Goal: Task Accomplishment & Management: Use online tool/utility

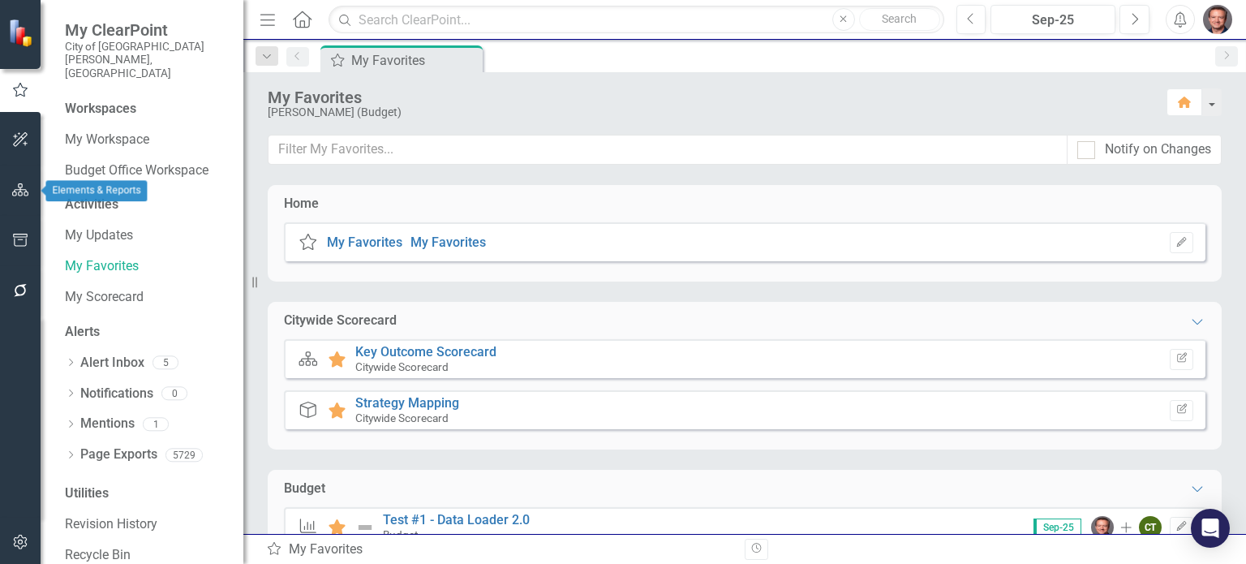
click at [19, 190] on icon "button" at bounding box center [20, 189] width 17 height 13
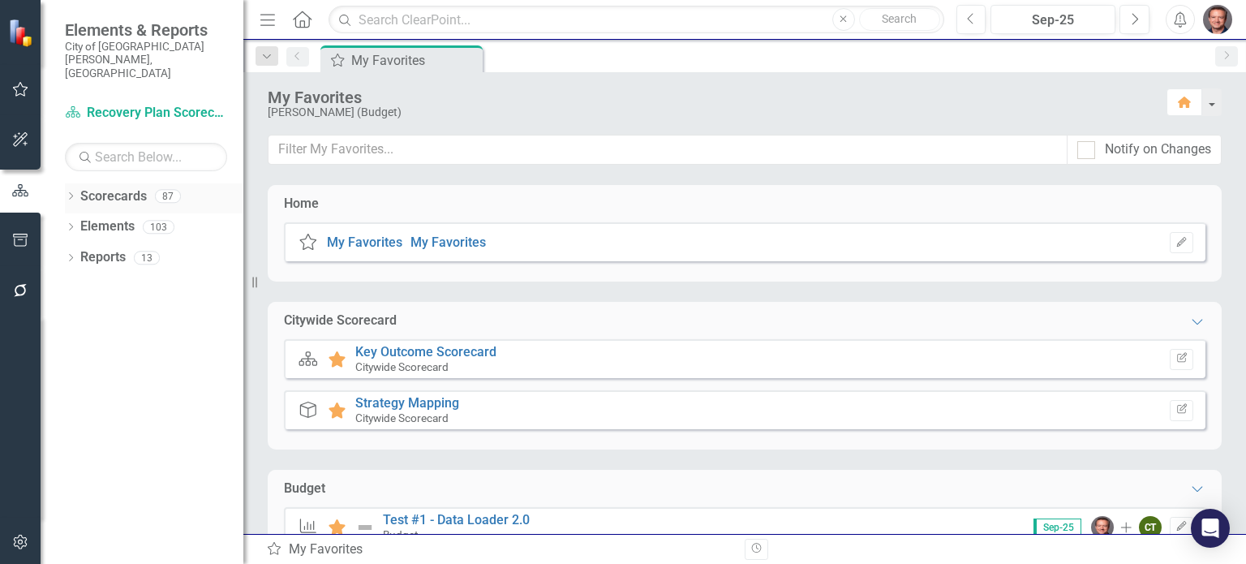
click at [71, 193] on icon "Dropdown" at bounding box center [70, 197] width 11 height 9
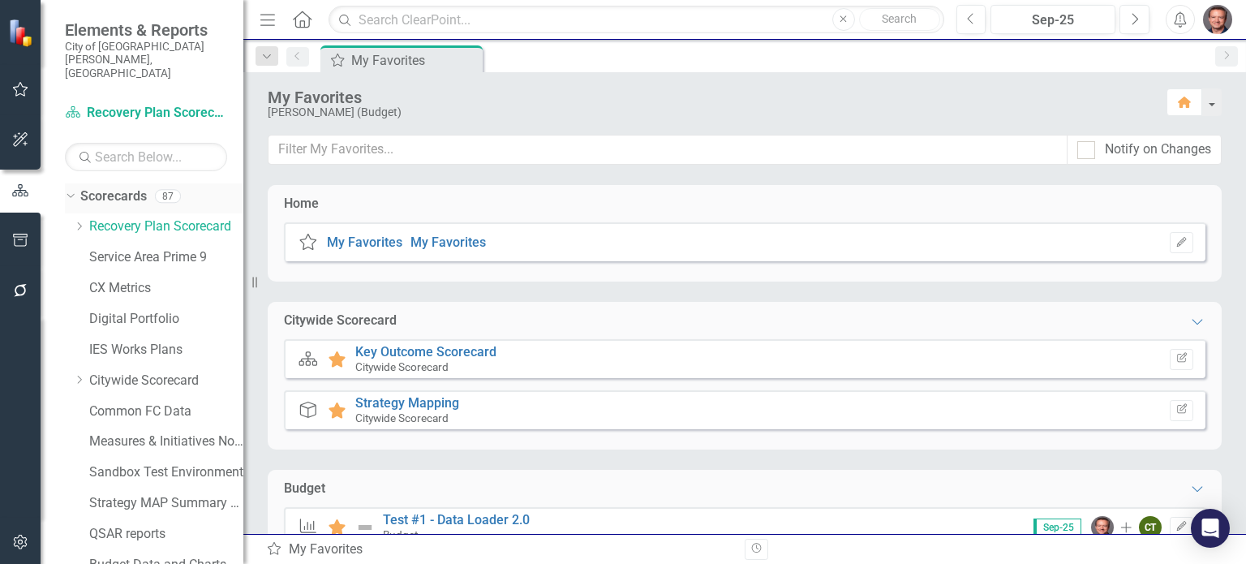
click at [71, 190] on icon "Dropdown" at bounding box center [68, 195] width 9 height 11
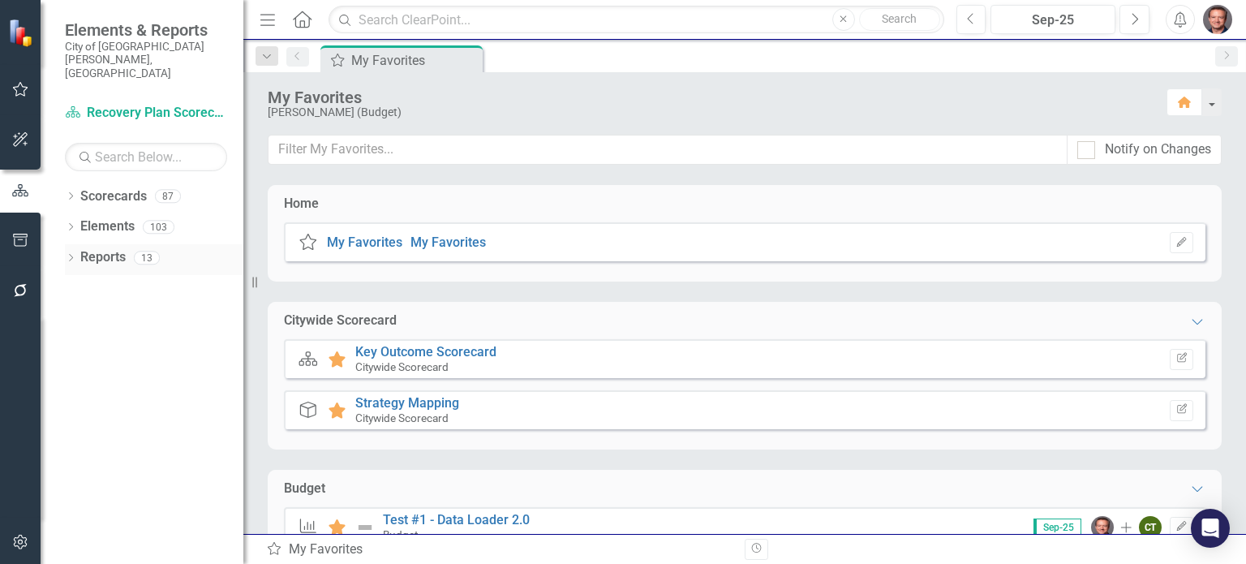
click at [105, 248] on link "Reports" at bounding box center [102, 257] width 45 height 19
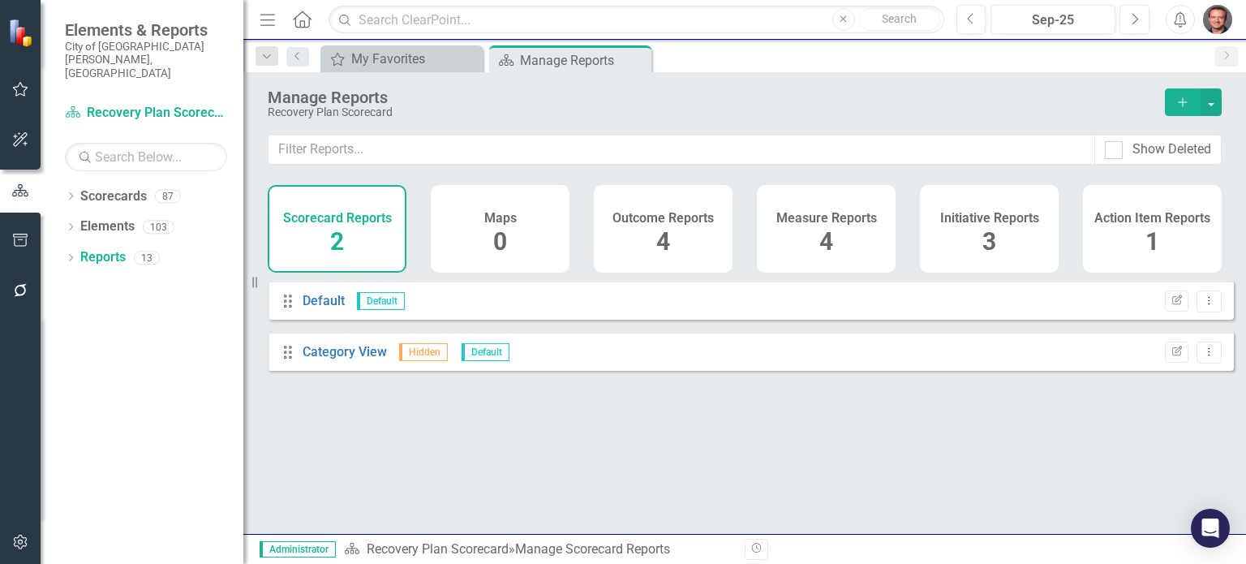
click at [59, 230] on div "Dropdown Scorecards 87 Dropdown Recovery Plan Scorecard Recovery Plan Theme: He…" at bounding box center [142, 373] width 203 height 381
click at [67, 255] on icon "Dropdown" at bounding box center [70, 259] width 11 height 9
click at [68, 192] on div "Dropdown" at bounding box center [70, 199] width 11 height 14
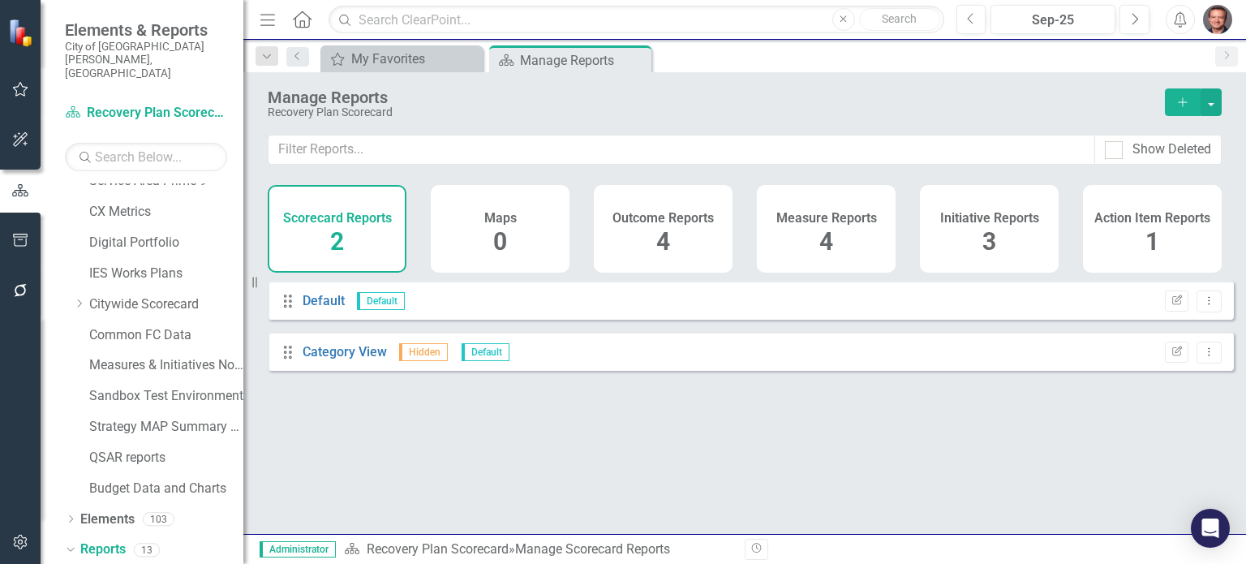
scroll to position [5, 0]
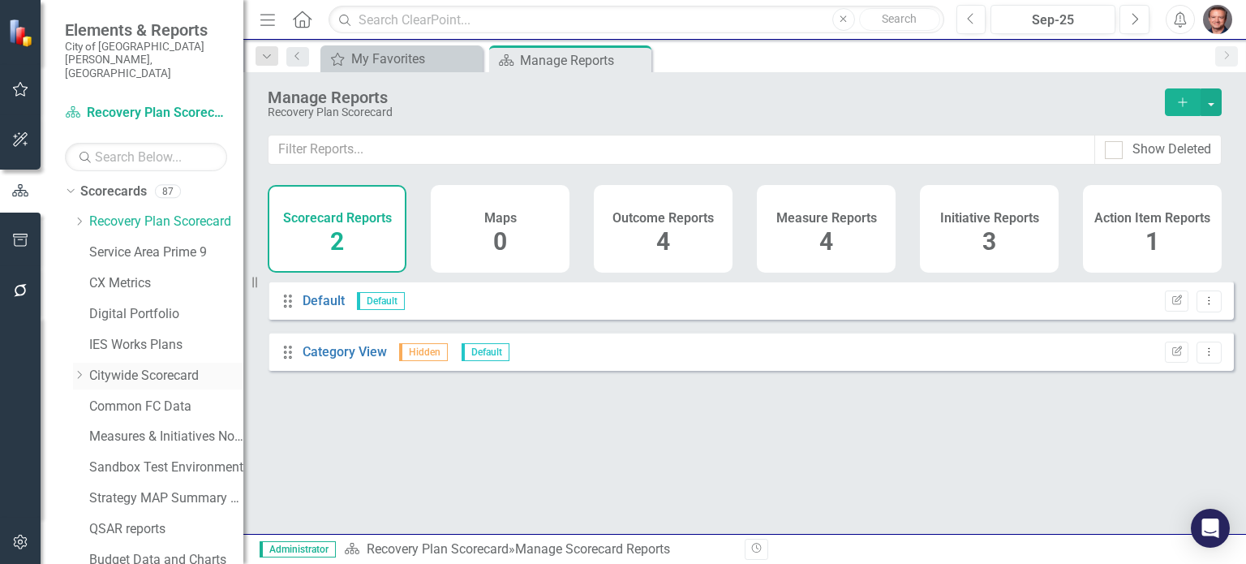
click at [77, 370] on icon "Dropdown" at bounding box center [79, 375] width 12 height 10
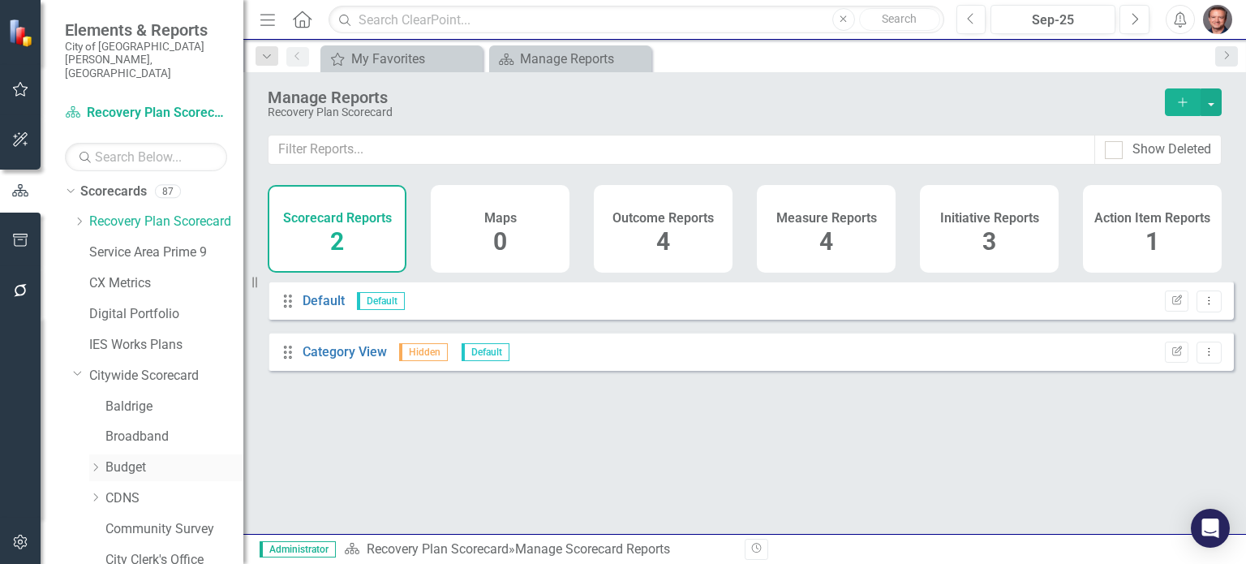
click at [89, 463] on icon "Dropdown" at bounding box center [95, 468] width 12 height 10
click at [131, 458] on link "Budget" at bounding box center [174, 467] width 138 height 19
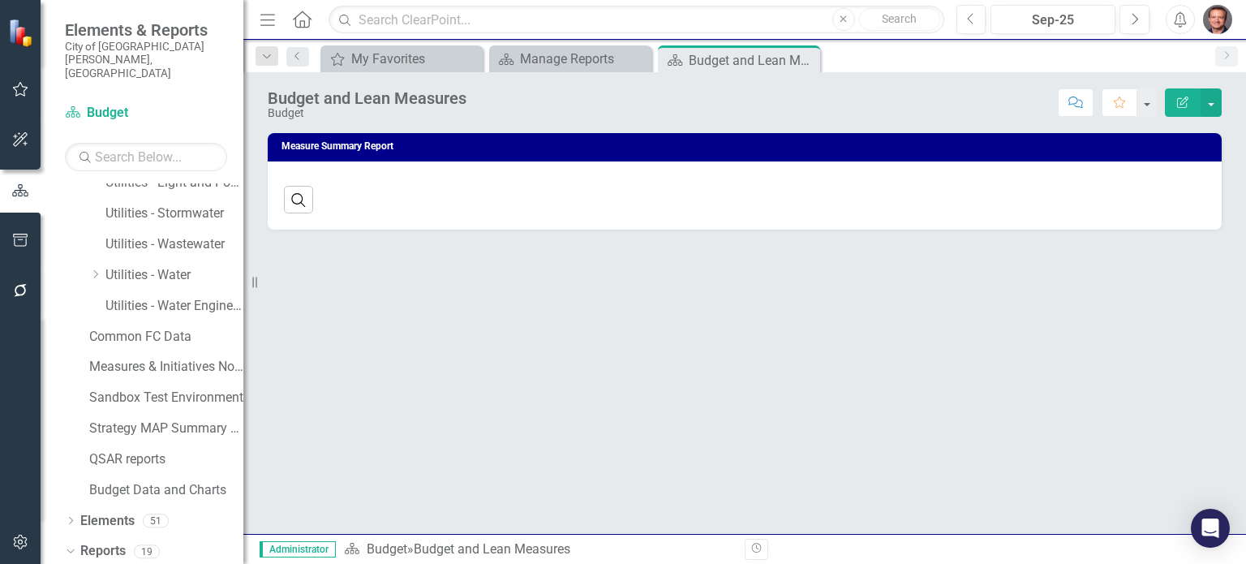
scroll to position [1487, 0]
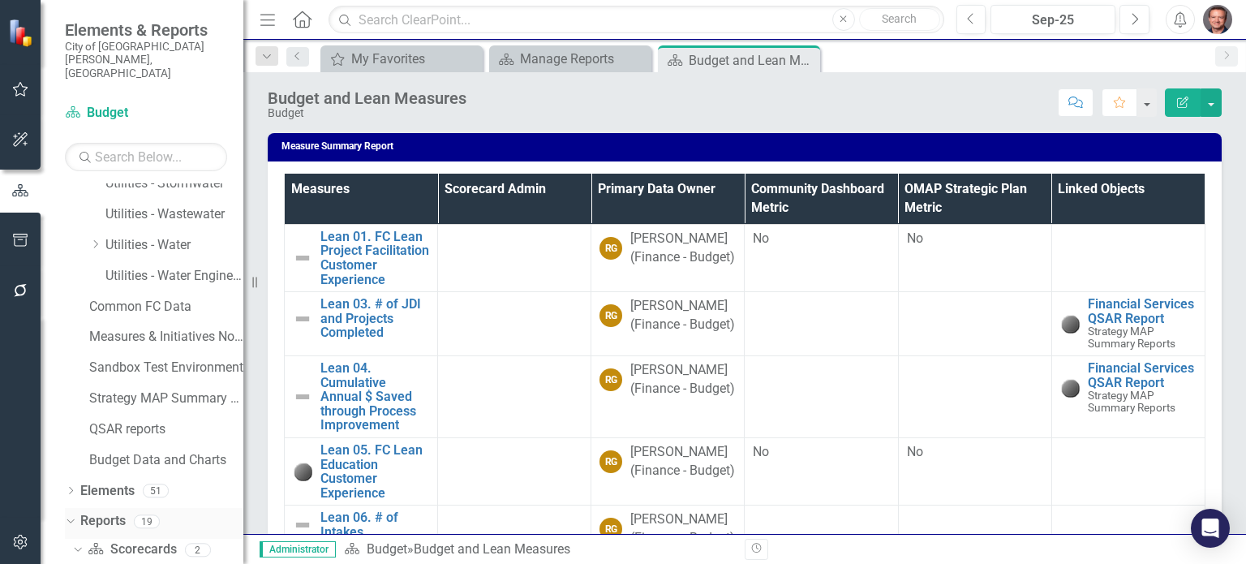
click at [67, 515] on icon "Dropdown" at bounding box center [68, 520] width 9 height 11
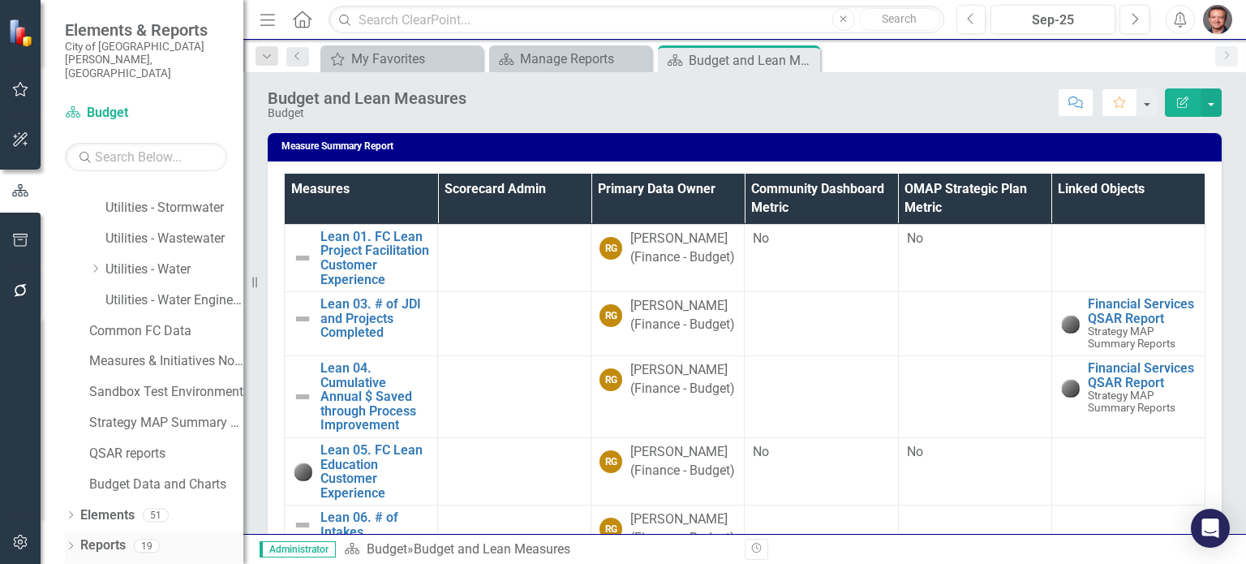
scroll to position [1435, 0]
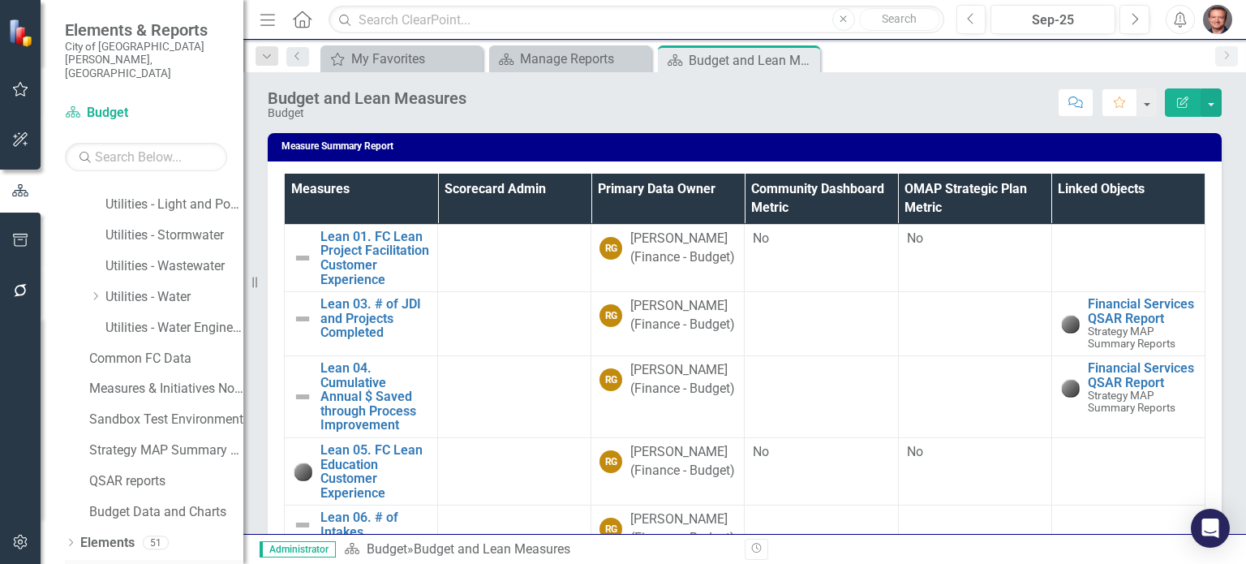
click at [105, 560] on div "Reports" at bounding box center [102, 573] width 45 height 27
click at [71, 563] on icon at bounding box center [71, 573] width 4 height 7
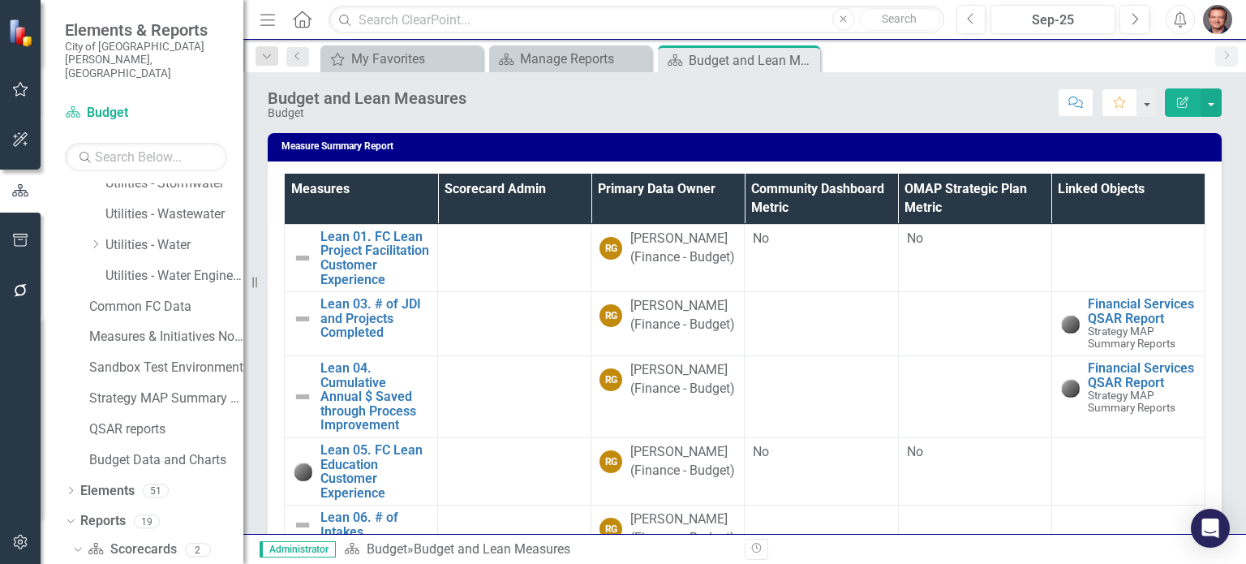
scroll to position [1698, 0]
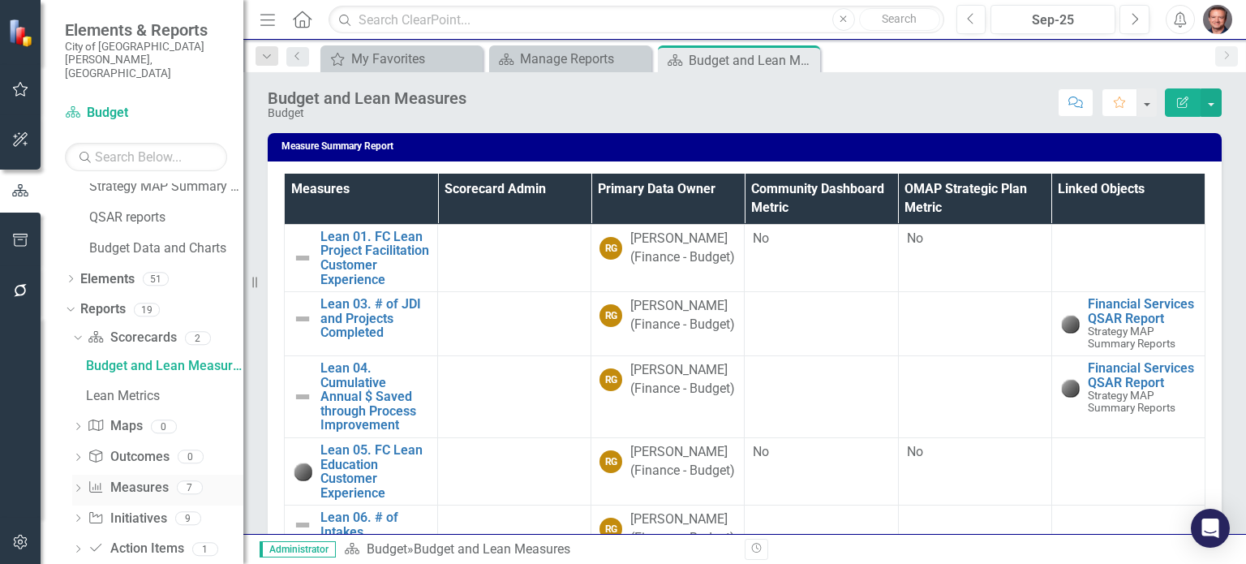
click at [133, 479] on link "Measure Measures" at bounding box center [128, 488] width 80 height 19
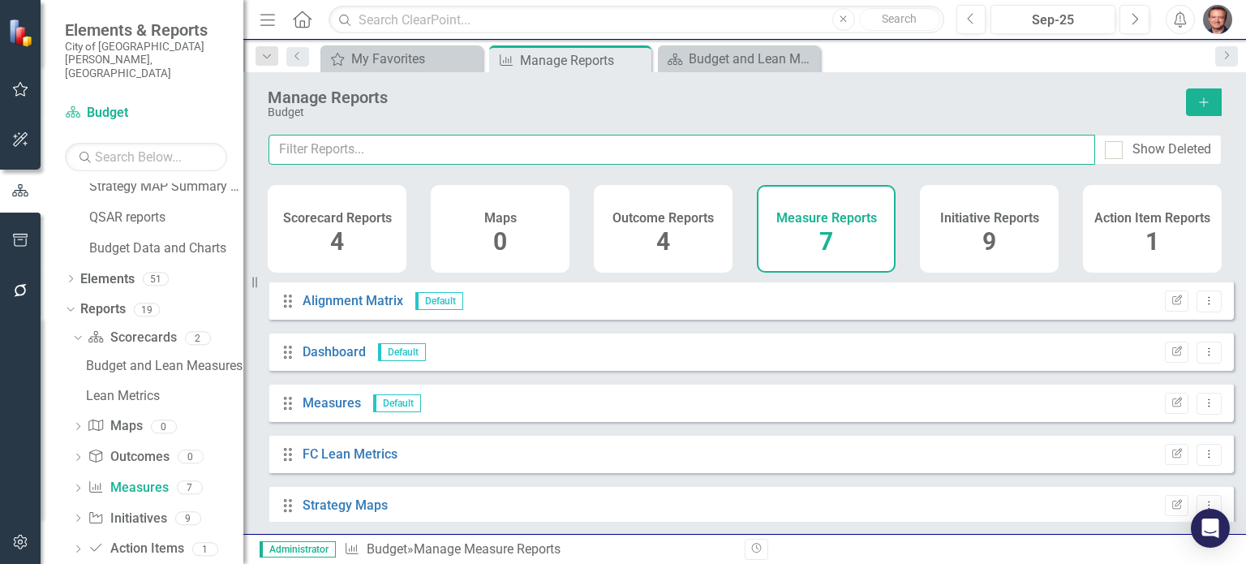
click at [342, 139] on input "text" at bounding box center [682, 150] width 827 height 30
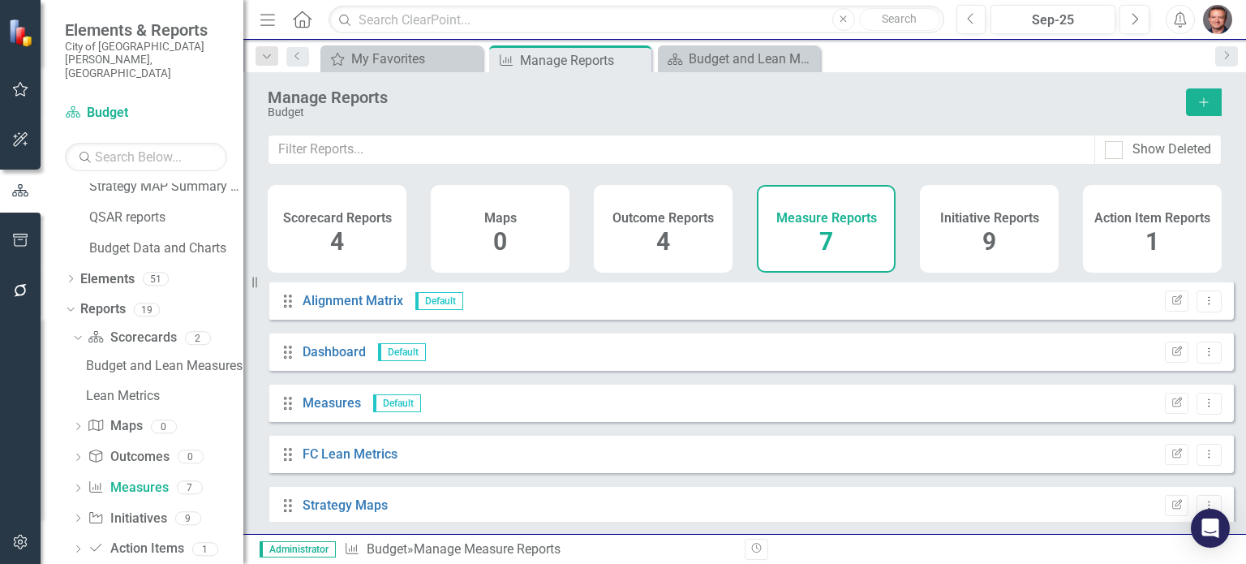
click at [1202, 103] on icon "Add" at bounding box center [1204, 102] width 15 height 11
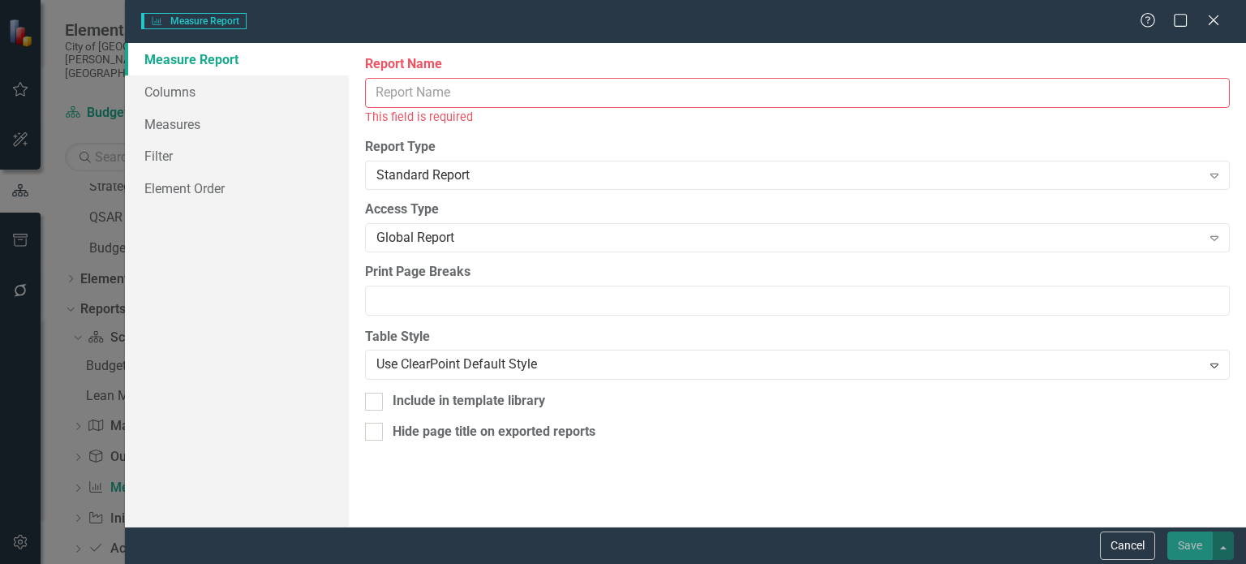
click at [393, 89] on input "Report Name" at bounding box center [797, 93] width 865 height 30
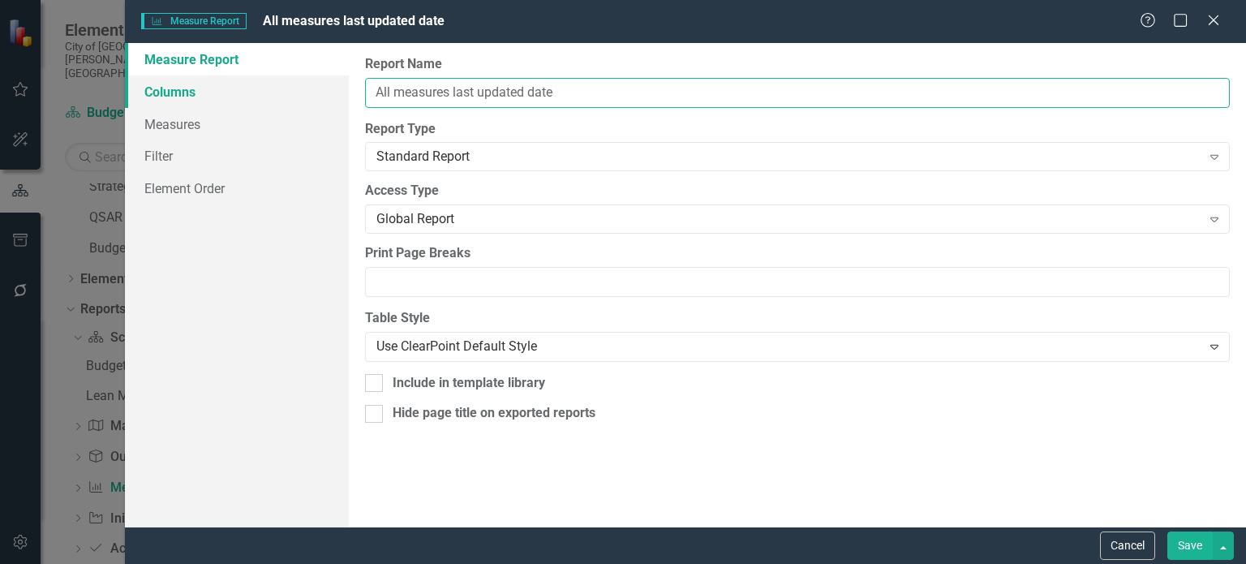
type input "All measures last updated date"
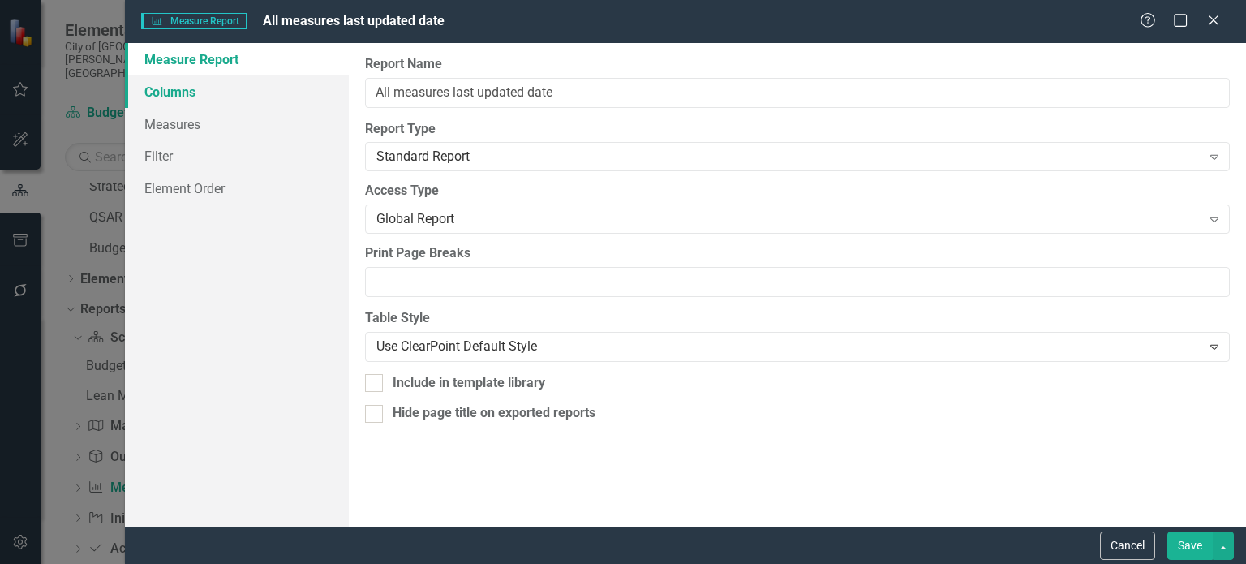
click at [171, 95] on link "Columns" at bounding box center [237, 91] width 224 height 32
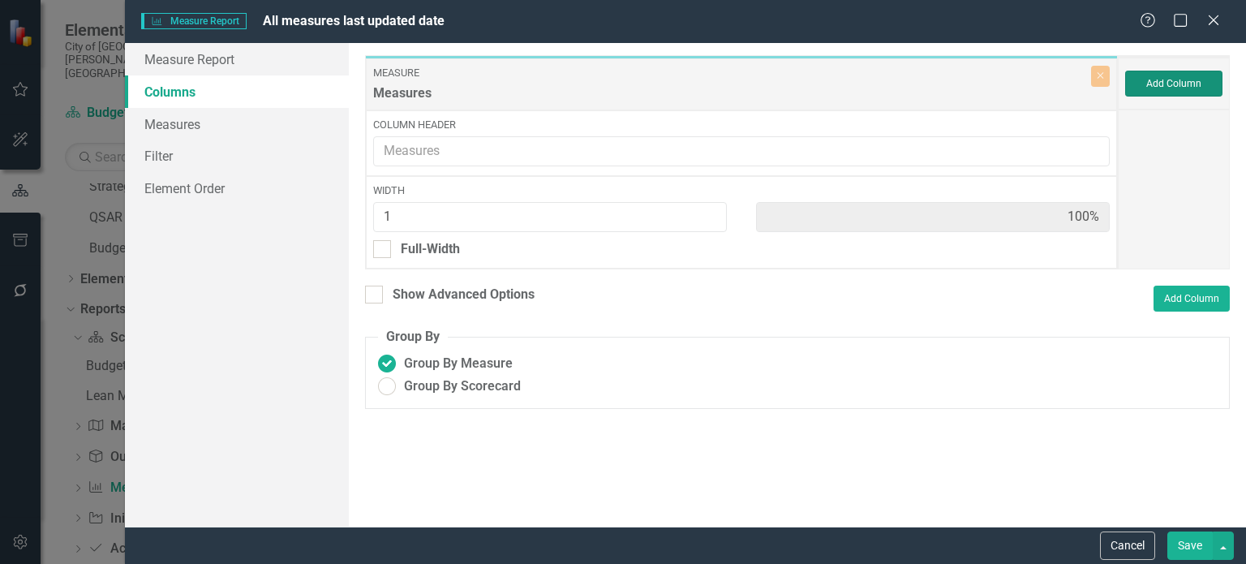
click at [1192, 80] on button "Add Column" at bounding box center [1173, 84] width 97 height 26
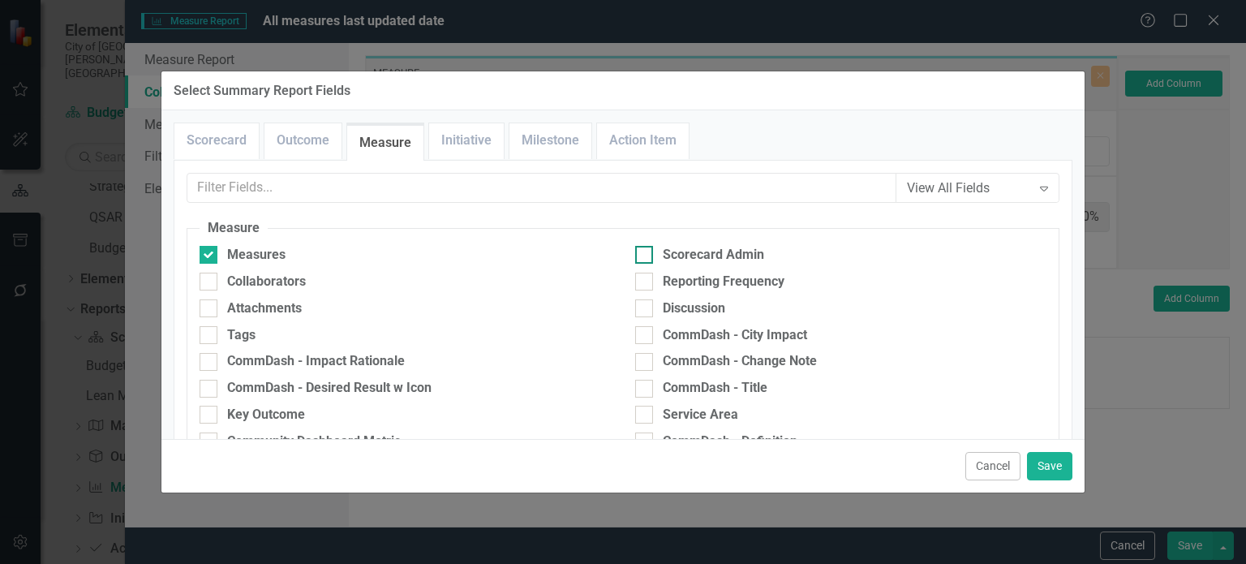
click at [646, 252] on div at bounding box center [644, 255] width 18 height 18
click at [646, 252] on input "Scorecard Admin" at bounding box center [640, 251] width 11 height 11
checkbox input "true"
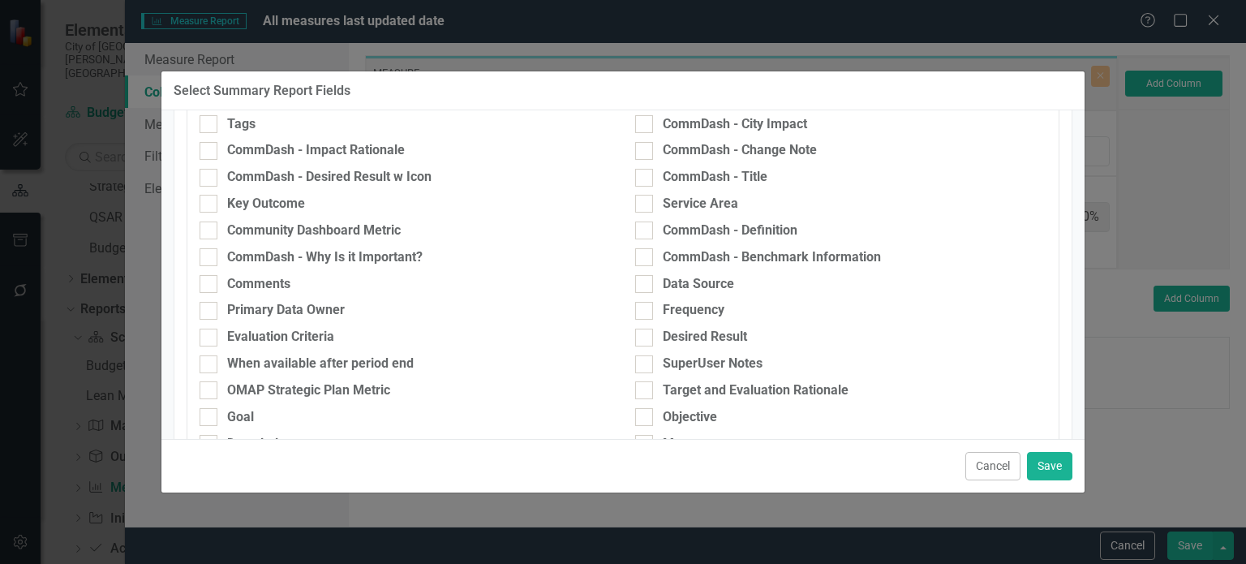
scroll to position [259, 0]
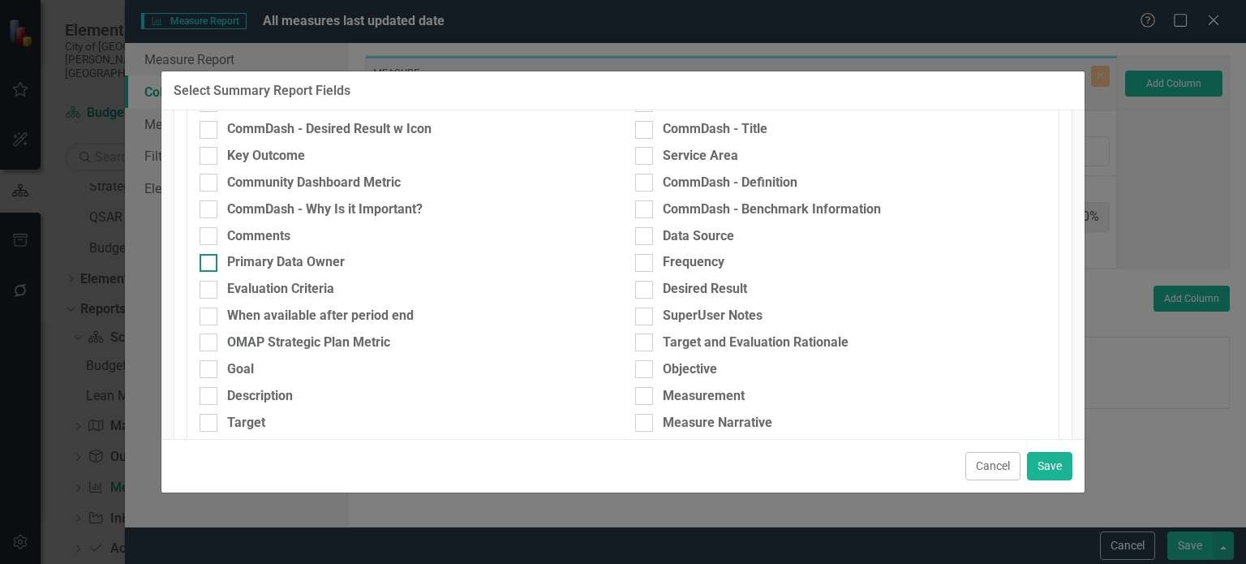
click at [217, 264] on div at bounding box center [209, 263] width 18 height 18
click at [210, 264] on input "Primary Data Owner" at bounding box center [205, 259] width 11 height 11
checkbox input "true"
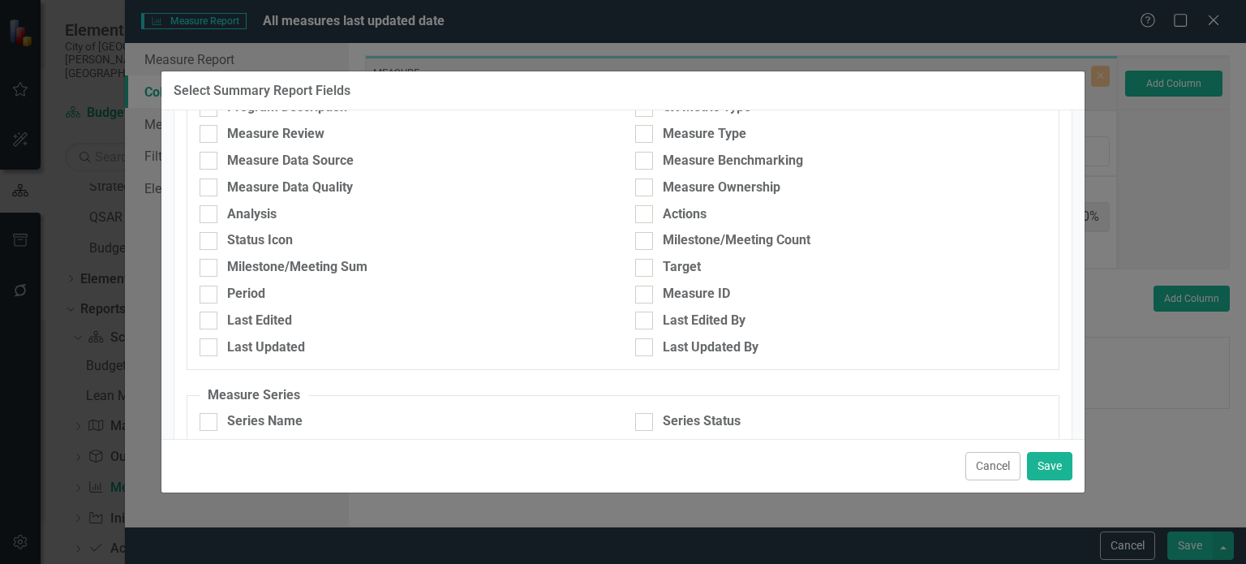
scroll to position [633, 0]
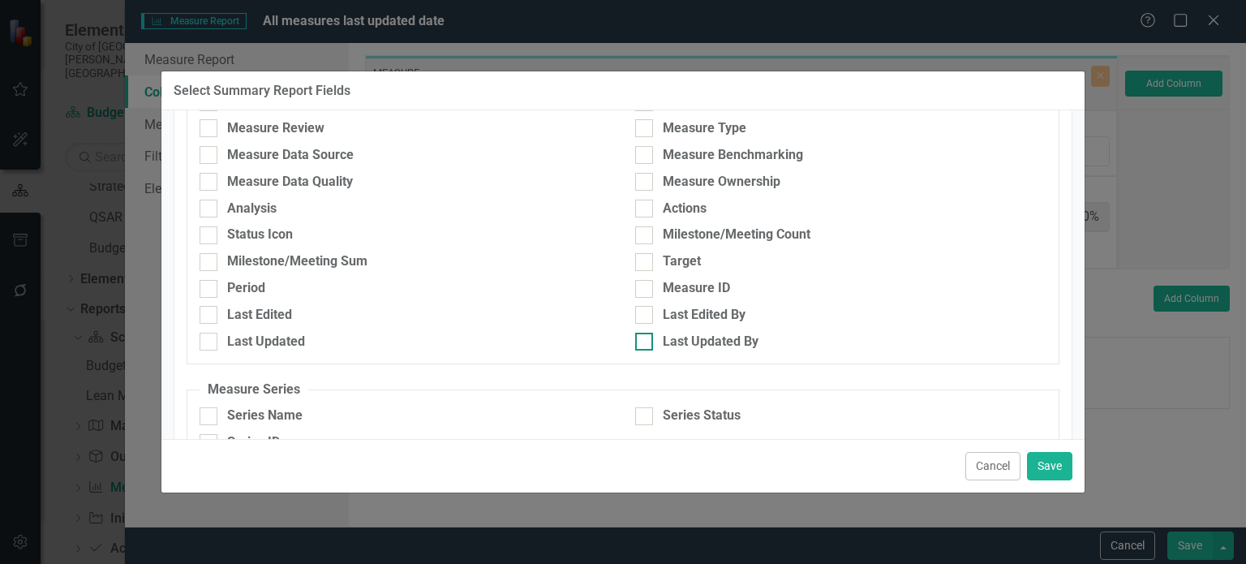
click at [637, 343] on div at bounding box center [644, 342] width 18 height 18
click at [637, 343] on input "Last Updated By" at bounding box center [640, 338] width 11 height 11
checkbox input "true"
click at [197, 340] on div "Last Updated" at bounding box center [405, 346] width 436 height 27
click at [201, 337] on input "Last Updated" at bounding box center [205, 338] width 11 height 11
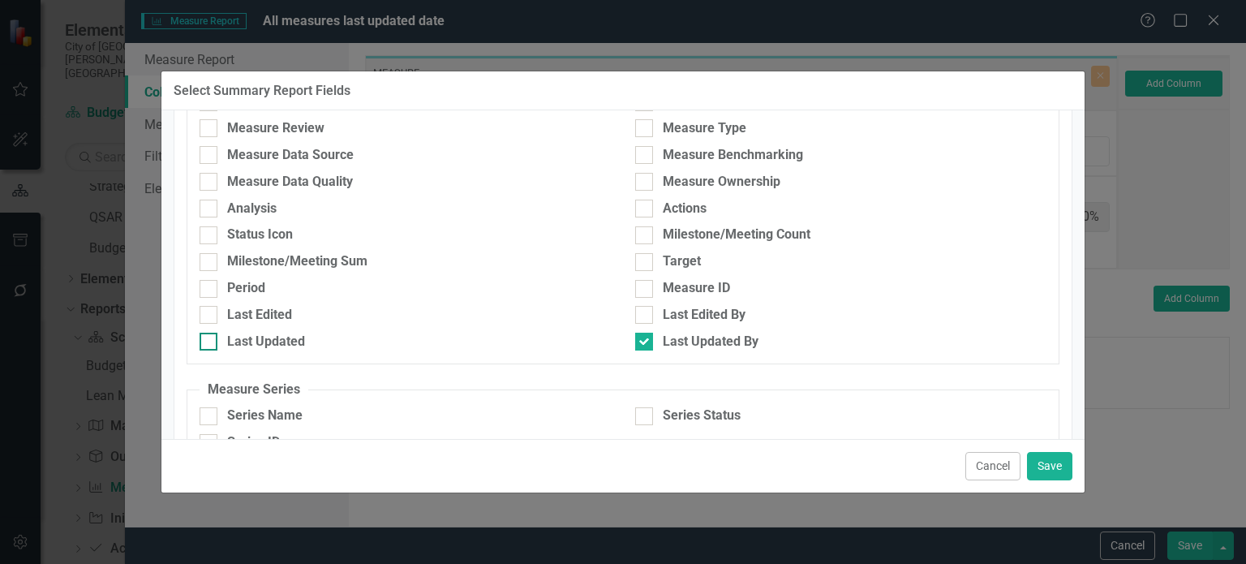
checkbox input "true"
click at [641, 338] on div at bounding box center [644, 342] width 18 height 18
click at [641, 338] on input "Last Updated By" at bounding box center [640, 338] width 11 height 11
checkbox input "false"
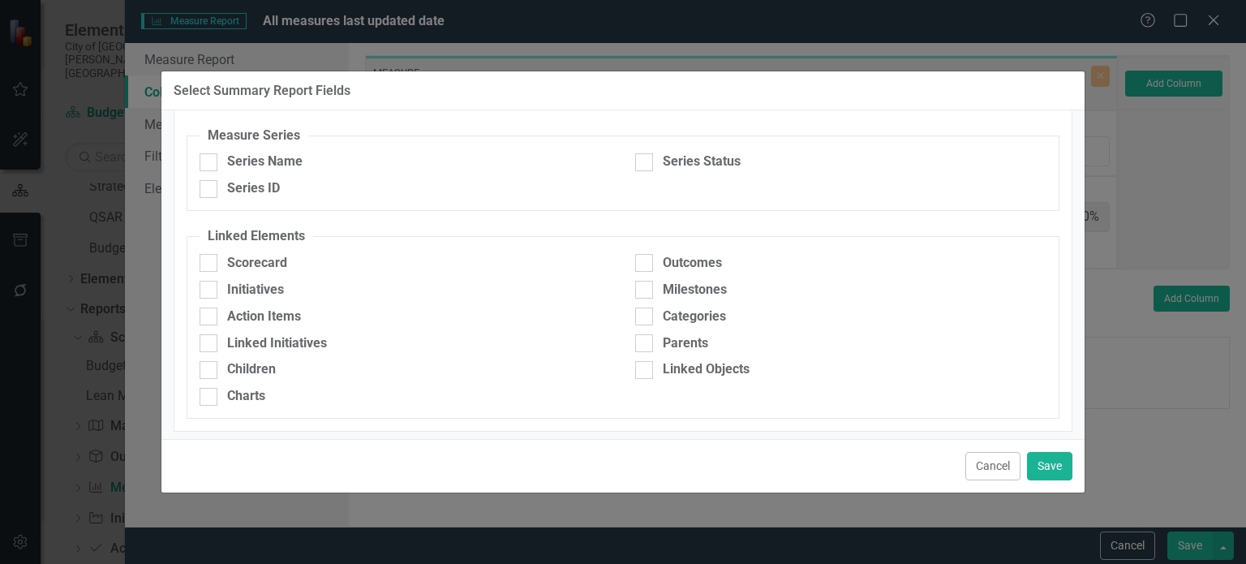
scroll to position [889, 0]
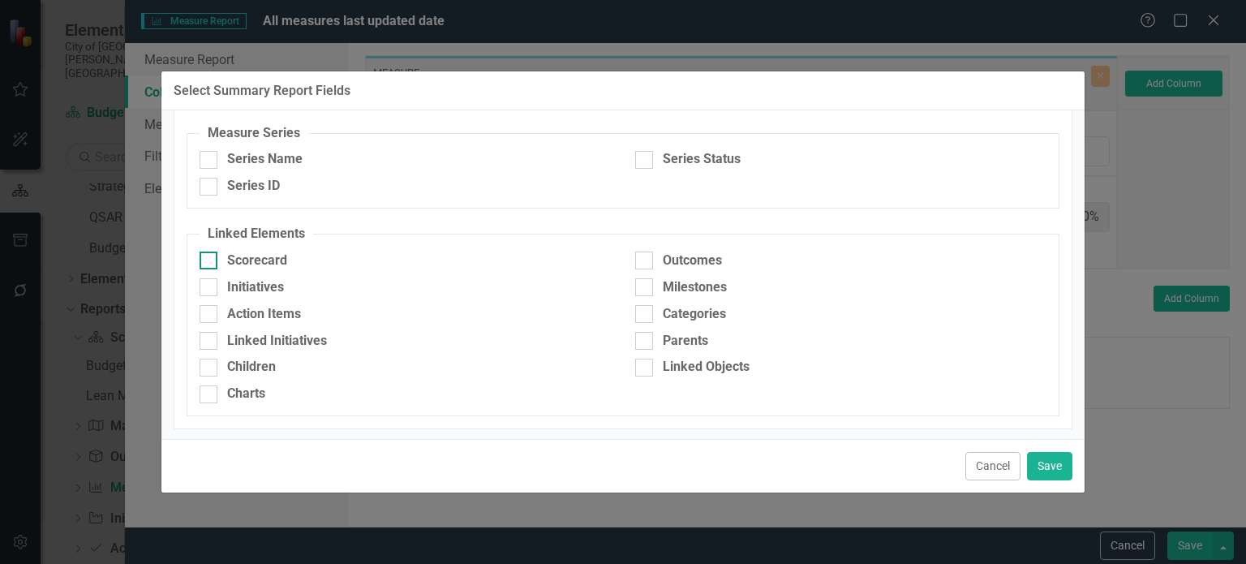
click at [214, 256] on div at bounding box center [209, 261] width 18 height 18
click at [210, 256] on input "Scorecard" at bounding box center [205, 257] width 11 height 11
checkbox input "true"
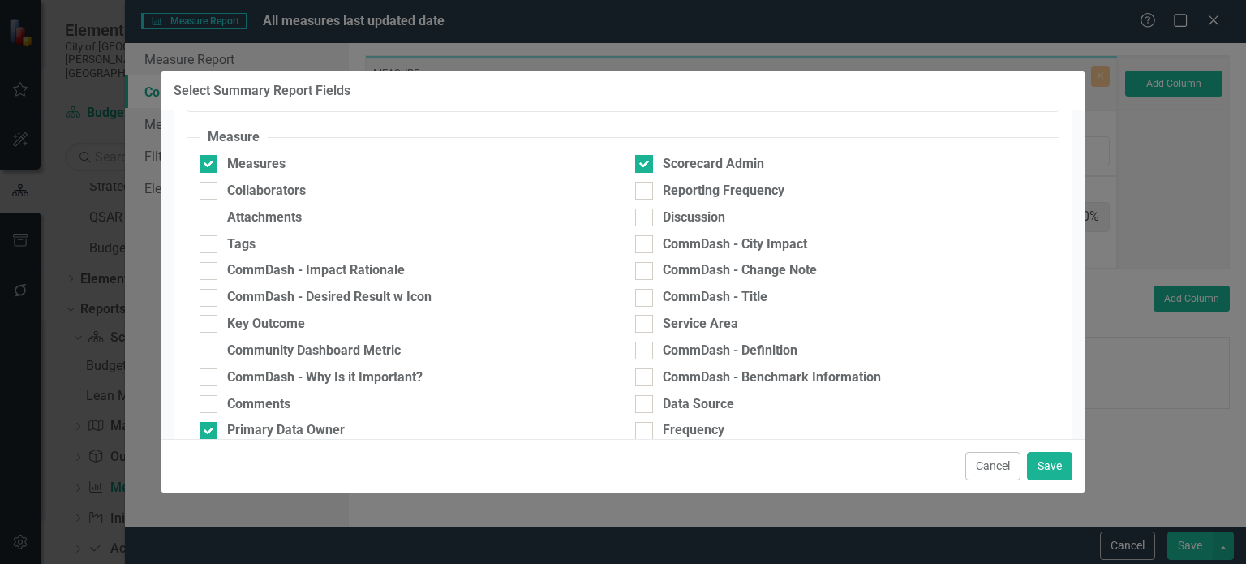
scroll to position [95, 0]
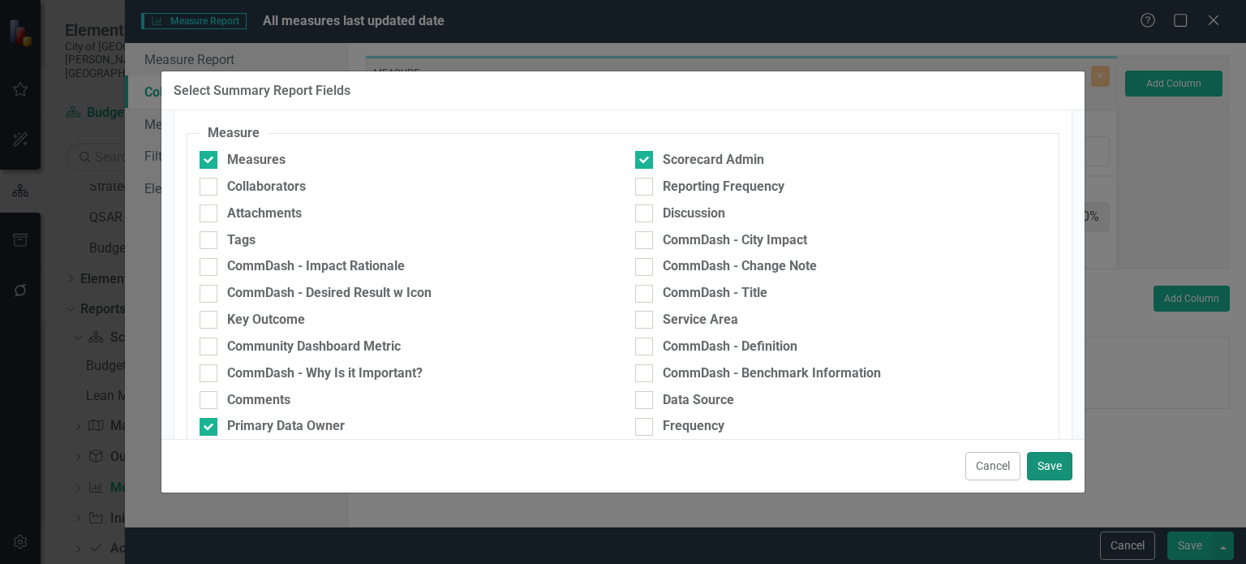
click at [1049, 467] on button "Save" at bounding box center [1049, 466] width 45 height 28
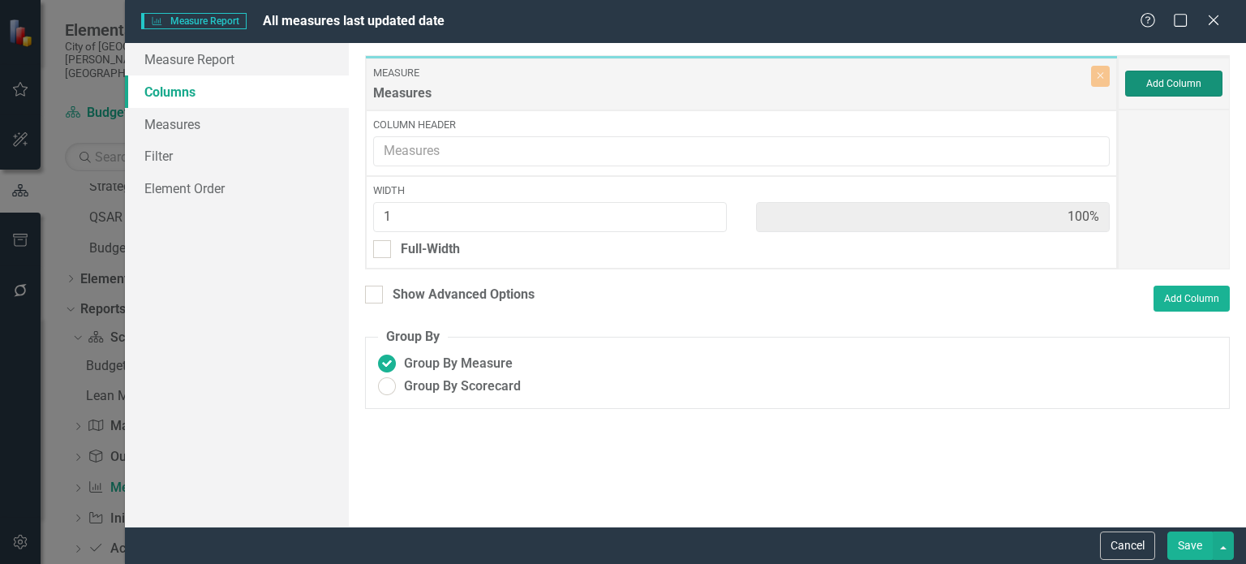
type input "20%"
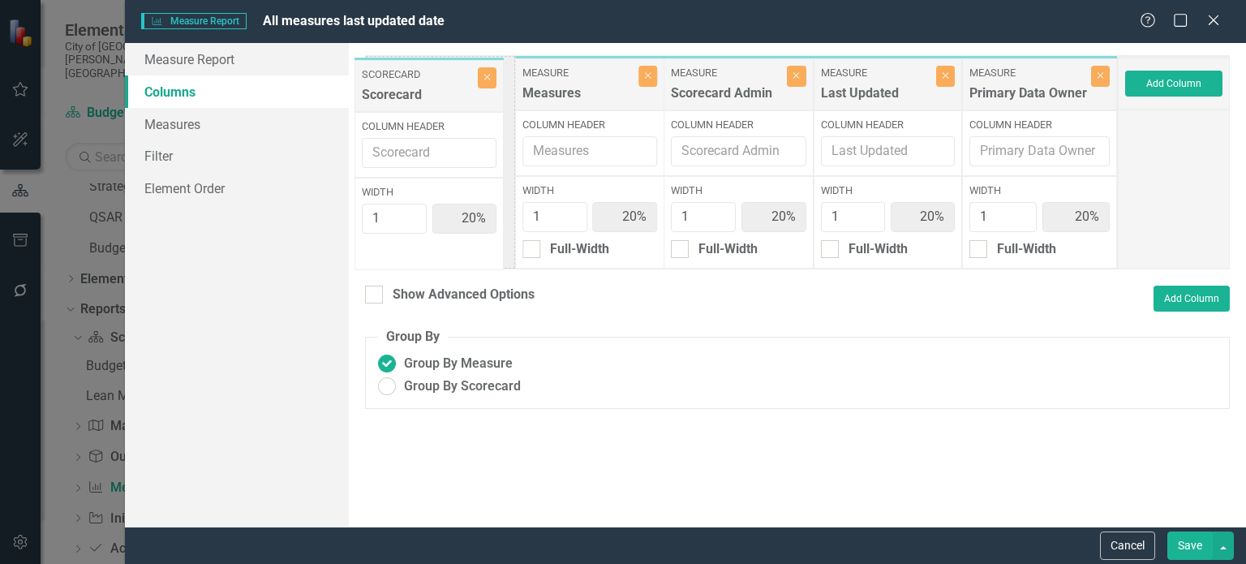
drag, startPoint x: 572, startPoint y: 75, endPoint x: 414, endPoint y: 76, distance: 158.2
click at [414, 76] on div "Measure Measures Close Column Header Width 1 20% Full-Width Scorecard Scorecard…" at bounding box center [741, 162] width 753 height 214
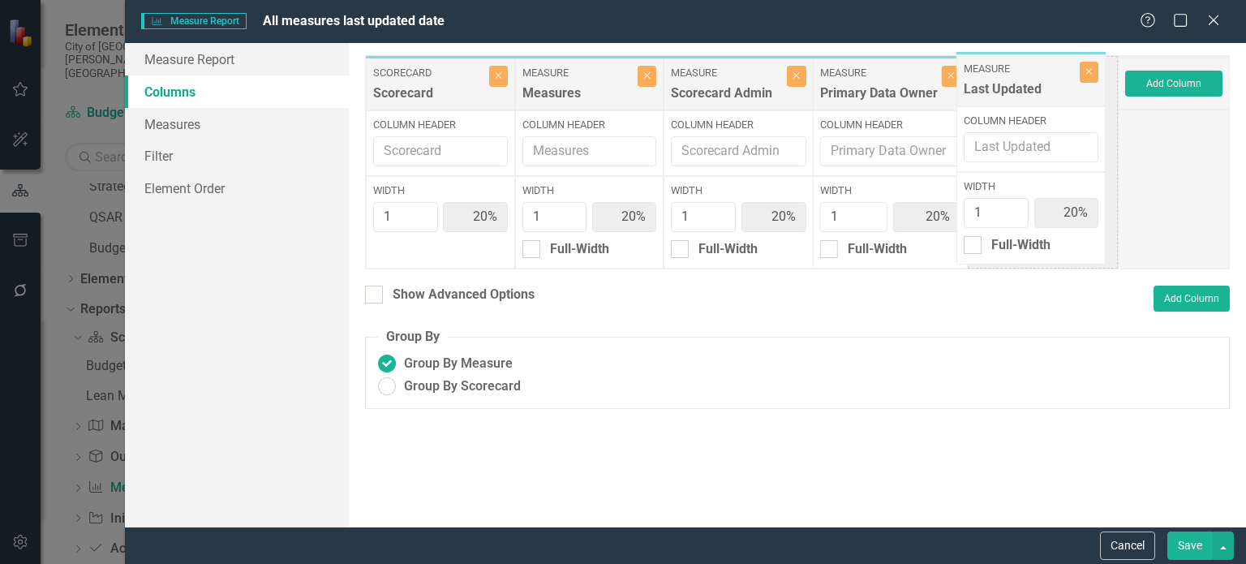
drag, startPoint x: 896, startPoint y: 81, endPoint x: 1038, endPoint y: 77, distance: 142.1
click at [1038, 77] on div "Scorecard Scorecard Close Column Header Width 1 20% Measure Measures Close Colu…" at bounding box center [741, 162] width 753 height 214
click at [185, 123] on link "Measures" at bounding box center [237, 124] width 224 height 32
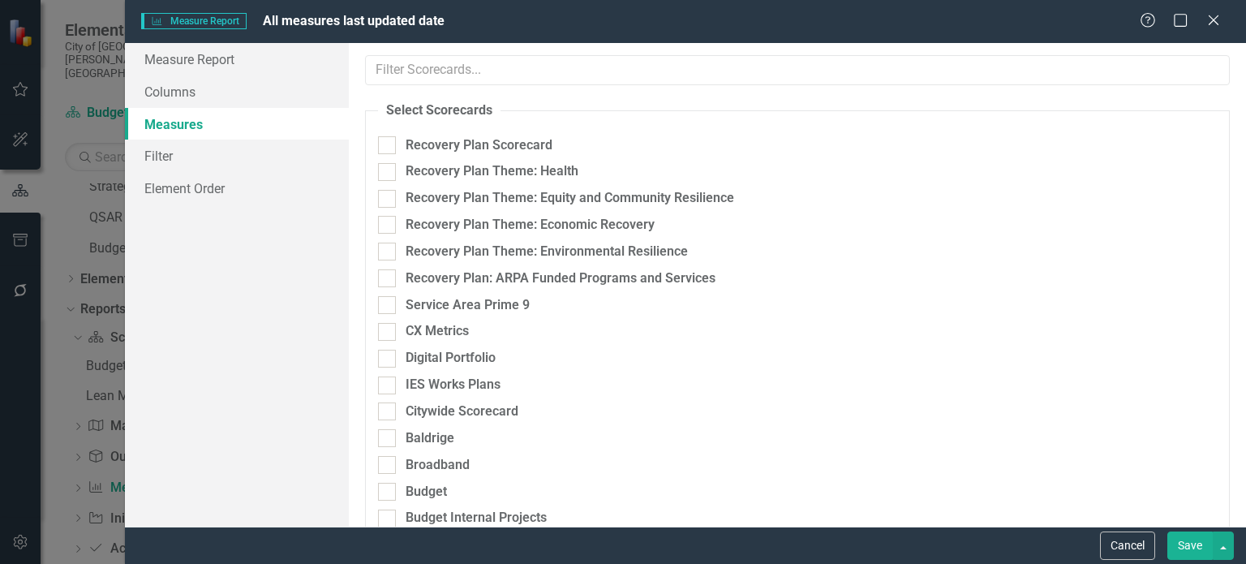
checkbox input "true"
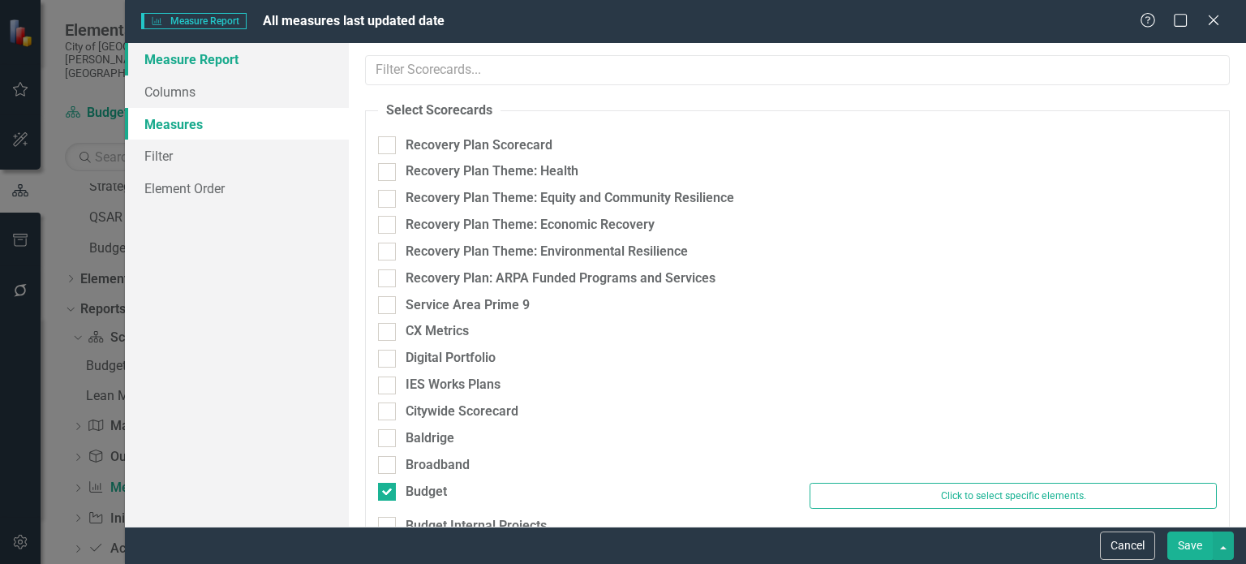
click at [211, 58] on link "Measure Report" at bounding box center [237, 59] width 224 height 32
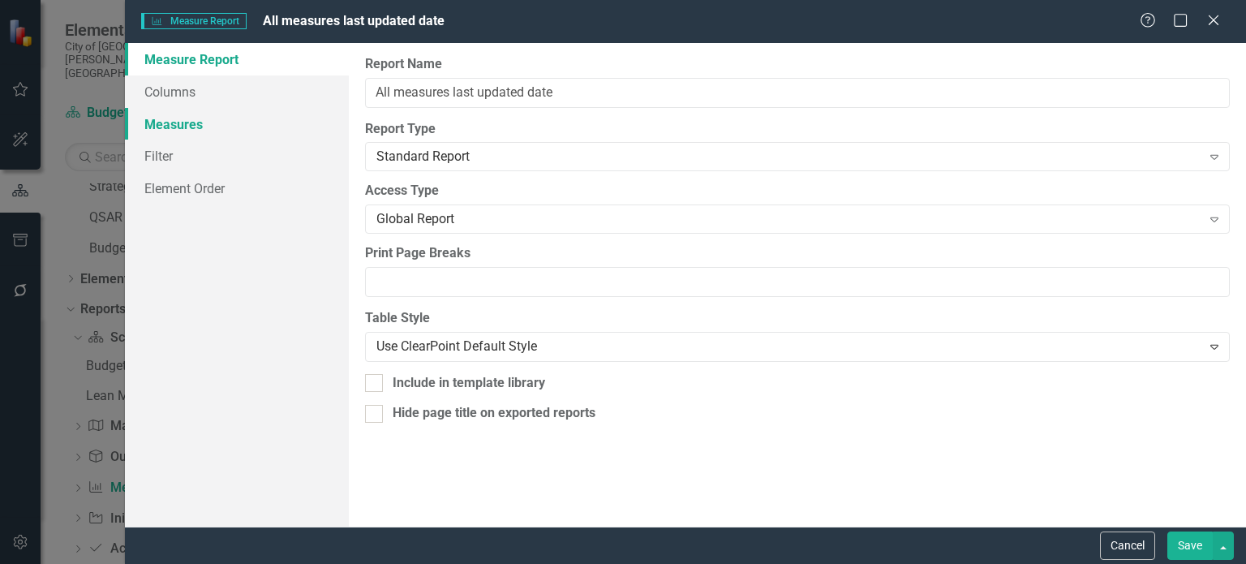
click at [182, 127] on link "Measures" at bounding box center [237, 124] width 224 height 32
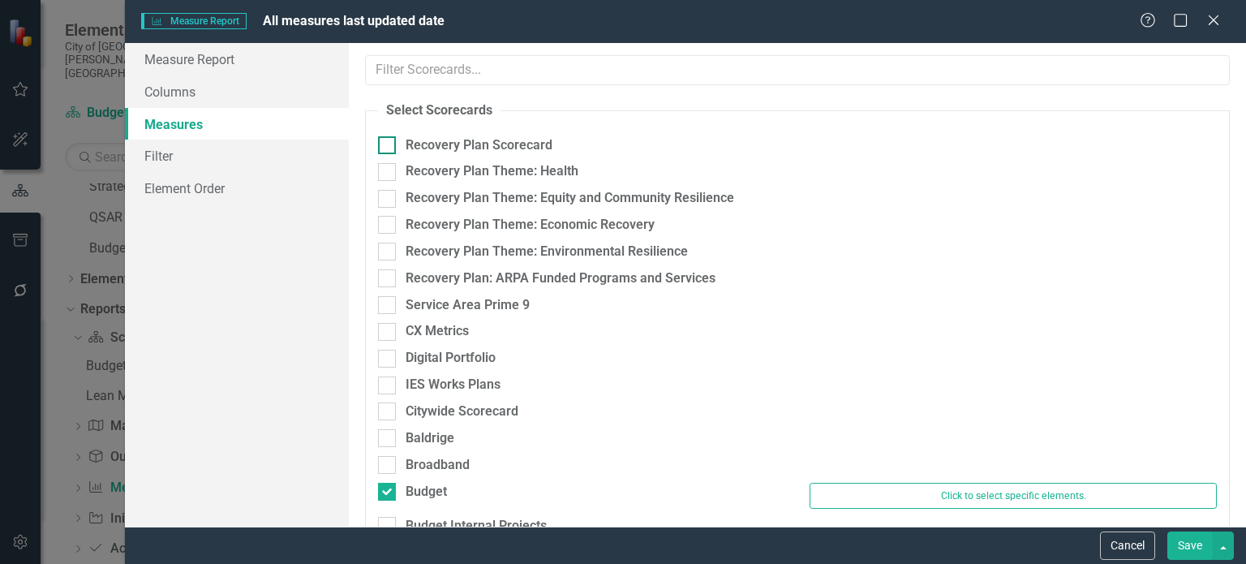
click at [388, 145] on input "Recovery Plan Scorecard" at bounding box center [383, 141] width 11 height 11
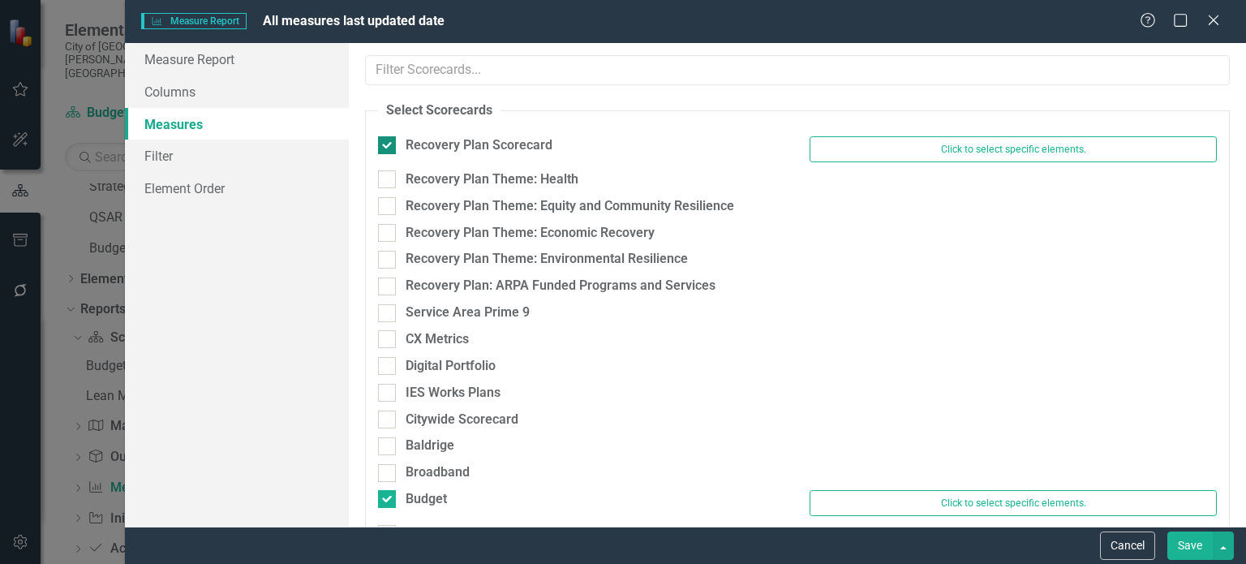
click at [385, 147] on div at bounding box center [387, 145] width 18 height 18
click at [385, 147] on input "Recovery Plan Scorecard" at bounding box center [383, 141] width 11 height 11
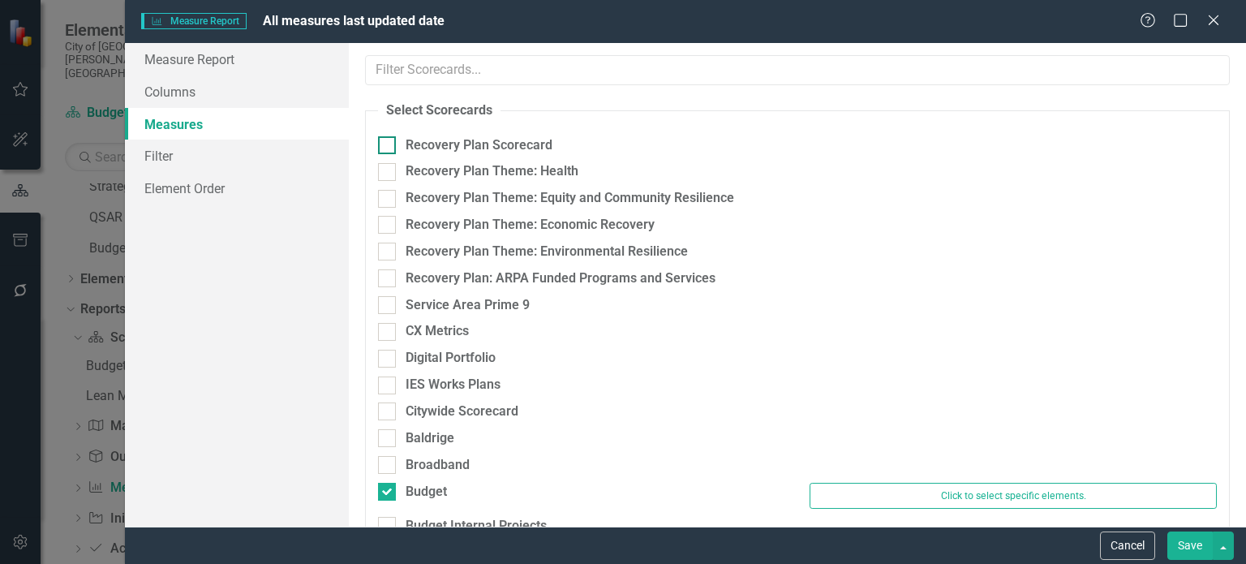
click at [385, 147] on div at bounding box center [387, 145] width 18 height 18
click at [385, 147] on input "Recovery Plan Scorecard" at bounding box center [383, 141] width 11 height 11
checkbox input "true"
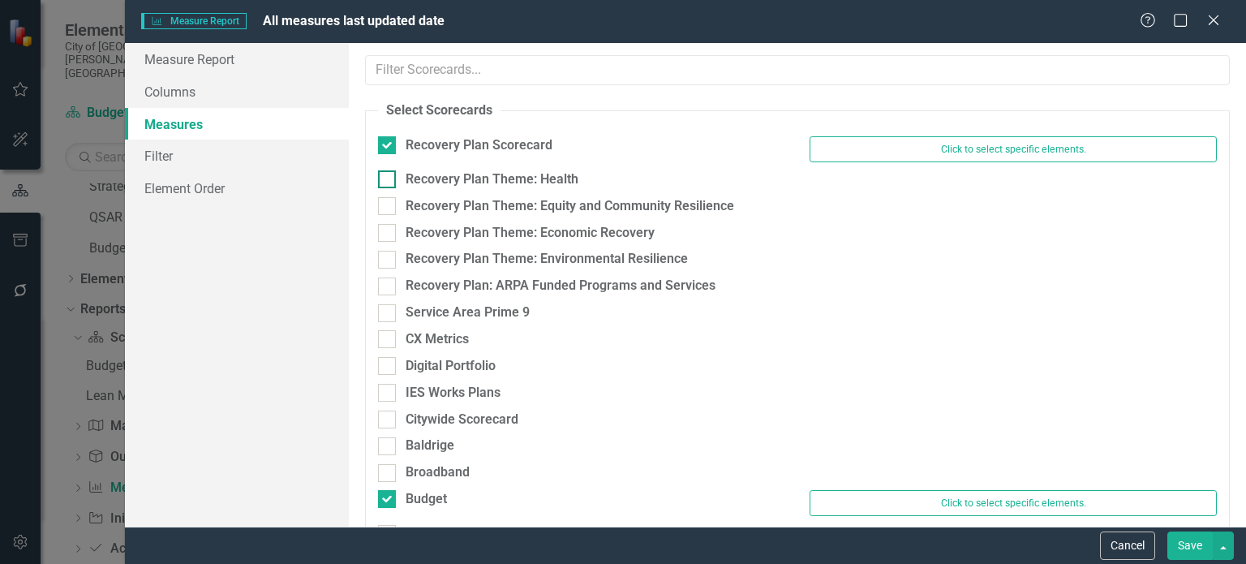
click at [386, 181] on div at bounding box center [387, 179] width 18 height 18
click at [386, 181] on input "Recovery Plan Theme: Health" at bounding box center [383, 175] width 11 height 11
checkbox input "true"
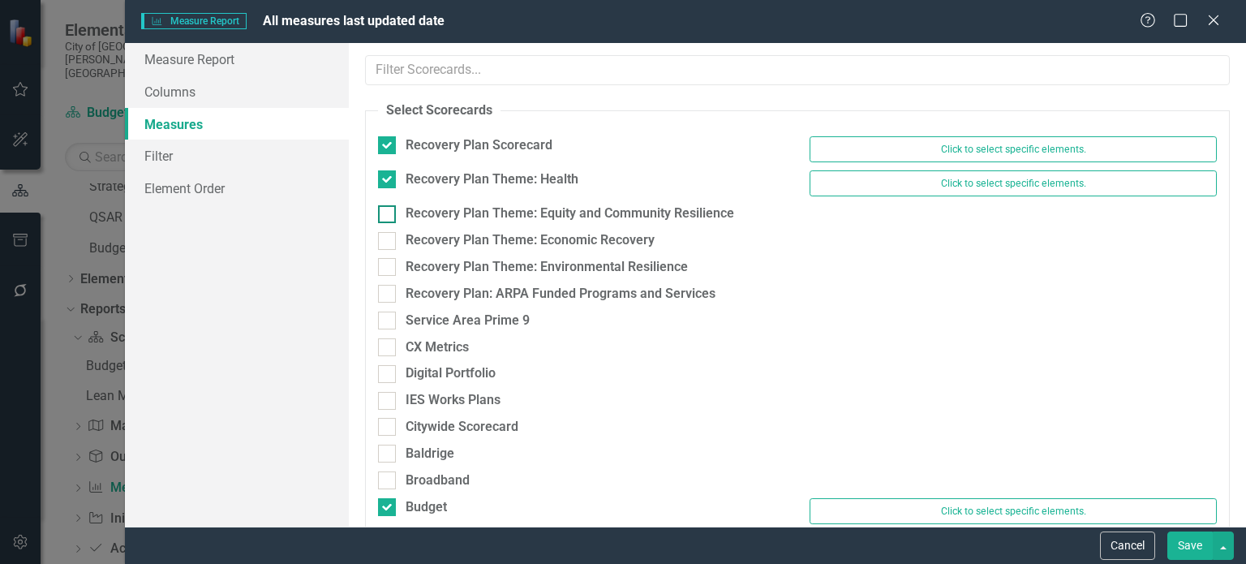
click at [388, 213] on input "Recovery Plan Theme: Equity and Community Resilience" at bounding box center [383, 210] width 11 height 11
checkbox input "true"
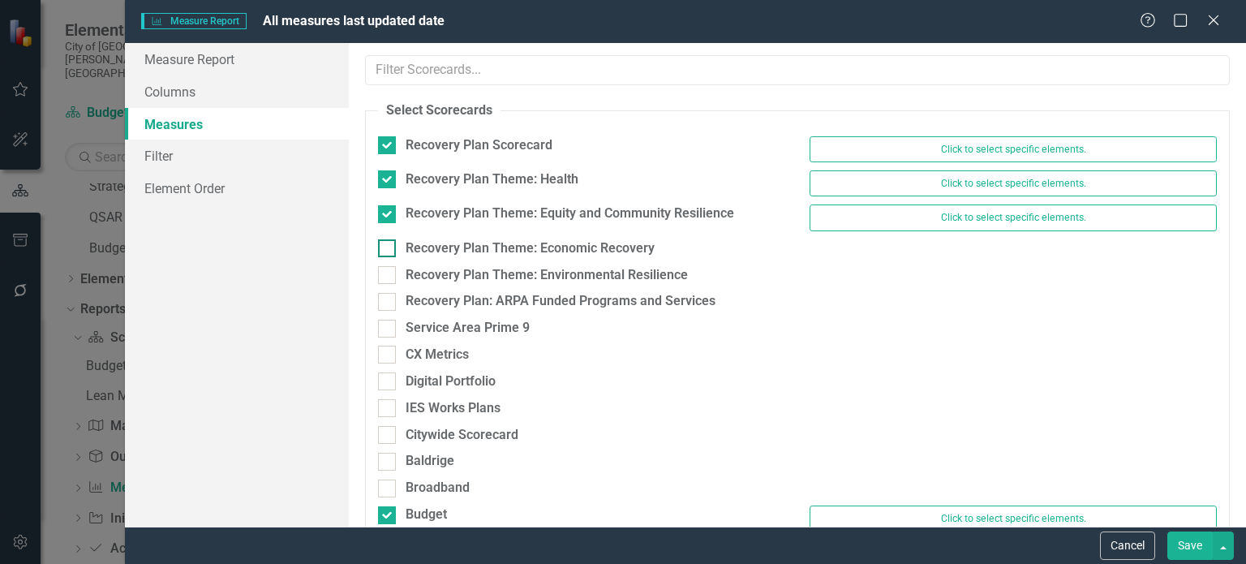
click at [390, 241] on div at bounding box center [387, 248] width 18 height 18
click at [389, 241] on input "Recovery Plan Theme: Economic Recovery" at bounding box center [383, 244] width 11 height 11
checkbox input "true"
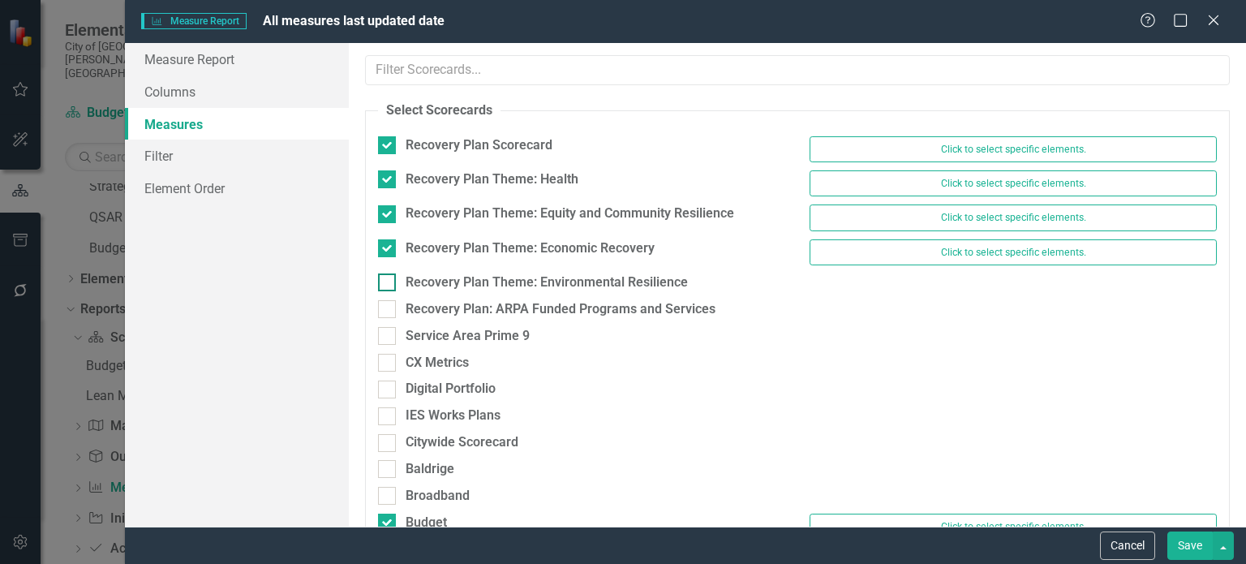
click at [390, 282] on div at bounding box center [387, 282] width 18 height 18
click at [389, 282] on input "Recovery Plan Theme: Environmental Resilience" at bounding box center [383, 278] width 11 height 11
checkbox input "true"
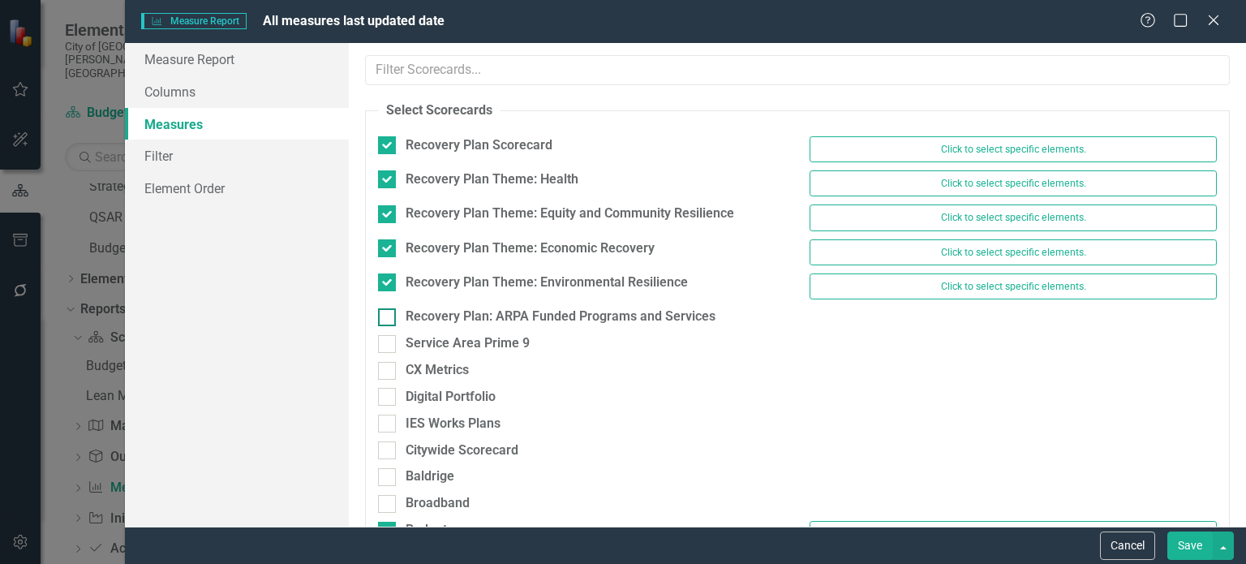
click at [385, 321] on div at bounding box center [387, 317] width 18 height 18
click at [385, 319] on input "Recovery Plan: ARPA Funded Programs and Services" at bounding box center [383, 313] width 11 height 11
checkbox input "true"
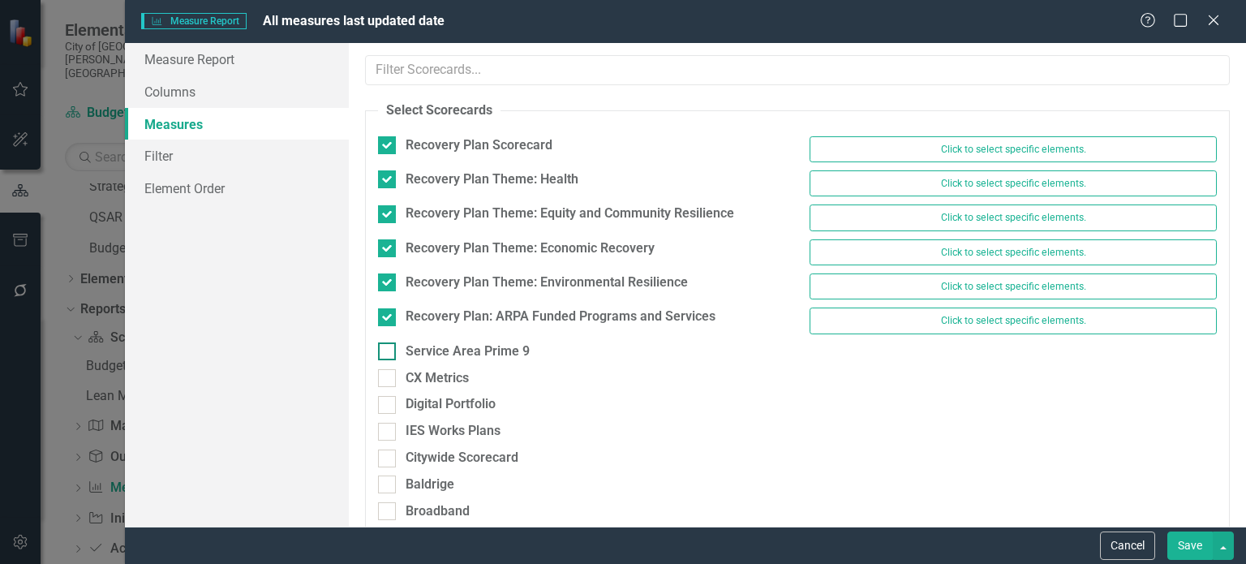
click at [386, 356] on div at bounding box center [387, 351] width 18 height 18
click at [386, 353] on input "Service Area Prime 9" at bounding box center [383, 347] width 11 height 11
checkbox input "true"
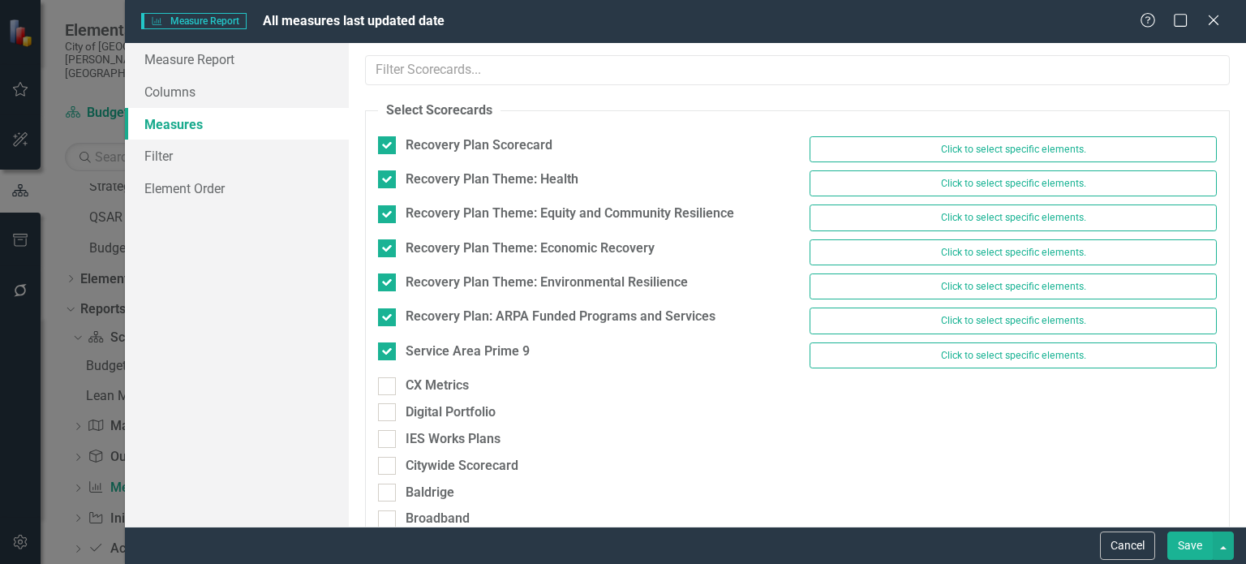
click at [386, 371] on div "Service Area Prime 9 Click to select specific elements." at bounding box center [797, 359] width 863 height 34
click at [386, 383] on input "CX Metrics" at bounding box center [383, 382] width 11 height 11
checkbox input "true"
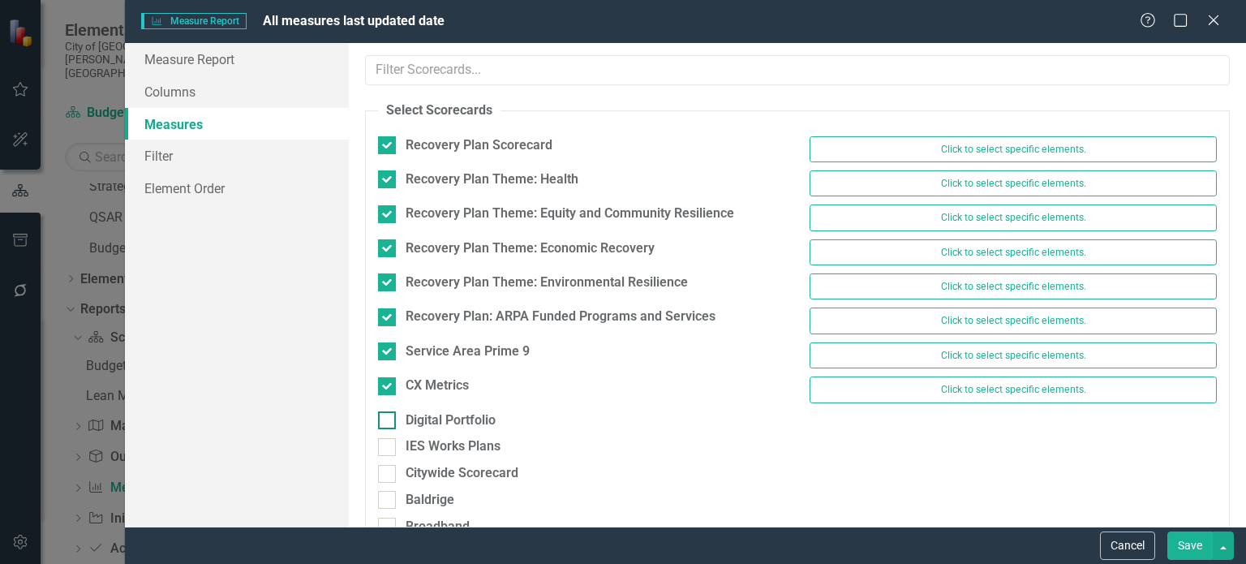
click at [387, 413] on input "Digital Portfolio" at bounding box center [383, 416] width 11 height 11
checkbox input "true"
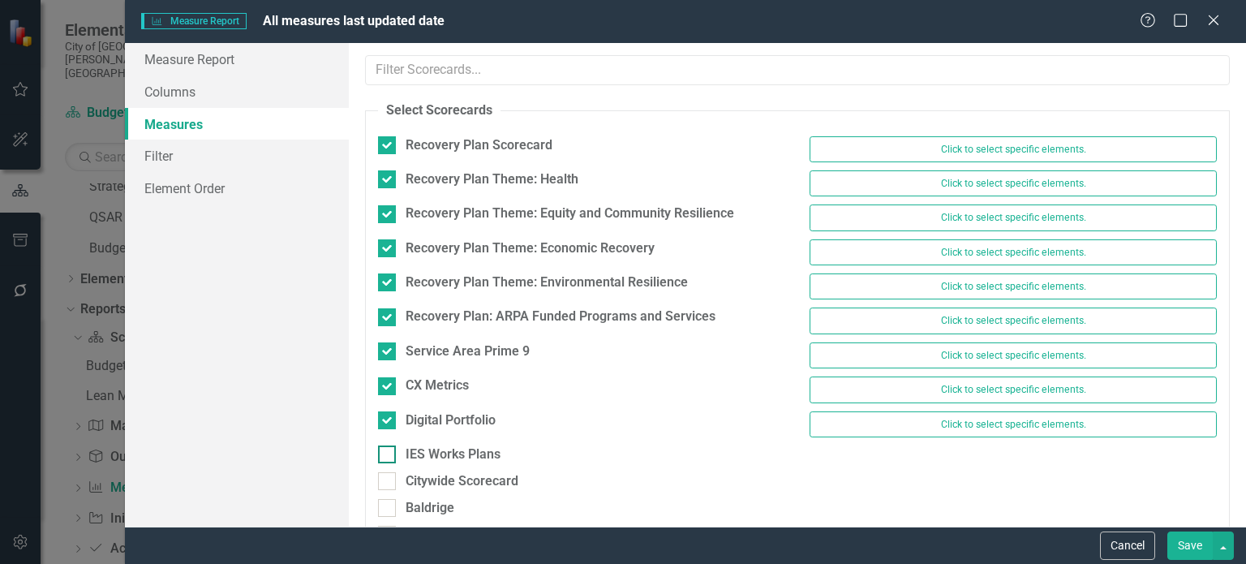
click at [385, 450] on input "IES Works Plans" at bounding box center [383, 450] width 11 height 11
checkbox input "true"
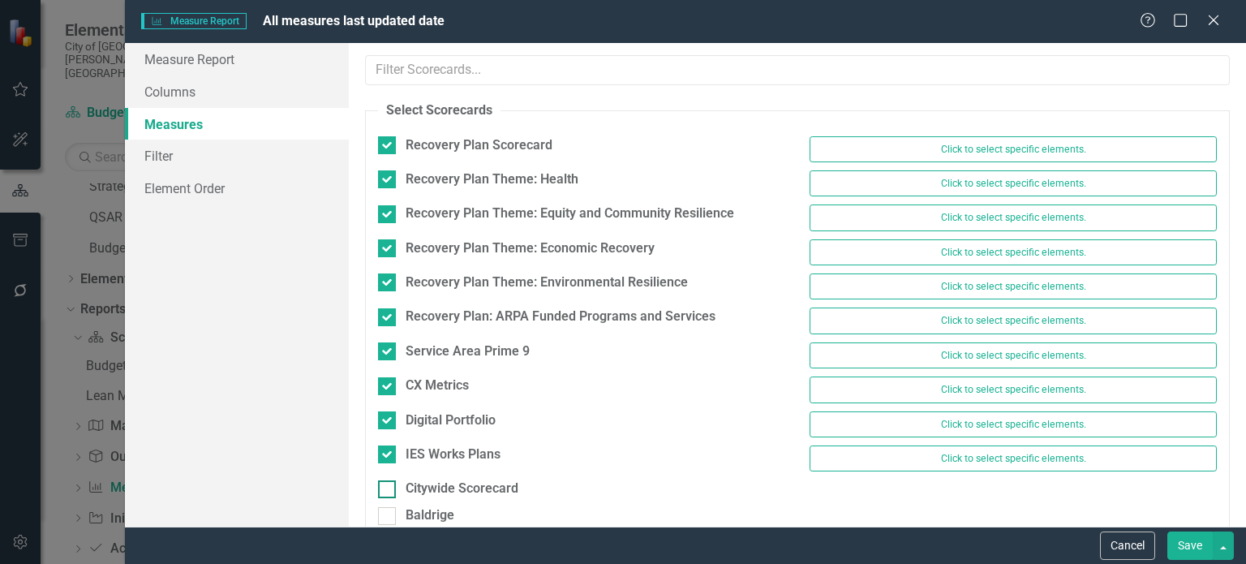
click at [392, 485] on div at bounding box center [387, 489] width 18 height 18
click at [389, 485] on input "Citywide Scorecard" at bounding box center [383, 485] width 11 height 11
checkbox input "true"
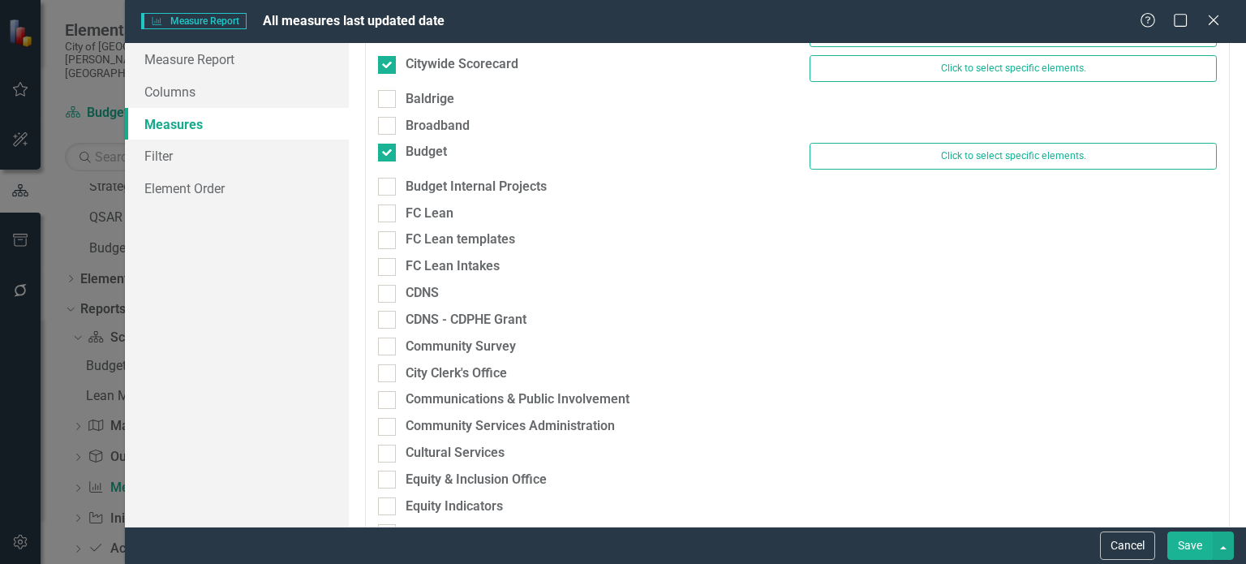
scroll to position [432, 0]
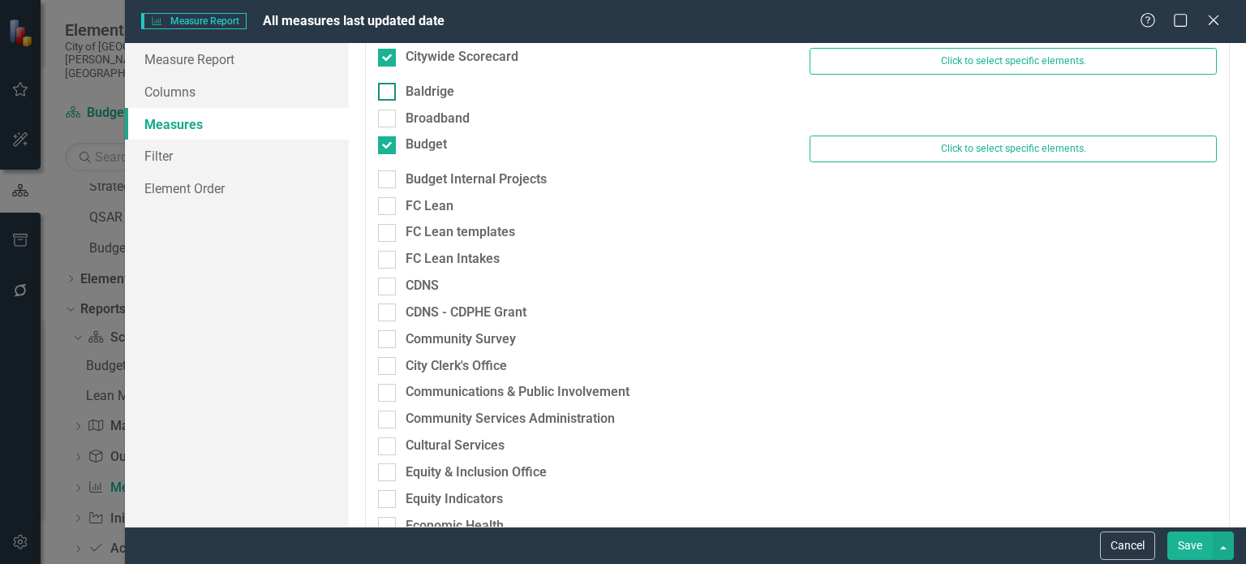
click at [381, 92] on div at bounding box center [387, 92] width 18 height 18
click at [381, 92] on input "Baldrige" at bounding box center [383, 88] width 11 height 11
checkbox input "true"
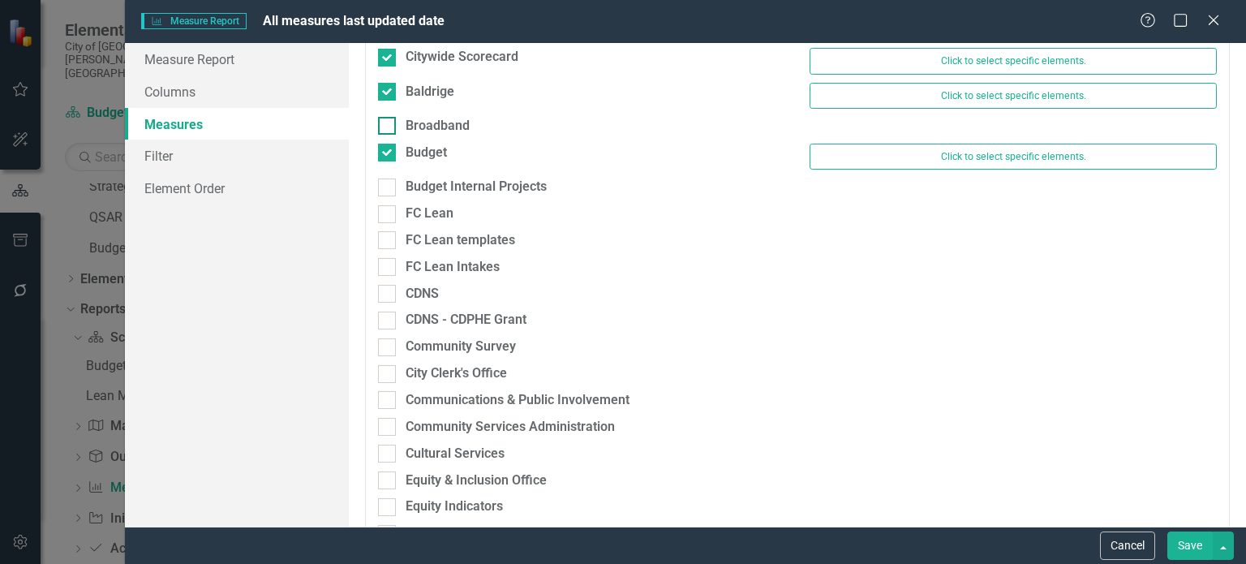
click at [386, 123] on div at bounding box center [387, 126] width 18 height 18
click at [386, 123] on input "Broadband" at bounding box center [383, 122] width 11 height 11
checkbox input "true"
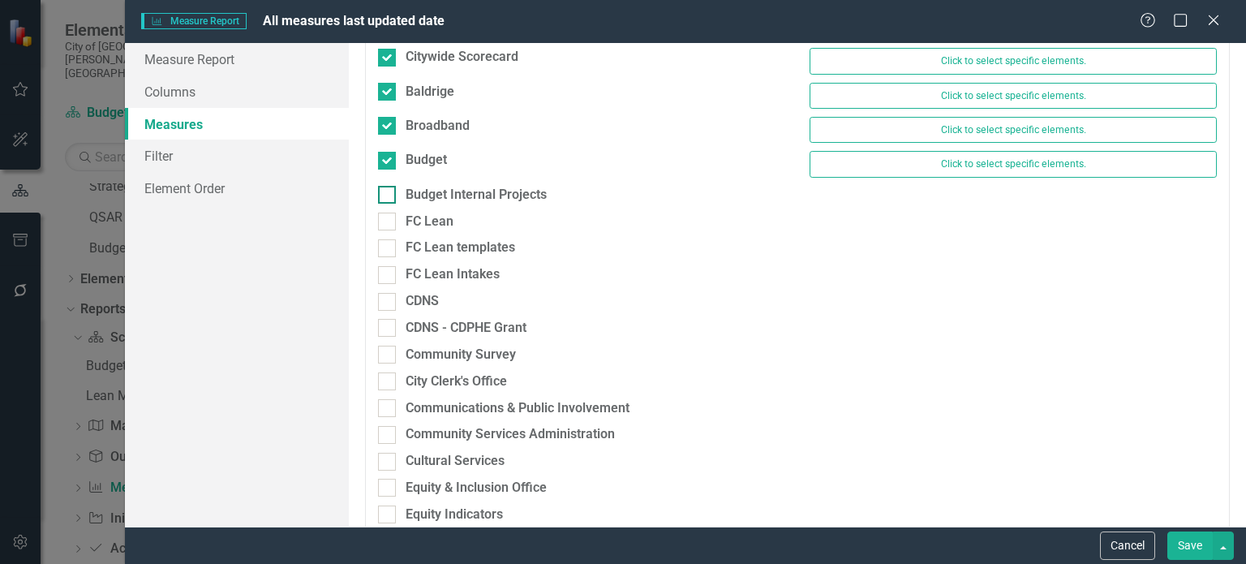
click at [387, 186] on input "Budget Internal Projects" at bounding box center [383, 191] width 11 height 11
checkbox input "true"
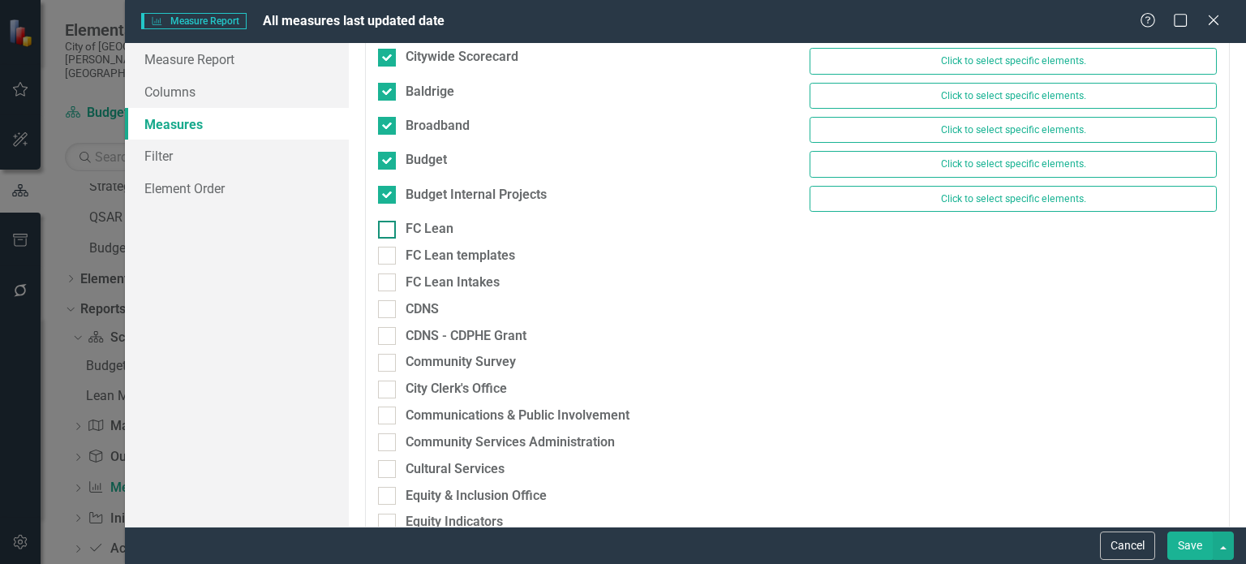
click at [387, 232] on div at bounding box center [387, 230] width 18 height 18
click at [387, 231] on input "FC Lean" at bounding box center [383, 226] width 11 height 11
checkbox input "true"
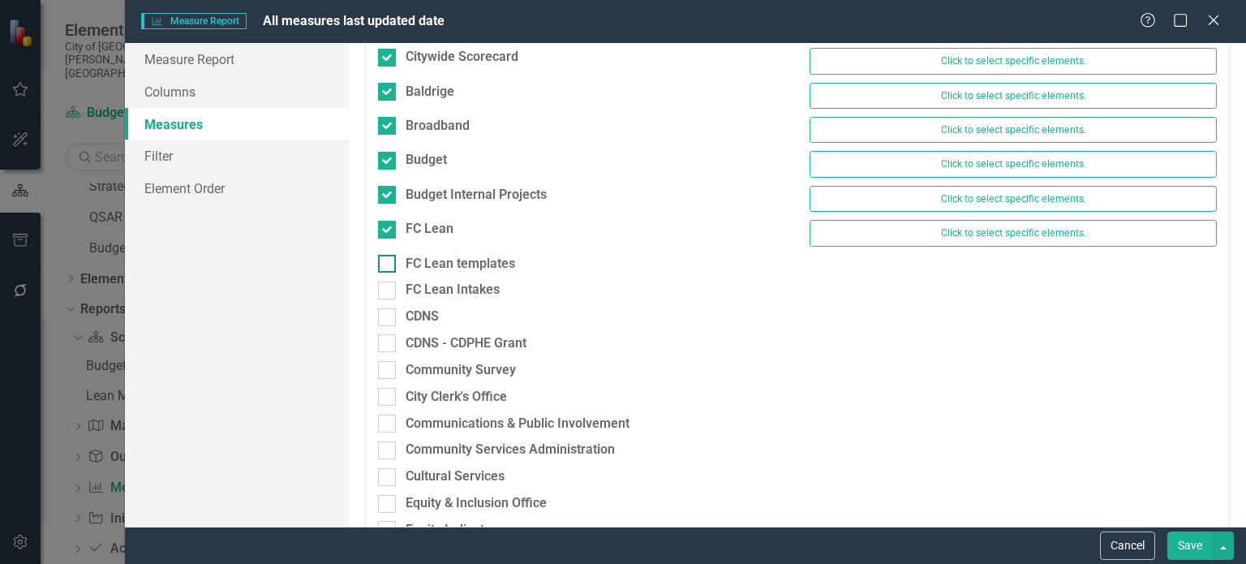
click at [389, 255] on div at bounding box center [387, 264] width 18 height 18
click at [389, 255] on input "FC Lean templates" at bounding box center [383, 260] width 11 height 11
checkbox input "true"
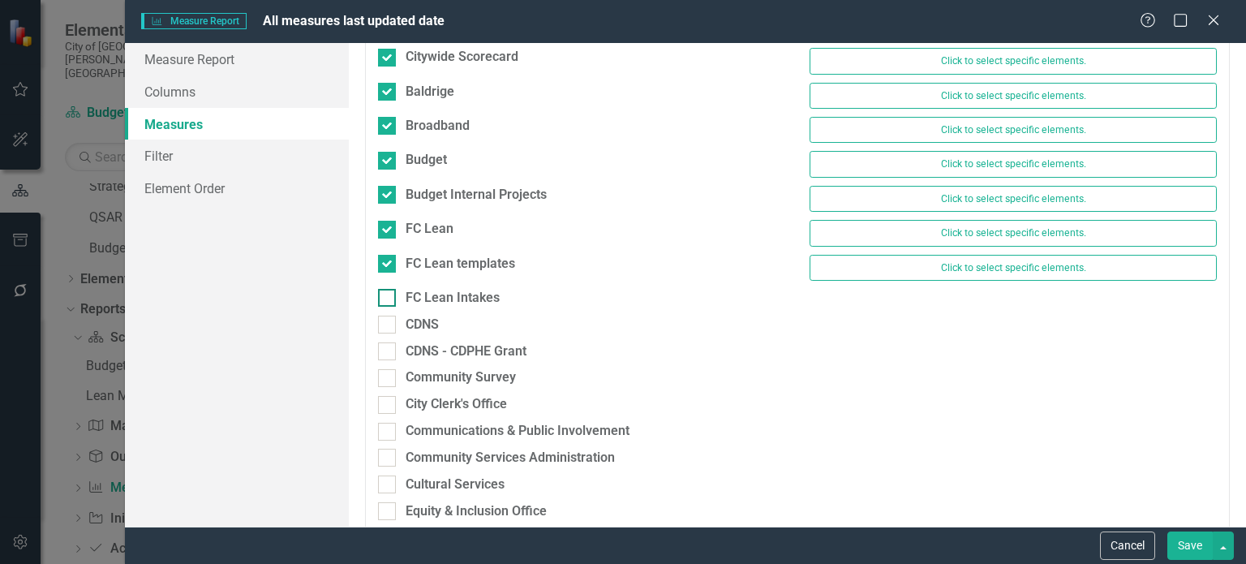
click at [381, 289] on input "FC Lean Intakes" at bounding box center [383, 294] width 11 height 11
checkbox input "true"
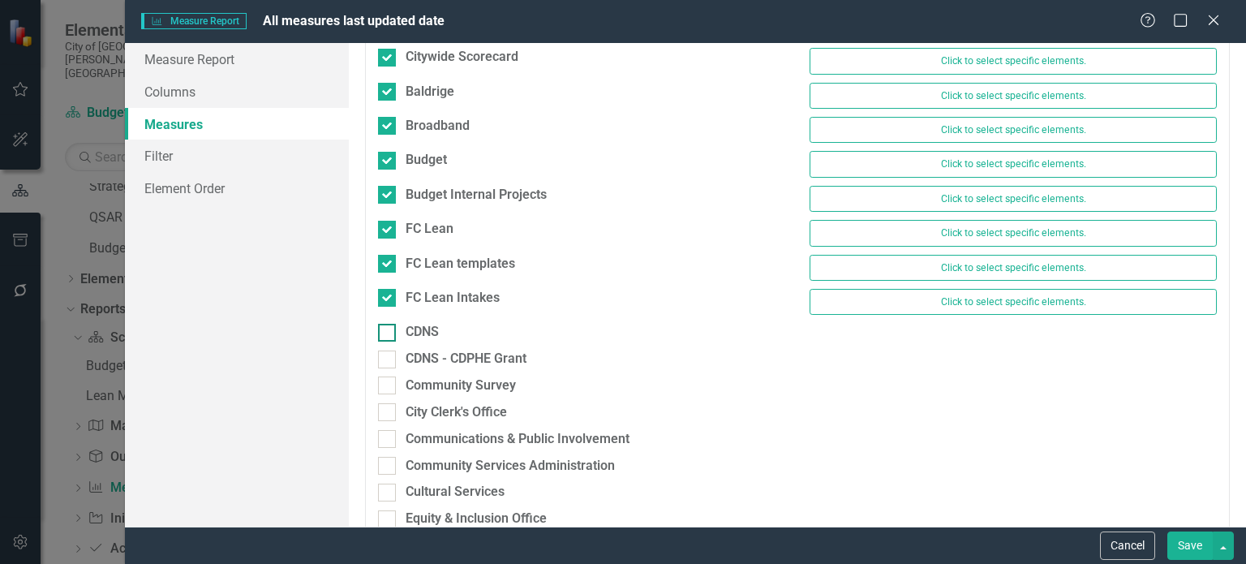
click at [383, 328] on div at bounding box center [387, 333] width 18 height 18
click at [383, 328] on input "CDNS" at bounding box center [383, 329] width 11 height 11
checkbox input "true"
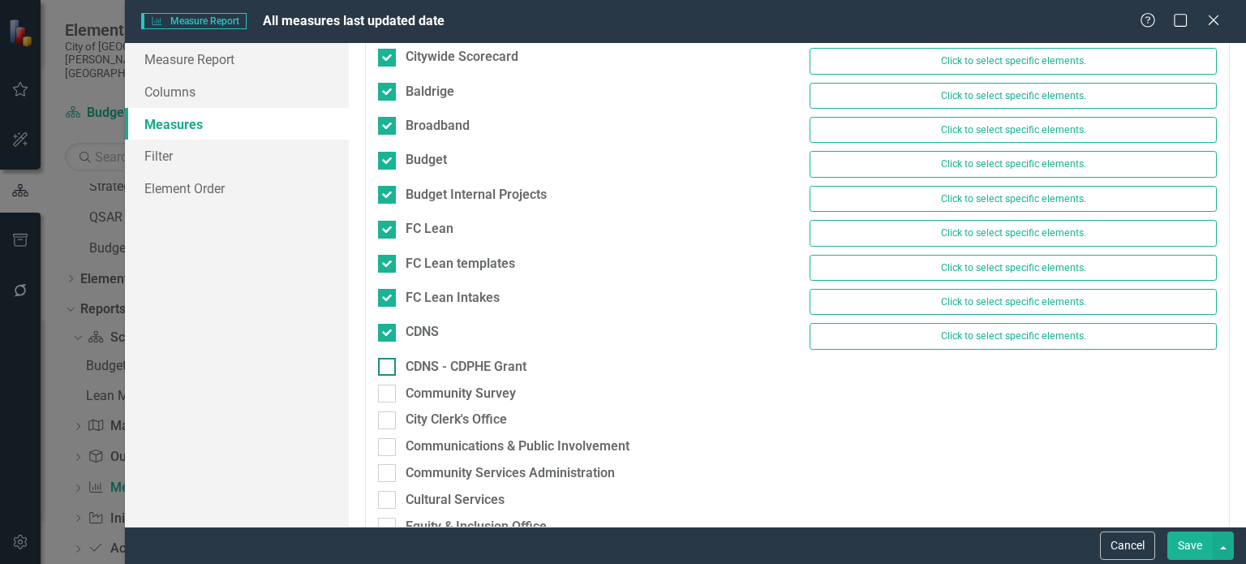
click at [386, 358] on input "CDNS - CDPHE Grant" at bounding box center [383, 363] width 11 height 11
checkbox input "true"
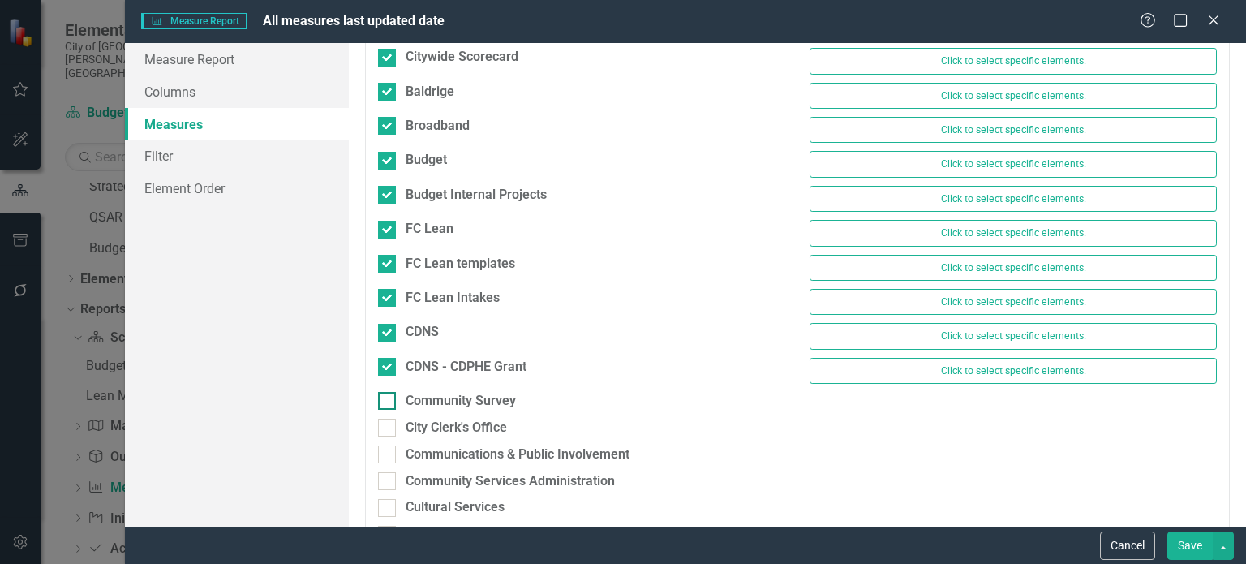
click at [386, 392] on input "Community Survey" at bounding box center [383, 397] width 11 height 11
checkbox input "true"
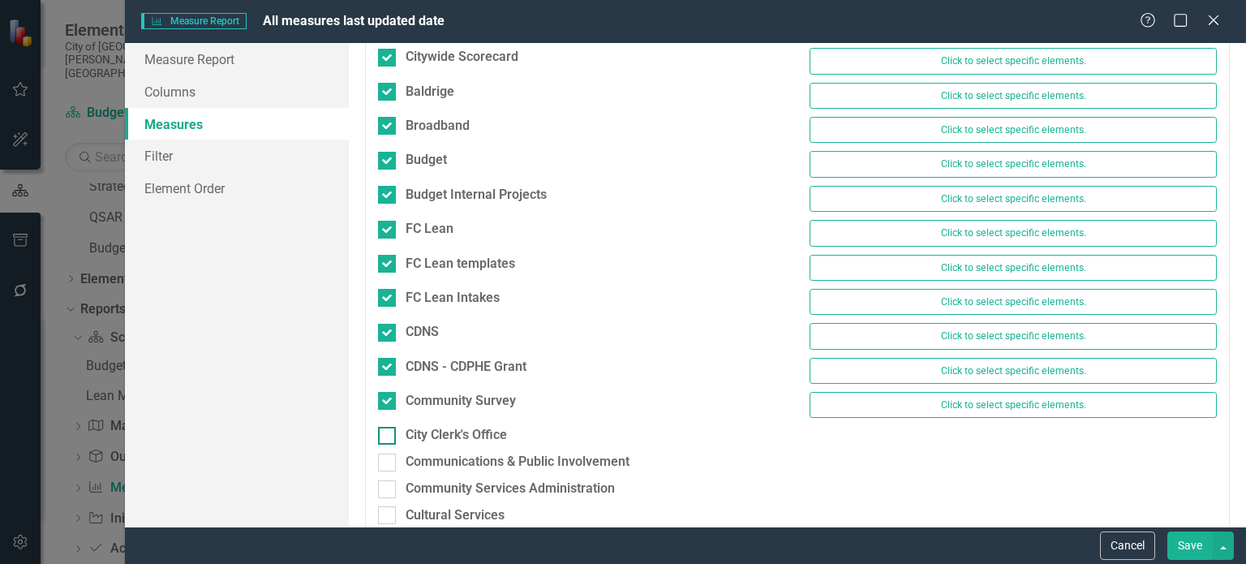
click at [383, 434] on div at bounding box center [387, 436] width 18 height 18
click at [383, 434] on input "City Clerk's Office" at bounding box center [383, 432] width 11 height 11
checkbox input "true"
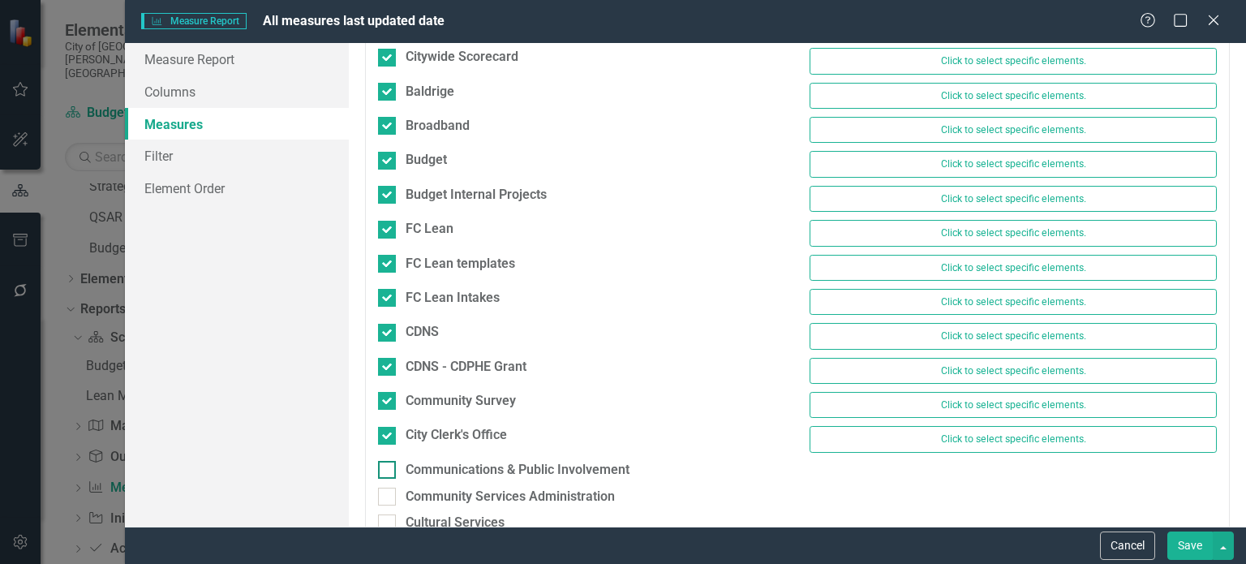
click at [383, 461] on input "Communications & Public Involvement" at bounding box center [383, 466] width 11 height 11
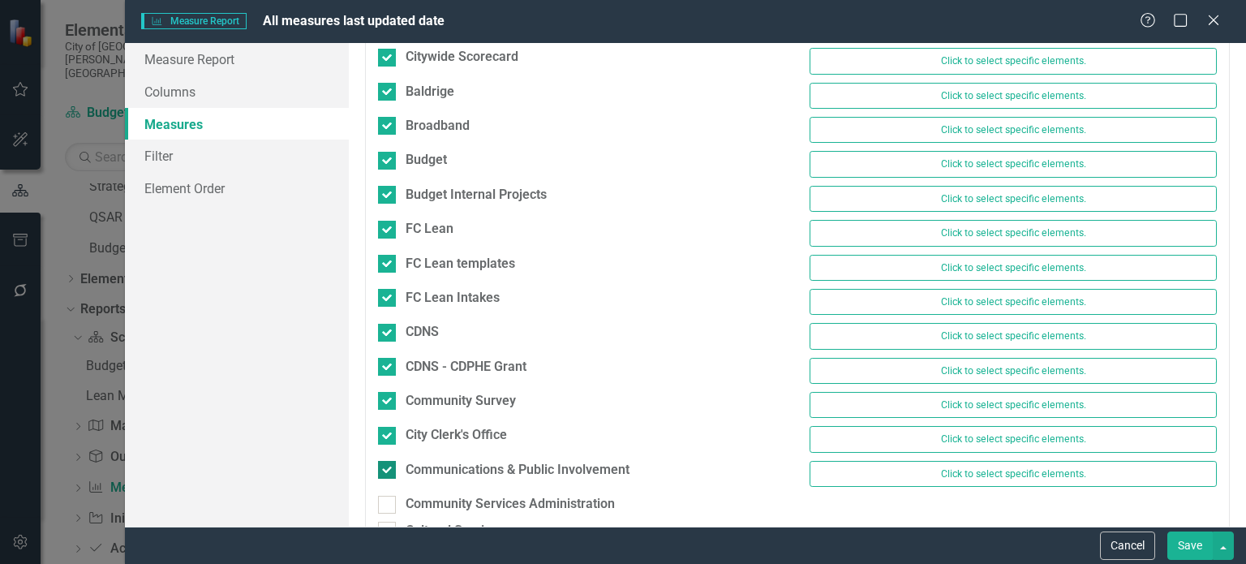
checkbox input "true"
click at [383, 507] on div "Community Services Administration" at bounding box center [582, 508] width 432 height 27
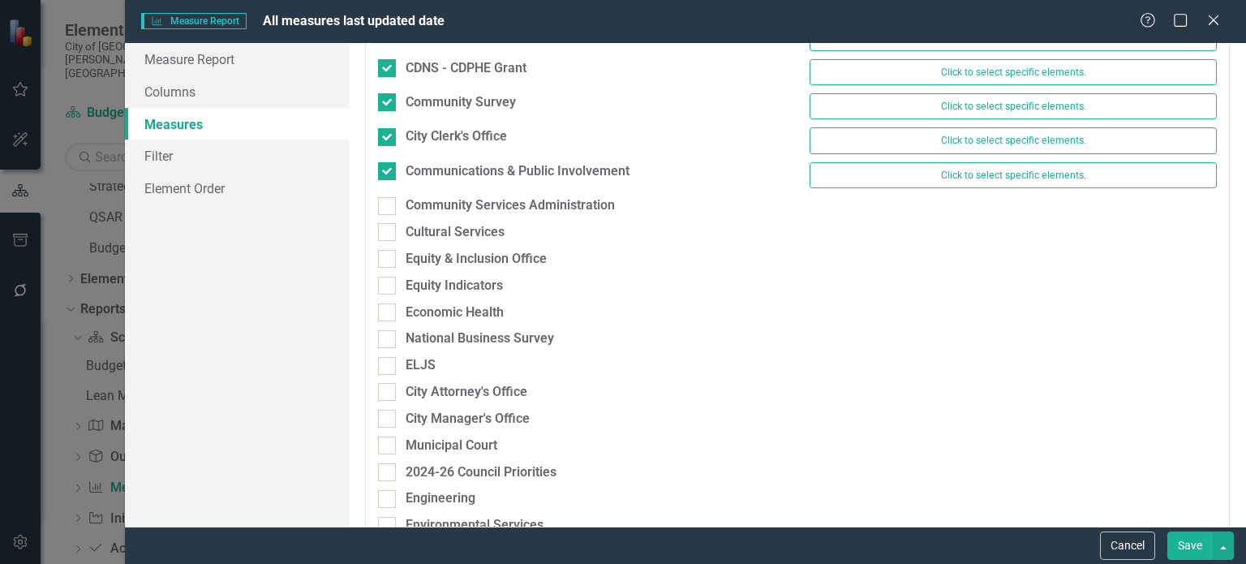
scroll to position [776, 0]
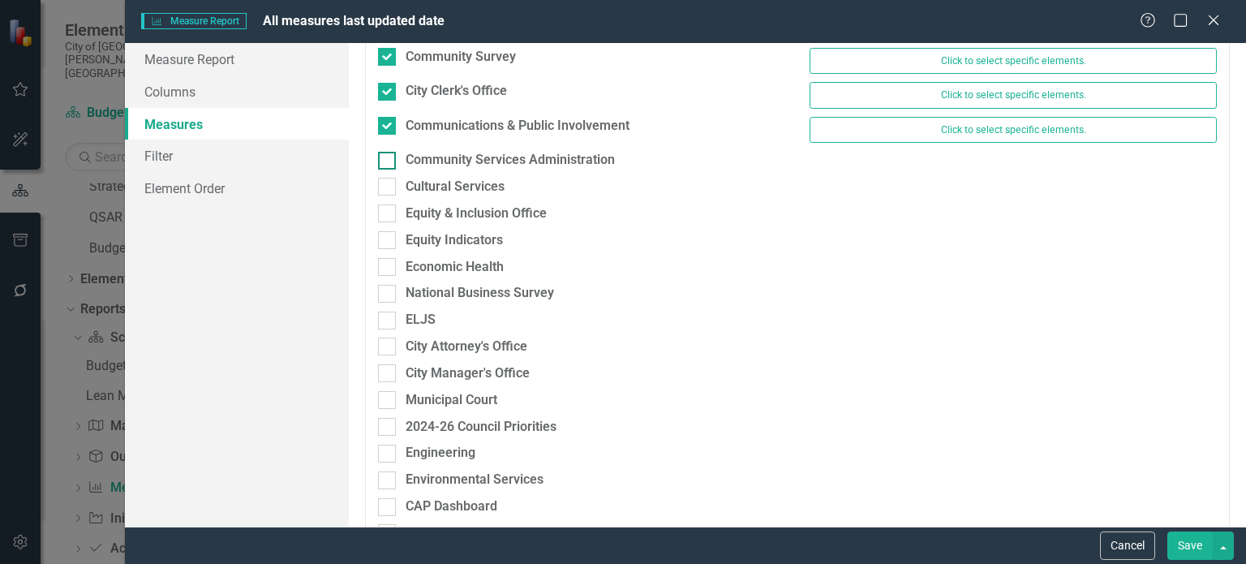
click at [394, 155] on div at bounding box center [387, 161] width 18 height 18
click at [389, 155] on input "Community Services Administration" at bounding box center [383, 157] width 11 height 11
checkbox input "true"
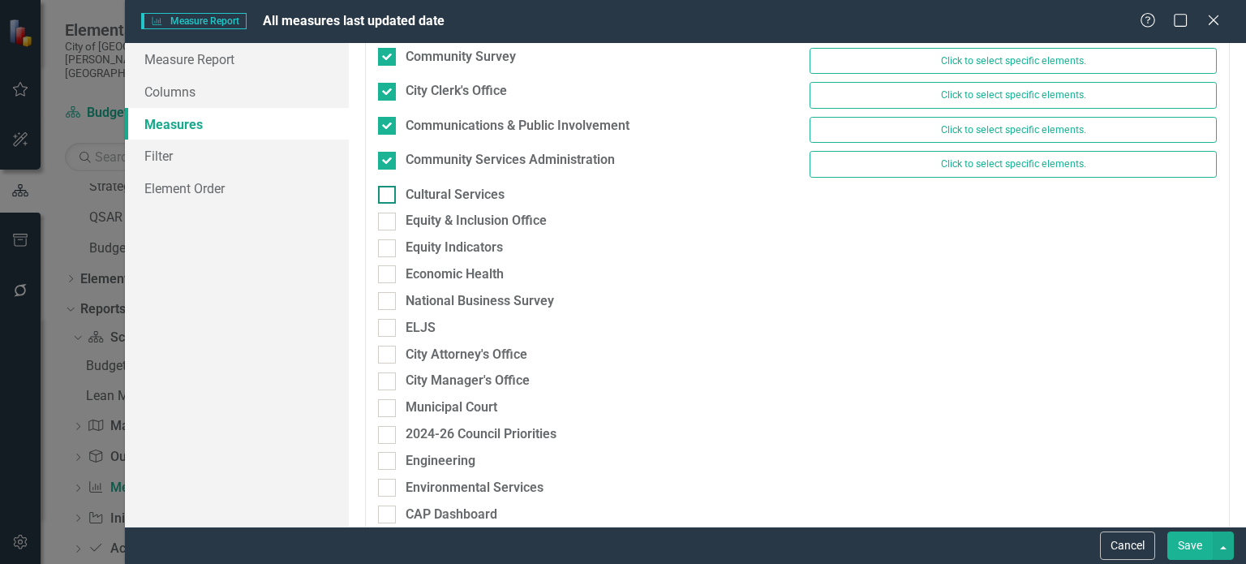
click at [385, 187] on input "Cultural Services" at bounding box center [383, 191] width 11 height 11
checkbox input "true"
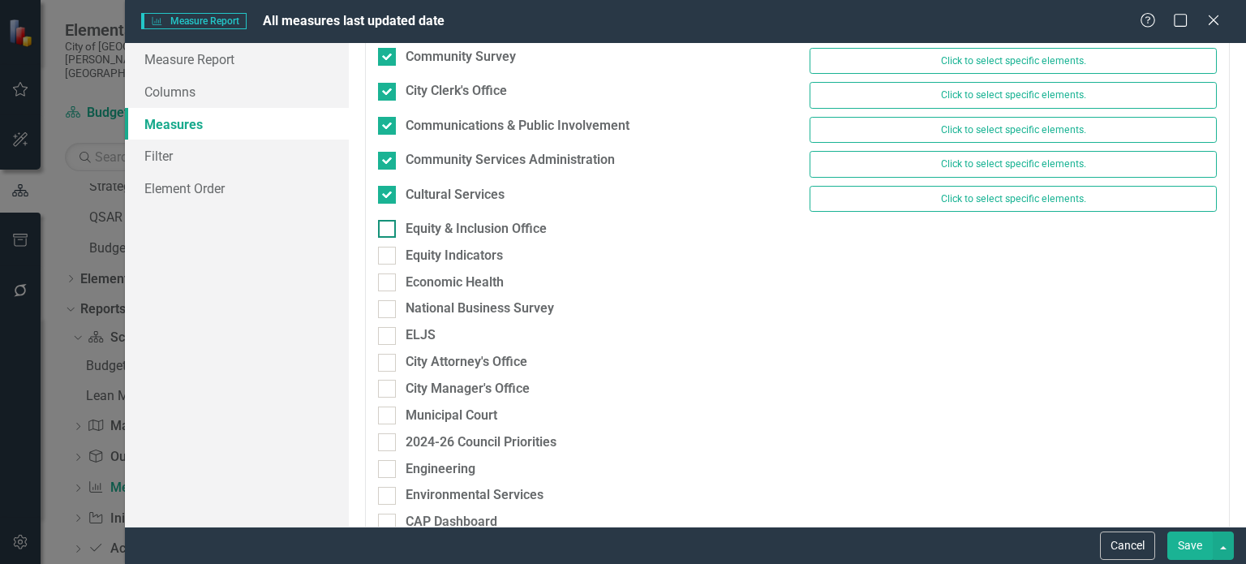
click at [385, 223] on div at bounding box center [387, 229] width 18 height 18
click at [385, 223] on input "Equity & Inclusion Office" at bounding box center [383, 225] width 11 height 11
checkbox input "true"
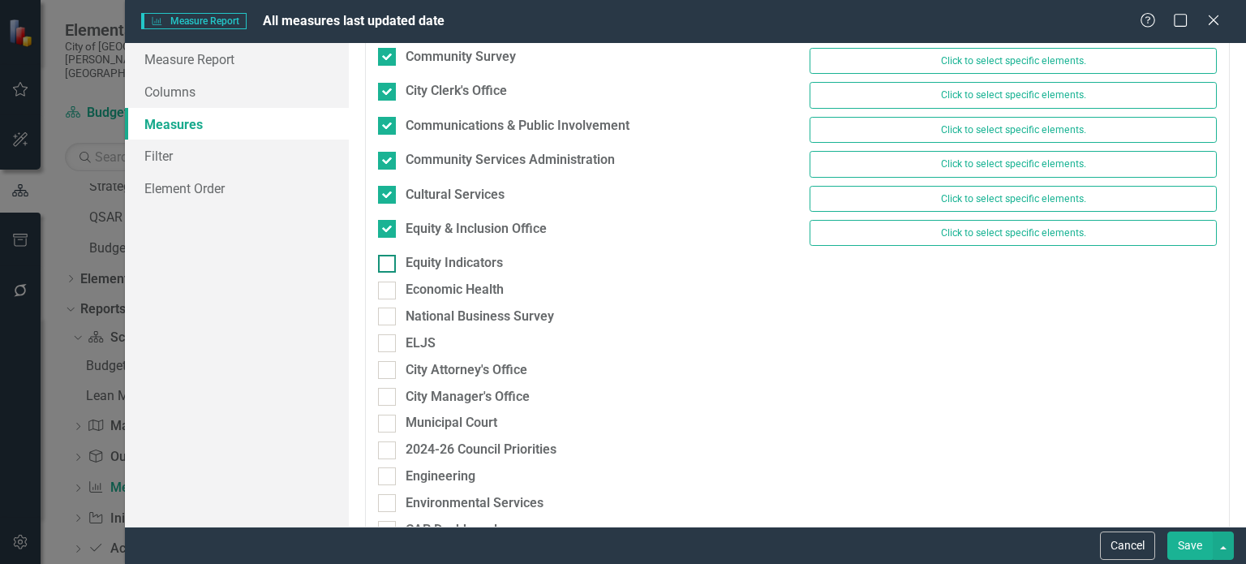
click at [386, 255] on input "Equity Indicators" at bounding box center [383, 260] width 11 height 11
checkbox input "true"
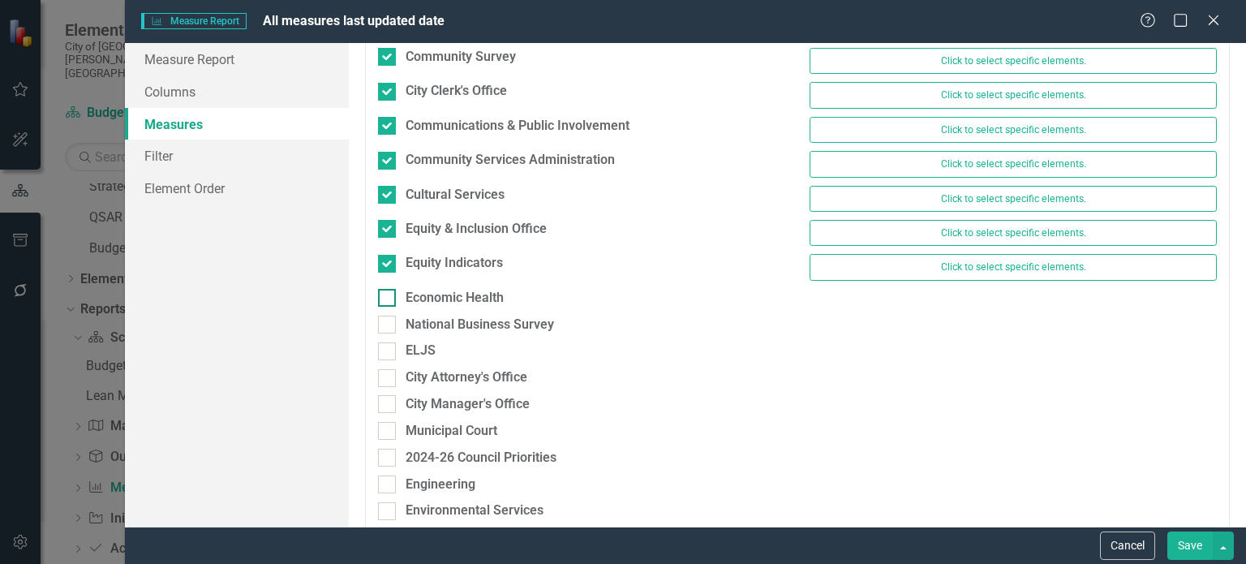
click at [382, 294] on div at bounding box center [387, 298] width 18 height 18
click at [382, 294] on input "Economic Health" at bounding box center [383, 294] width 11 height 11
checkbox input "true"
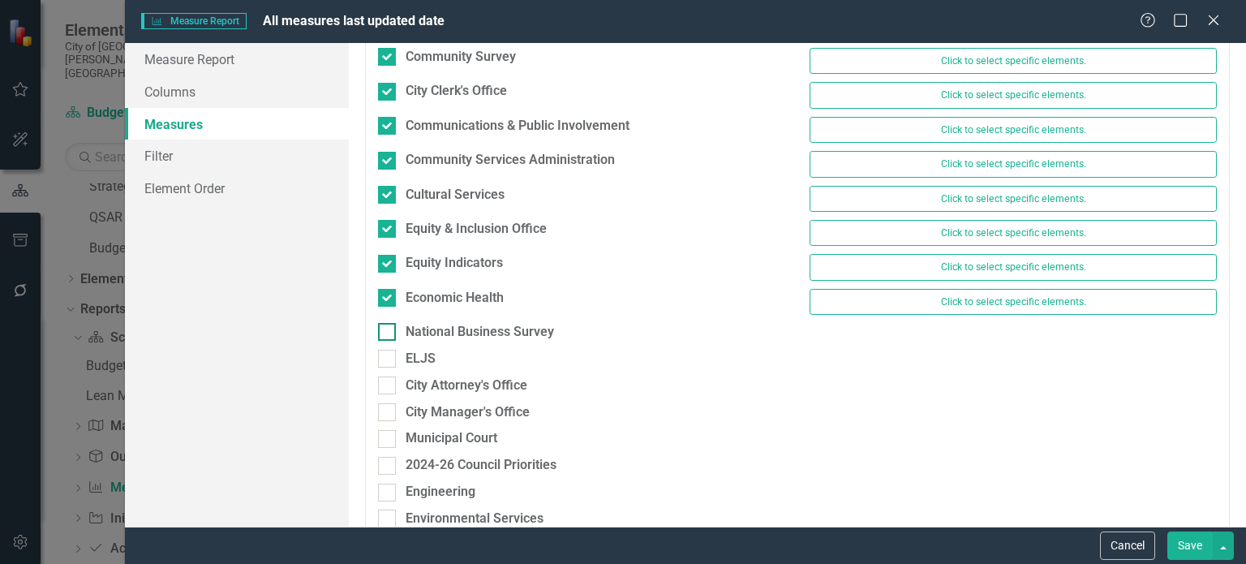
click at [388, 323] on input "National Business Survey" at bounding box center [383, 328] width 11 height 11
checkbox input "true"
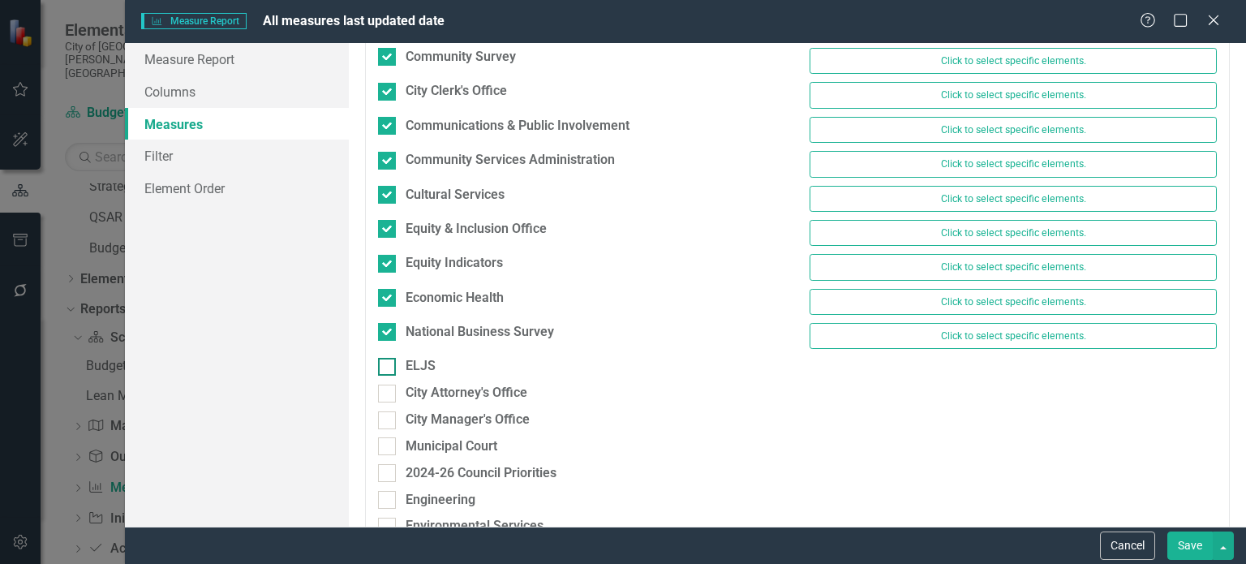
click at [388, 361] on div at bounding box center [387, 367] width 18 height 18
click at [388, 361] on input "ELJS" at bounding box center [383, 363] width 11 height 11
checkbox input "true"
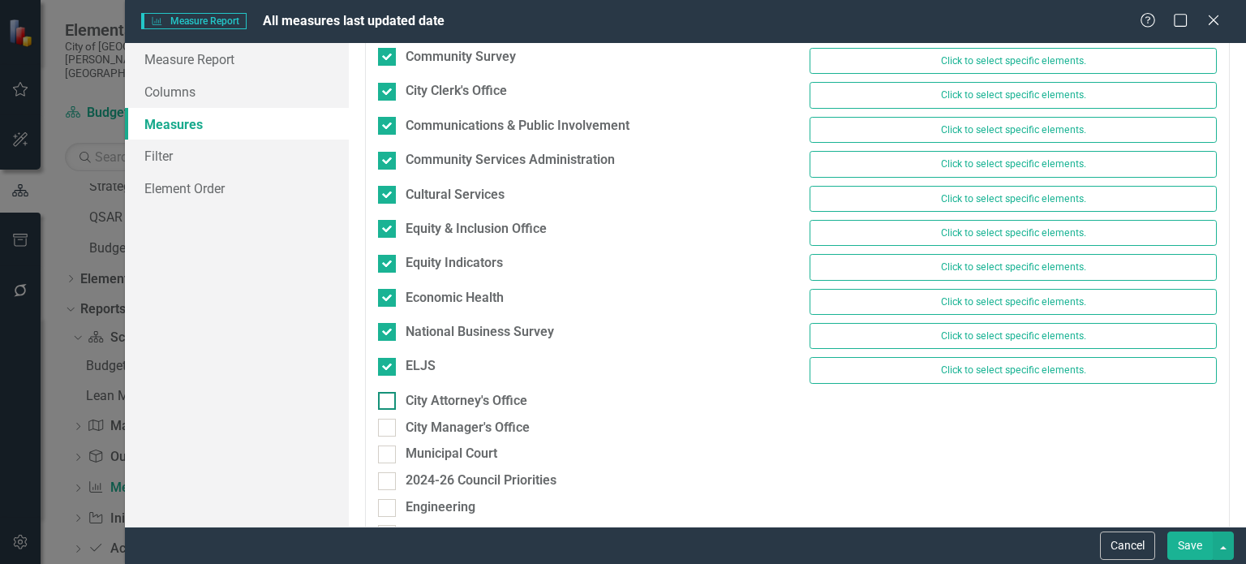
click at [388, 392] on input "City Attorney's Office" at bounding box center [383, 397] width 11 height 11
checkbox input "true"
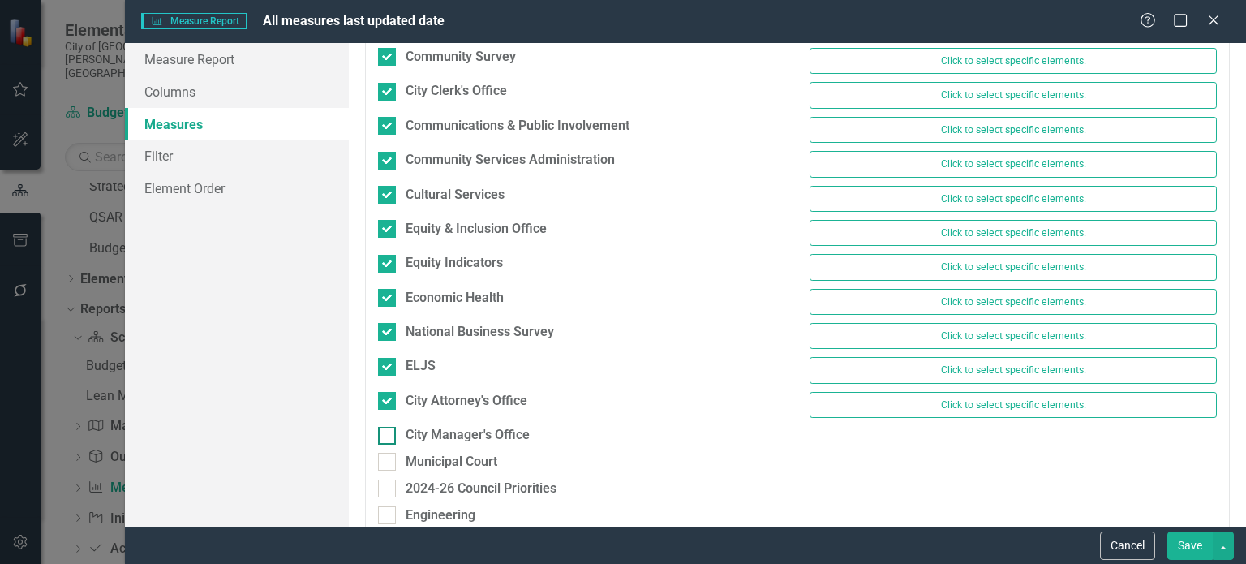
click at [386, 428] on div at bounding box center [387, 436] width 18 height 18
click at [386, 428] on input "City Manager's Office" at bounding box center [383, 432] width 11 height 11
checkbox input "true"
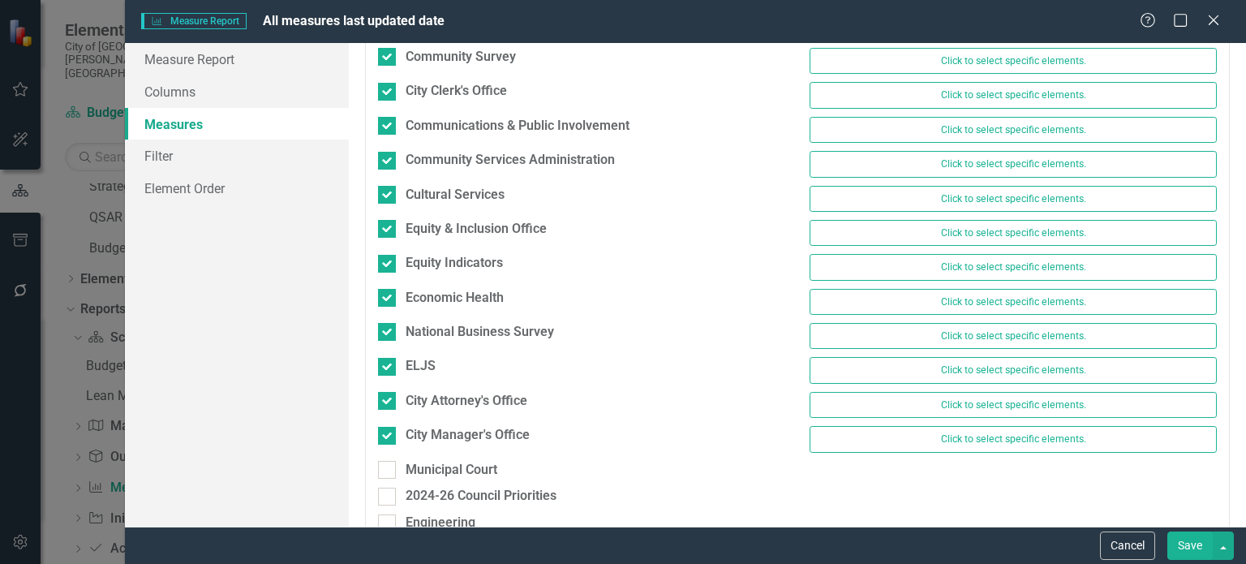
click at [385, 471] on div "Municipal Court" at bounding box center [582, 474] width 432 height 27
click at [386, 466] on div at bounding box center [387, 470] width 18 height 18
click at [386, 466] on input "Municipal Court" at bounding box center [383, 466] width 11 height 11
checkbox input "true"
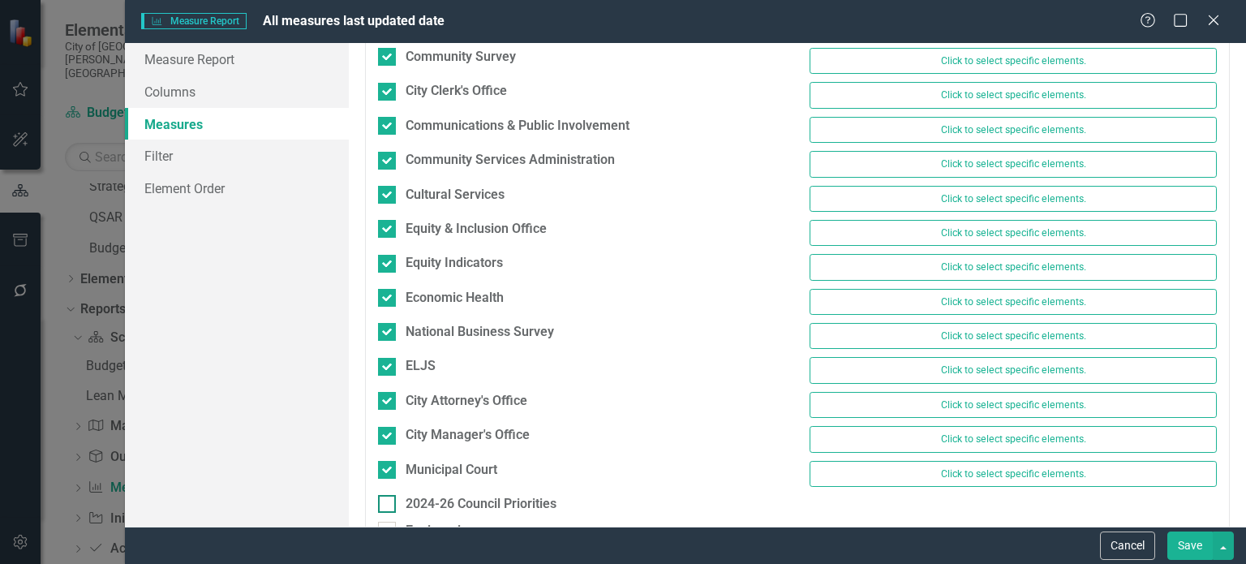
click at [387, 495] on input "2024-26 Council Priorities" at bounding box center [383, 500] width 11 height 11
checkbox input "true"
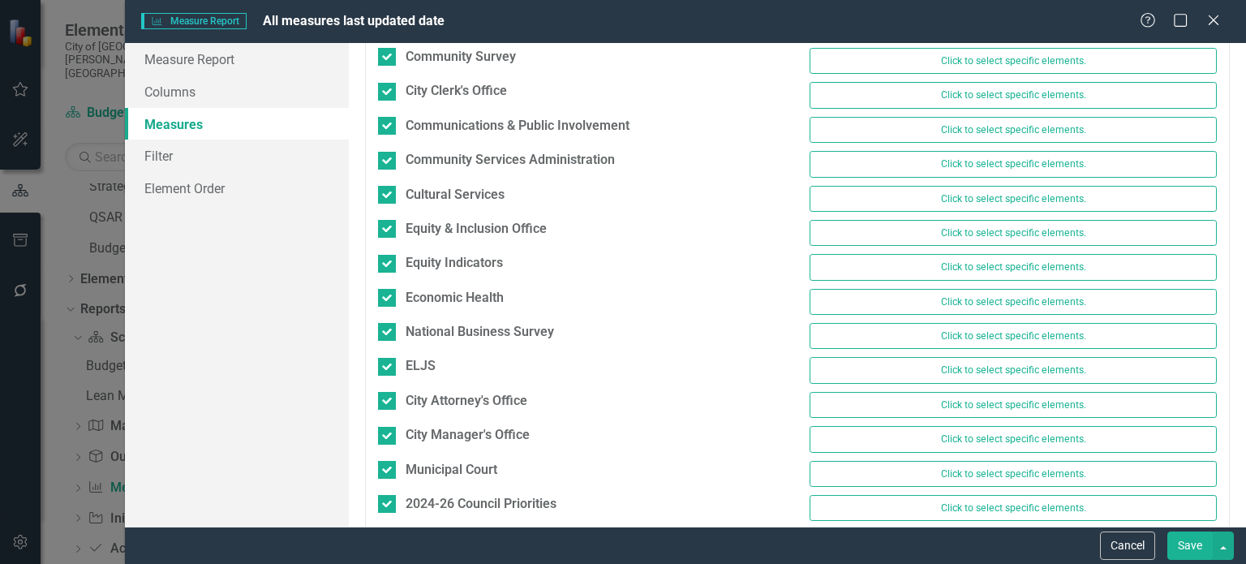
click at [386, 530] on input "Engineering" at bounding box center [383, 535] width 11 height 11
checkbox input "true"
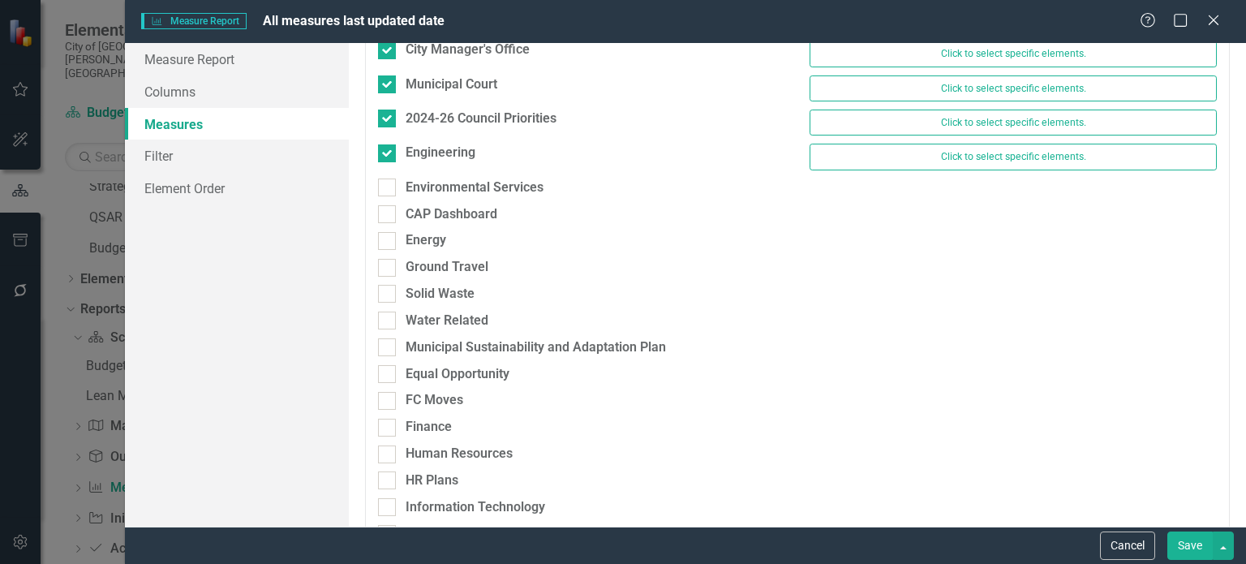
scroll to position [1164, 0]
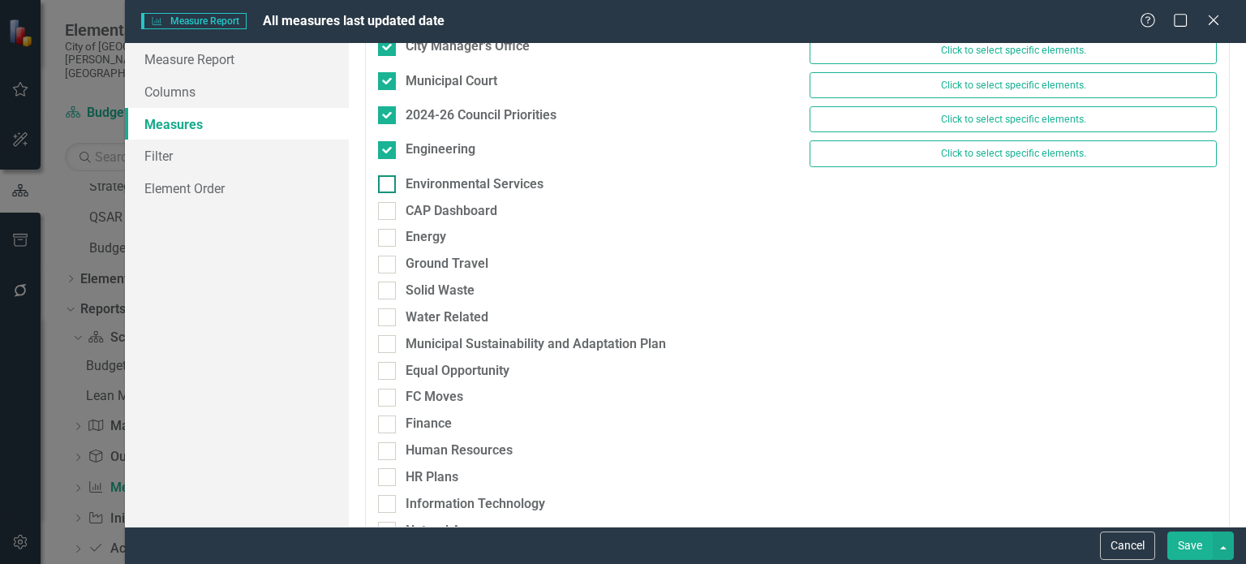
click at [386, 175] on input "Environmental Services" at bounding box center [383, 180] width 11 height 11
checkbox input "true"
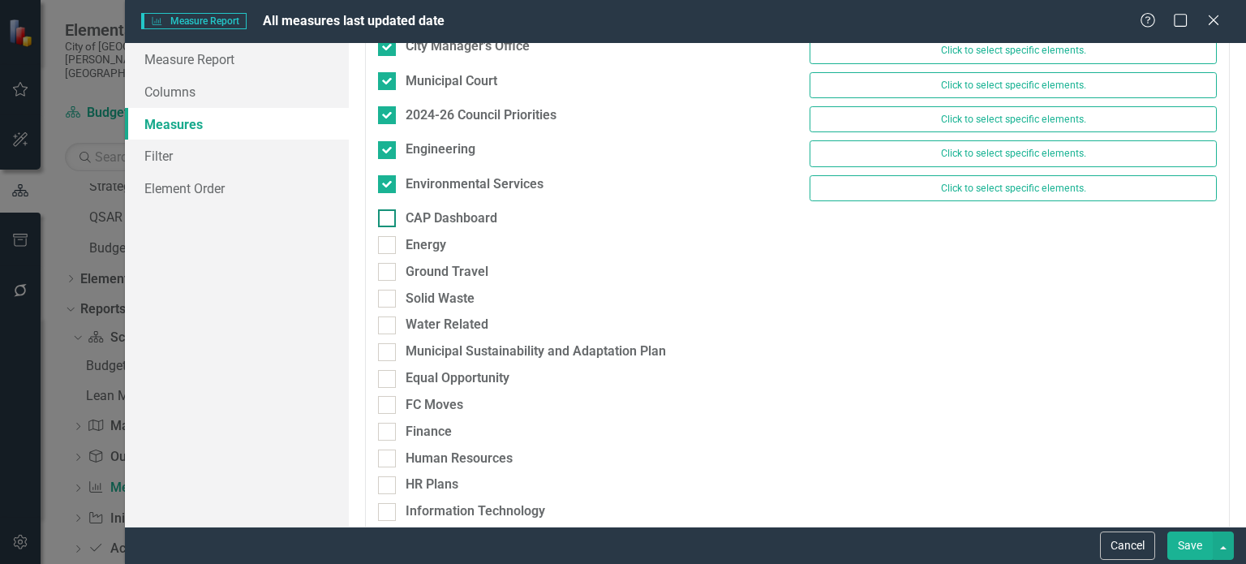
click at [387, 209] on input "CAP Dashboard" at bounding box center [383, 214] width 11 height 11
checkbox input "true"
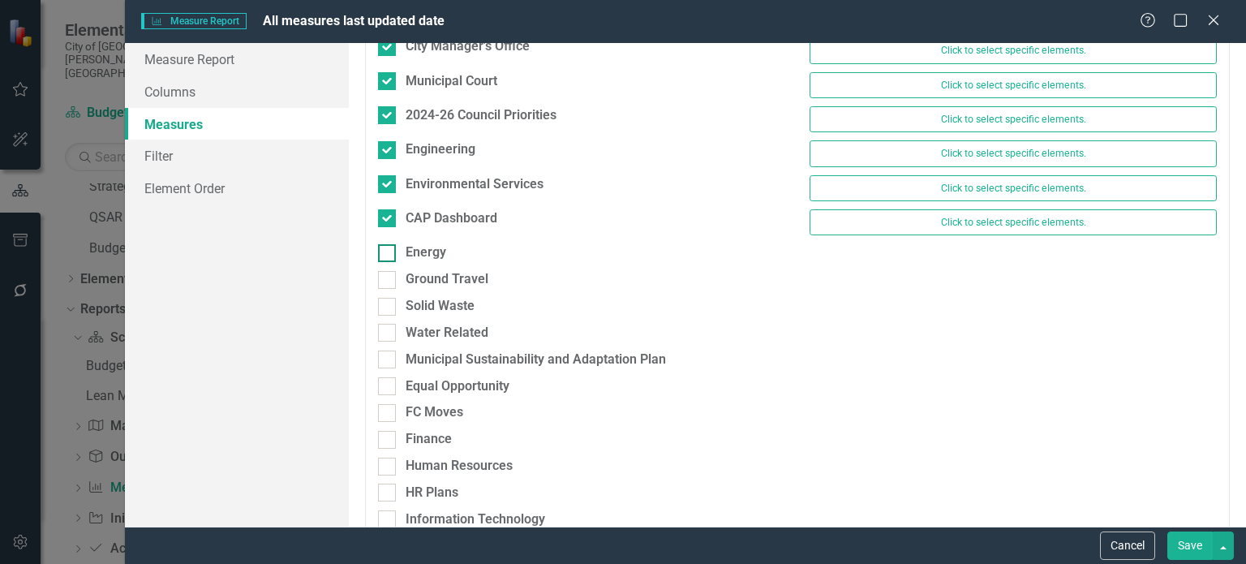
click at [385, 244] on input "Energy" at bounding box center [383, 249] width 11 height 11
checkbox input "true"
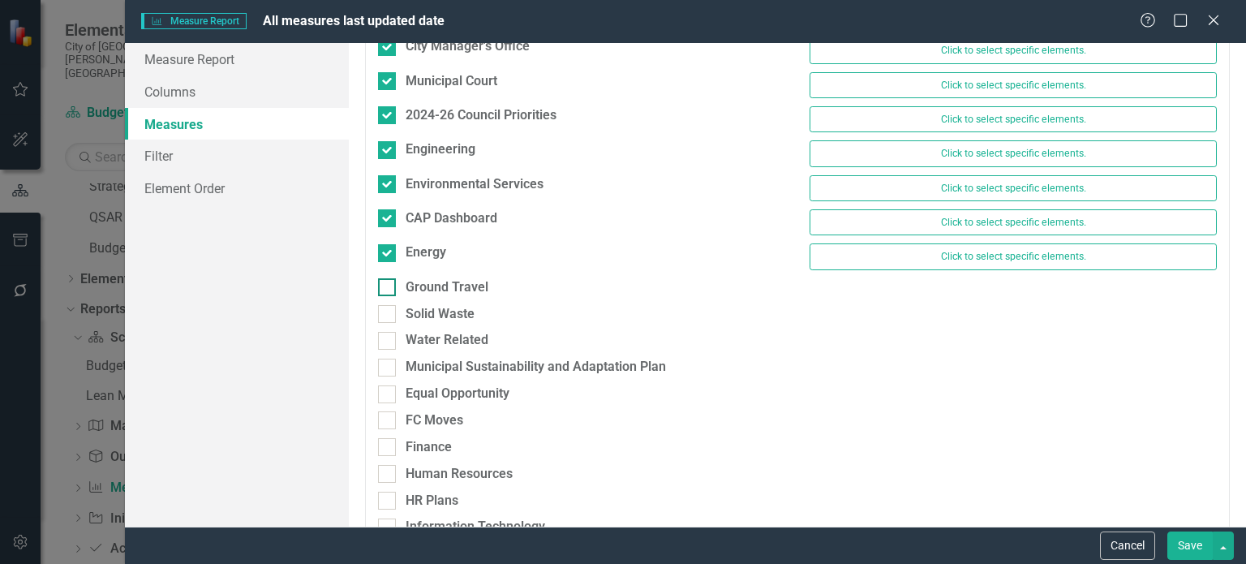
click at [385, 278] on input "Ground Travel" at bounding box center [383, 283] width 11 height 11
checkbox input "true"
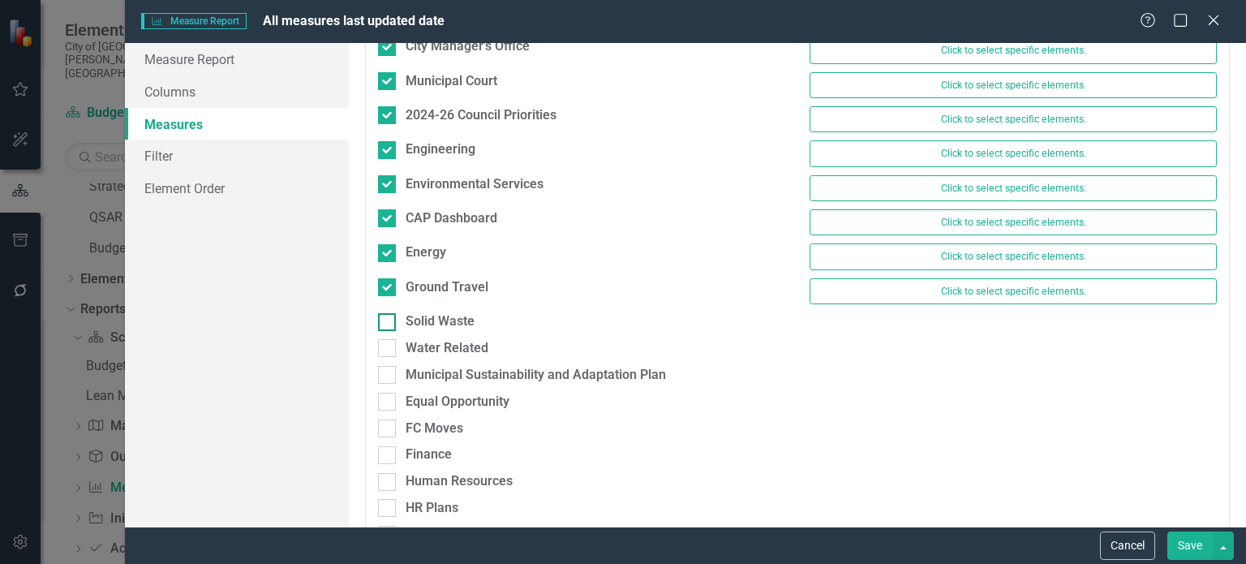
click at [389, 313] on div at bounding box center [387, 322] width 18 height 18
click at [389, 313] on input "Solid Waste" at bounding box center [383, 318] width 11 height 11
checkbox input "true"
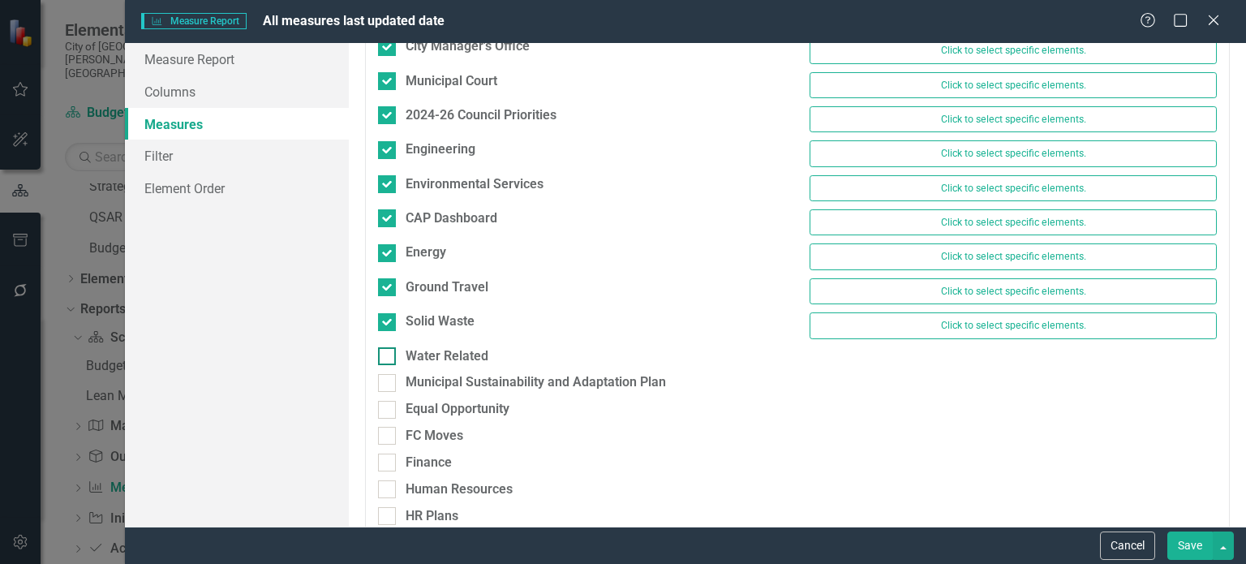
click at [386, 348] on div at bounding box center [387, 356] width 18 height 18
click at [386, 348] on input "Water Related" at bounding box center [383, 352] width 11 height 11
checkbox input "true"
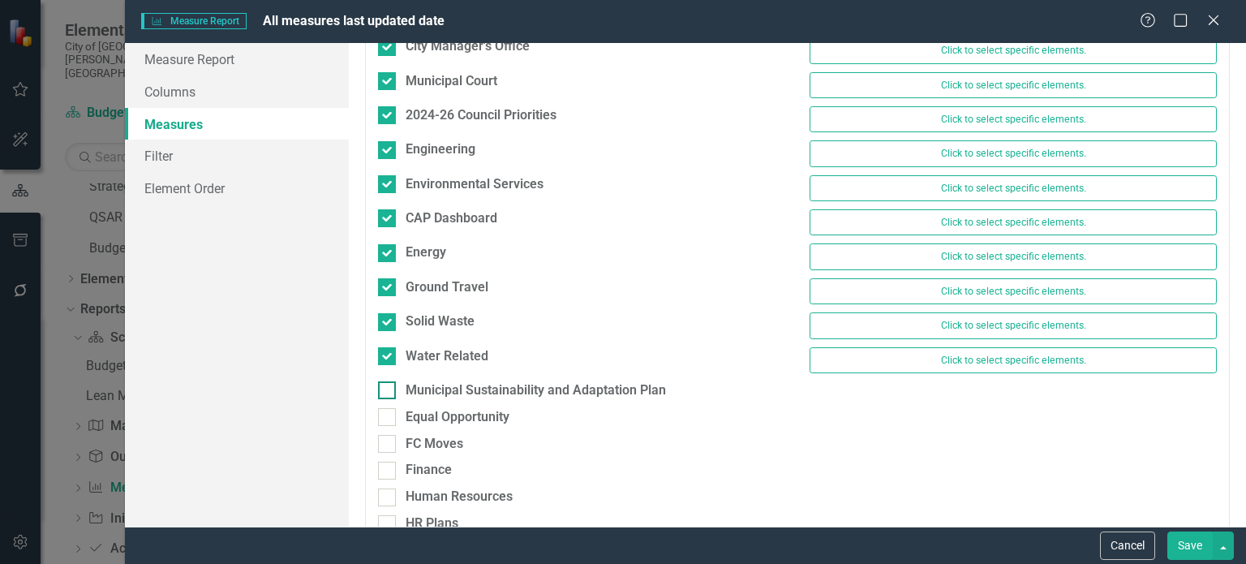
click at [401, 381] on div "Municipal Sustainability and Adaptation Plan" at bounding box center [581, 390] width 407 height 19
click at [389, 381] on input "Municipal Sustainability and Adaptation Plan" at bounding box center [383, 386] width 11 height 11
checkbox input "true"
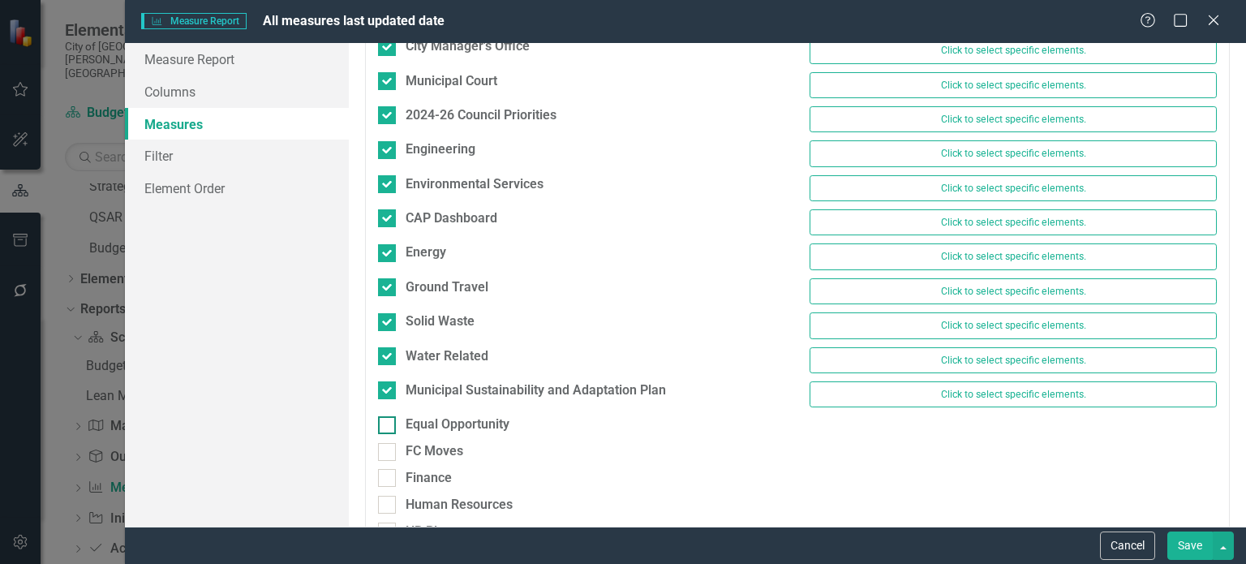
click at [388, 416] on input "Equal Opportunity" at bounding box center [383, 421] width 11 height 11
checkbox input "true"
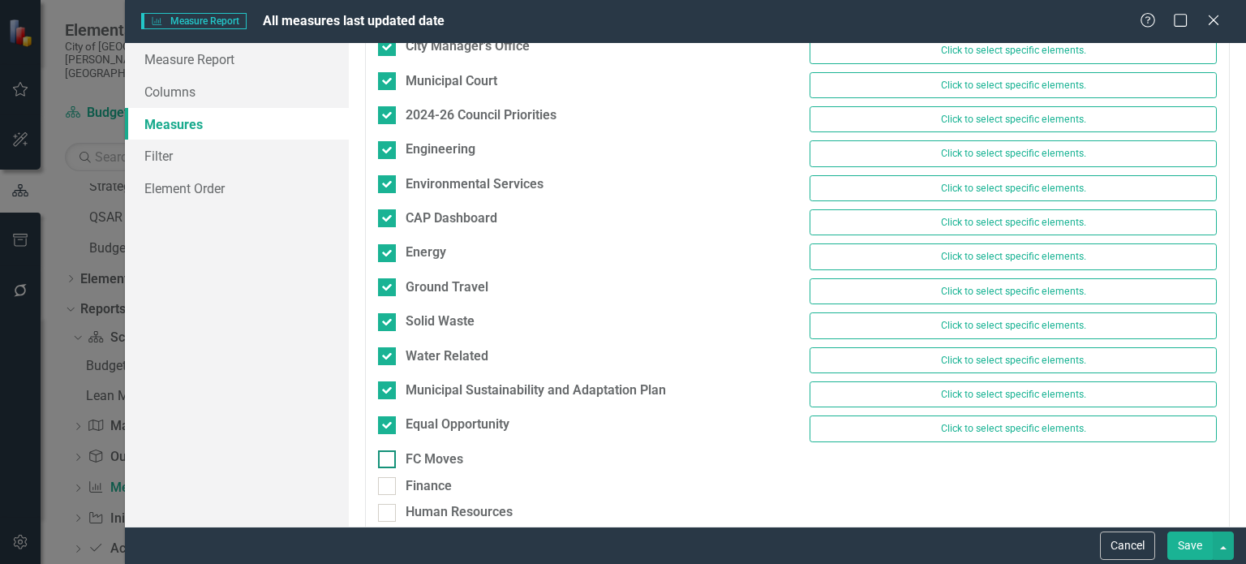
click at [381, 450] on input "FC Moves" at bounding box center [383, 455] width 11 height 11
checkbox input "true"
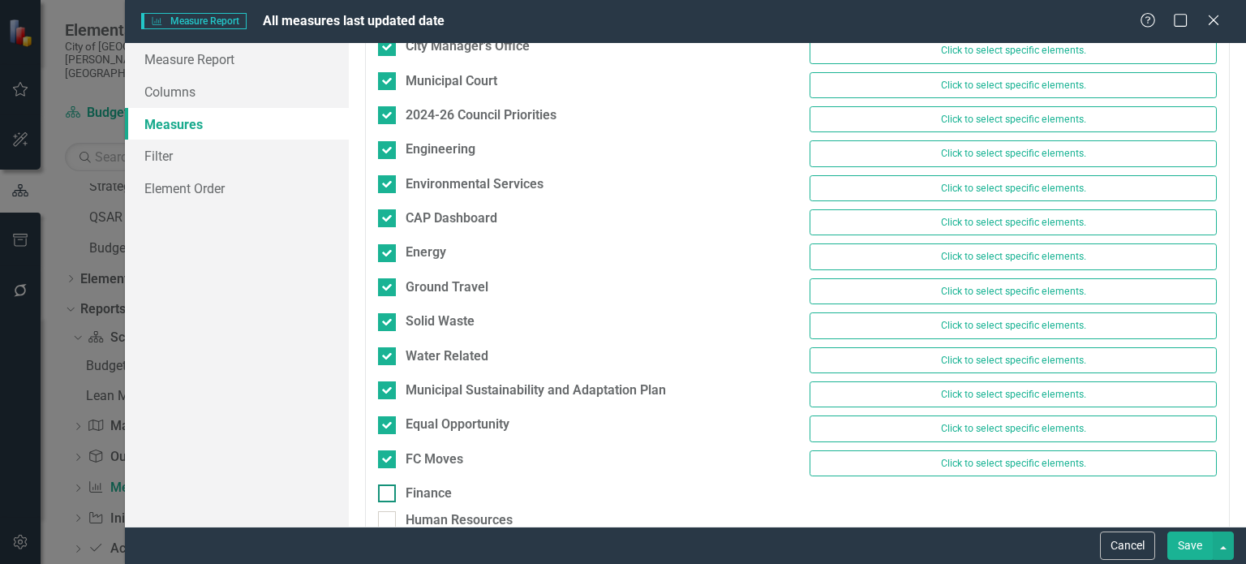
click at [381, 484] on input "Finance" at bounding box center [383, 489] width 11 height 11
checkbox input "true"
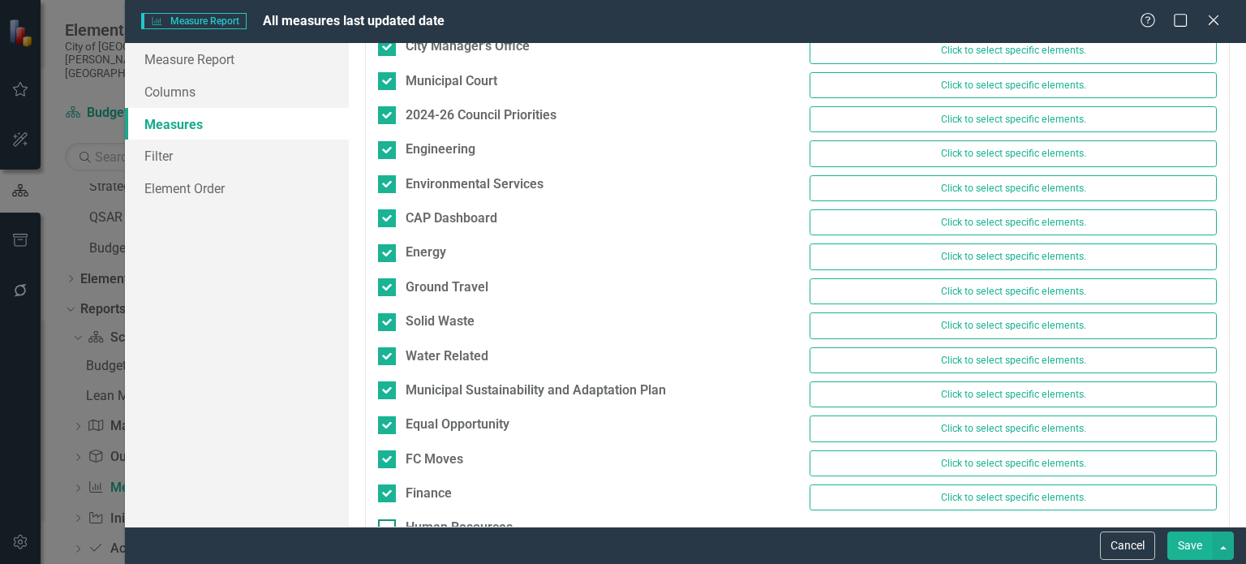
click at [388, 519] on input "Human Resources" at bounding box center [383, 524] width 11 height 11
checkbox input "true"
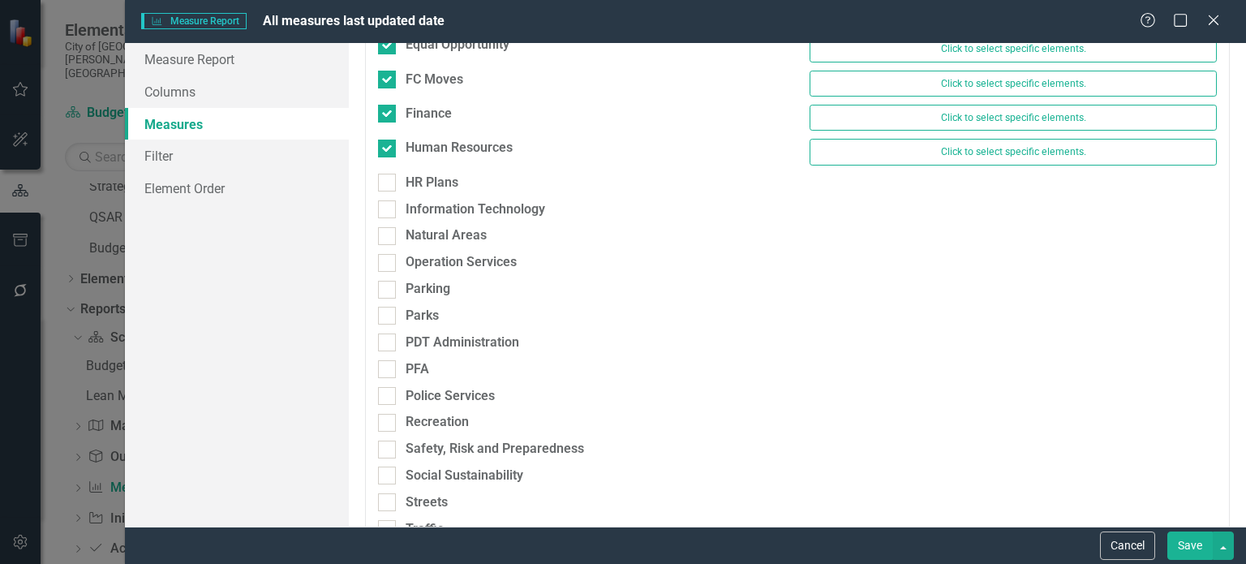
scroll to position [1552, 0]
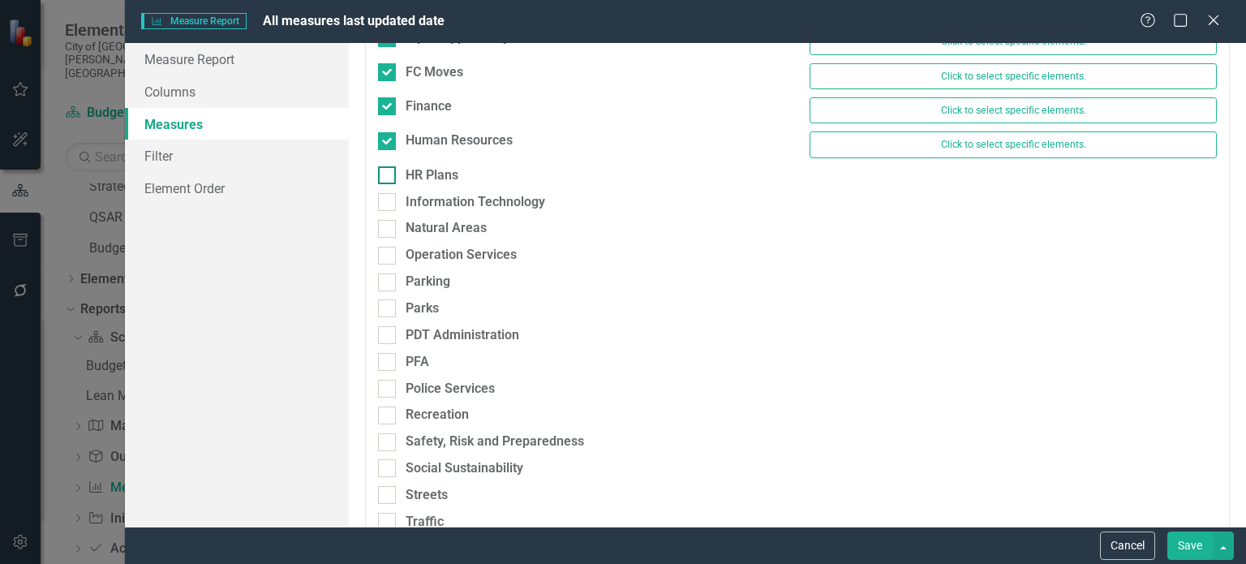
click at [385, 166] on input "HR Plans" at bounding box center [383, 171] width 11 height 11
checkbox input "true"
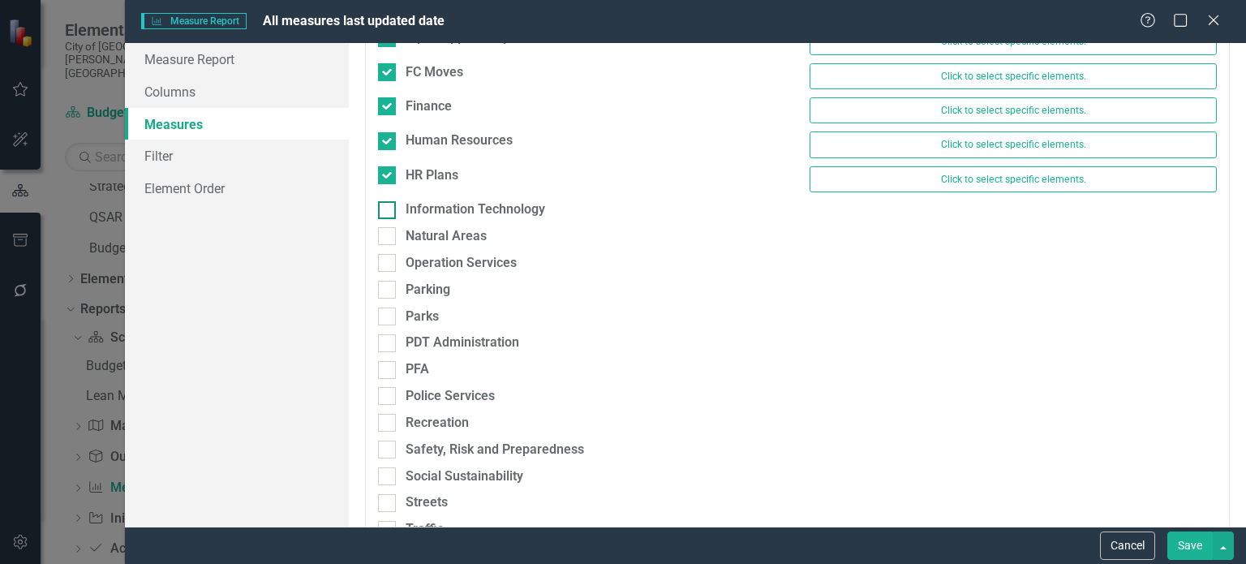
click at [385, 201] on input "Information Technology" at bounding box center [383, 206] width 11 height 11
checkbox input "true"
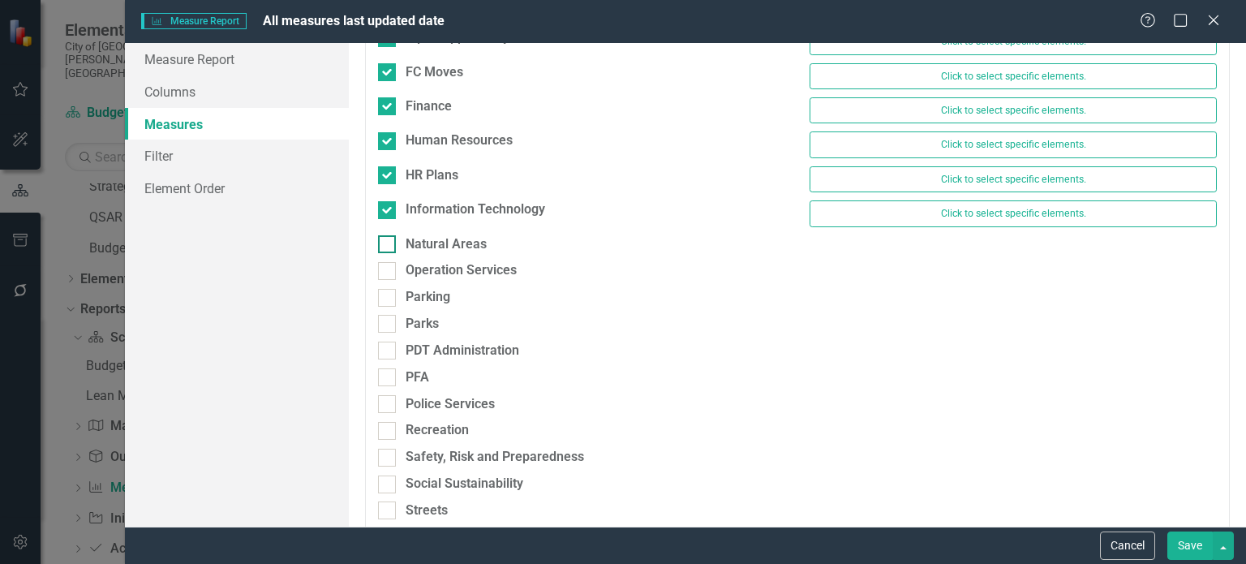
click at [382, 235] on input "Natural Areas" at bounding box center [383, 240] width 11 height 11
checkbox input "true"
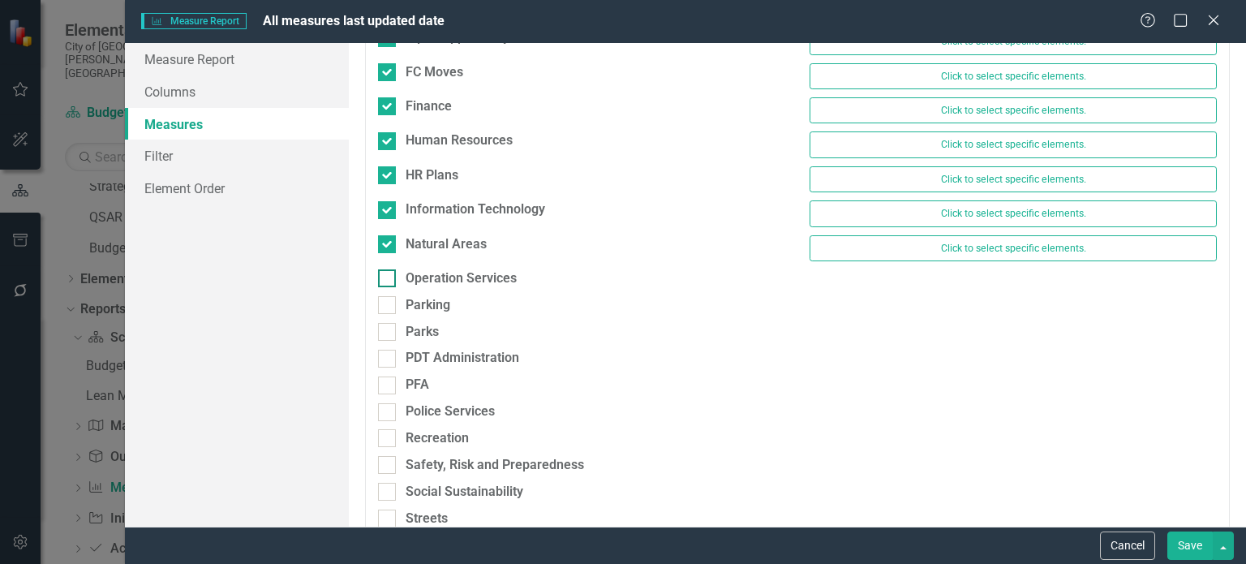
click at [383, 269] on div at bounding box center [387, 278] width 18 height 18
click at [383, 269] on input "Operation Services" at bounding box center [383, 274] width 11 height 11
checkbox input "true"
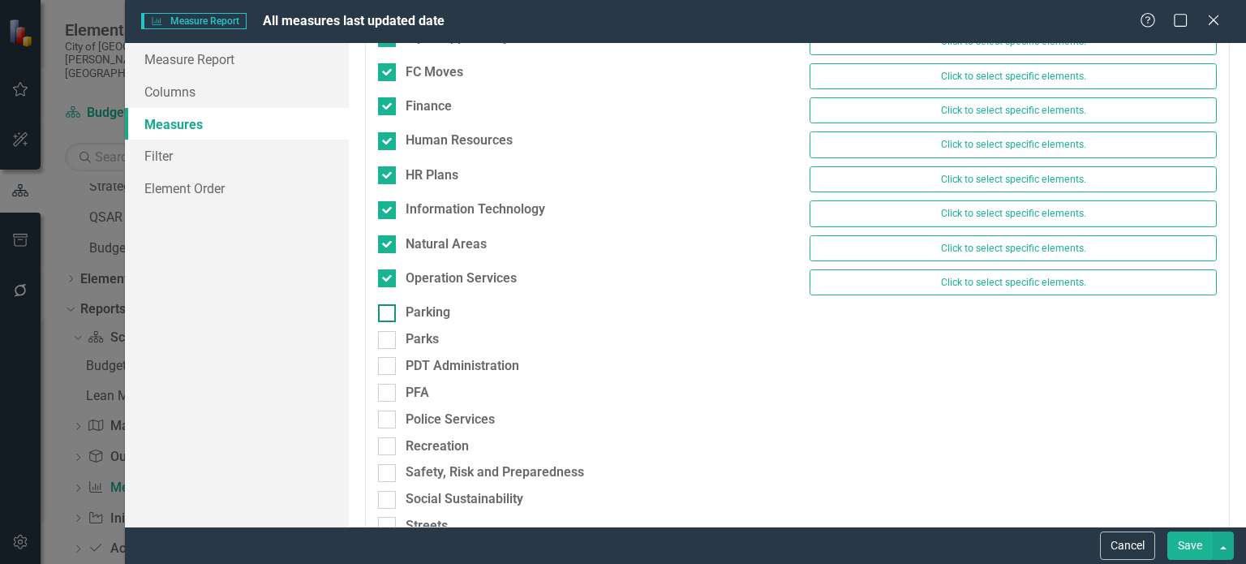
click at [390, 304] on div at bounding box center [387, 313] width 18 height 18
click at [389, 304] on input "Parking" at bounding box center [383, 309] width 11 height 11
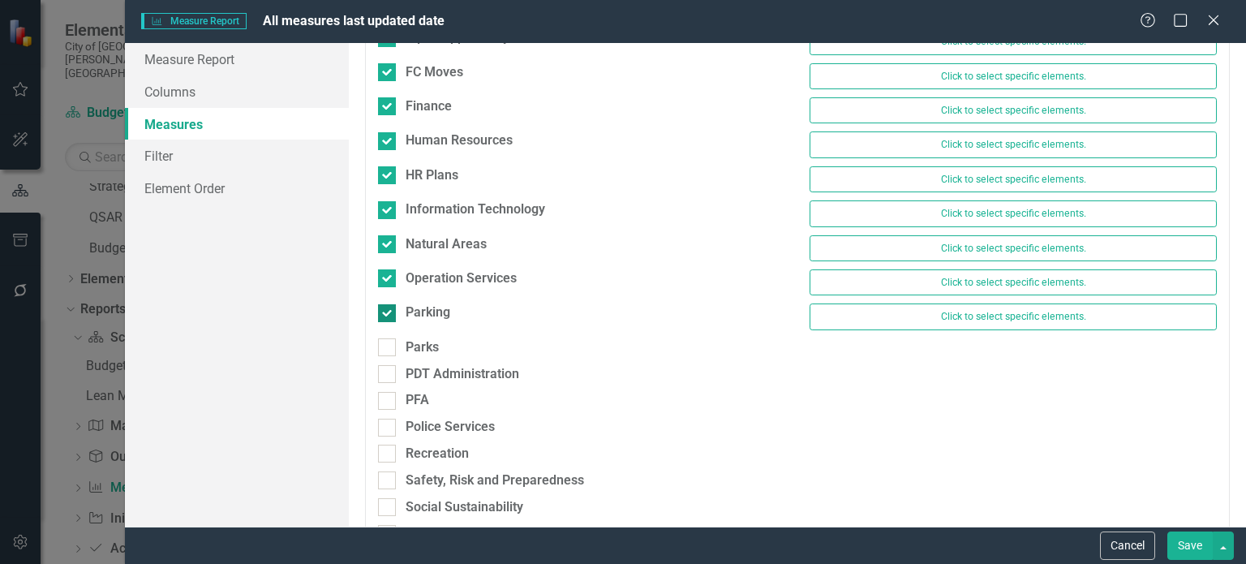
checkbox input "true"
click at [386, 339] on div "Parks" at bounding box center [582, 351] width 432 height 27
click at [390, 338] on div at bounding box center [387, 347] width 18 height 18
click at [389, 338] on input "Parks" at bounding box center [383, 343] width 11 height 11
checkbox input "true"
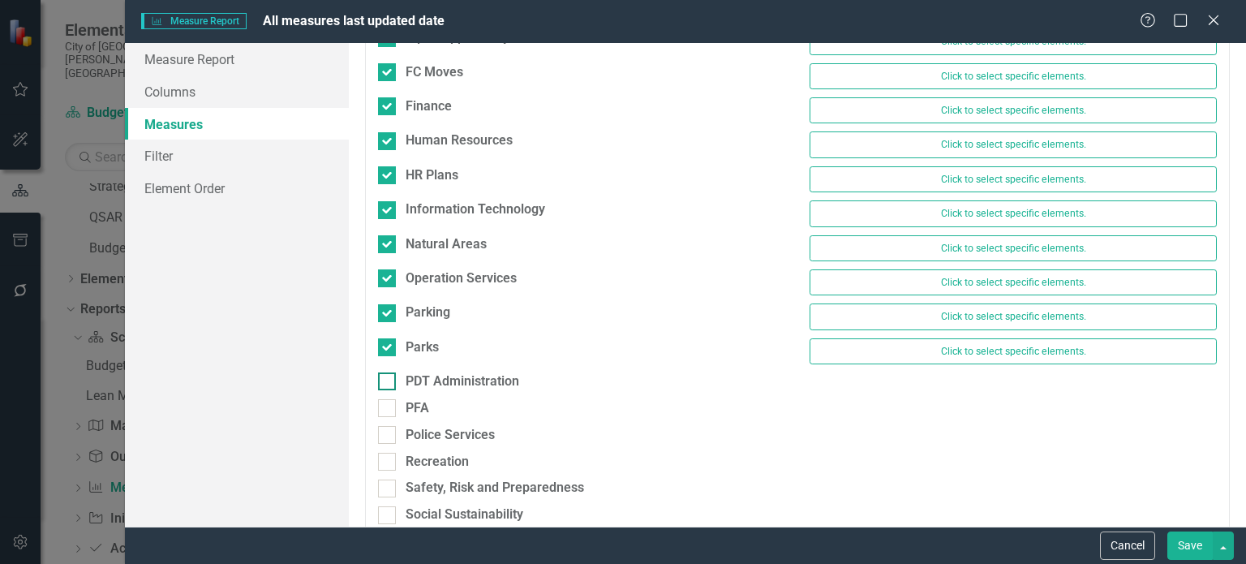
click at [383, 372] on input "PDT Administration" at bounding box center [383, 377] width 11 height 11
checkbox input "true"
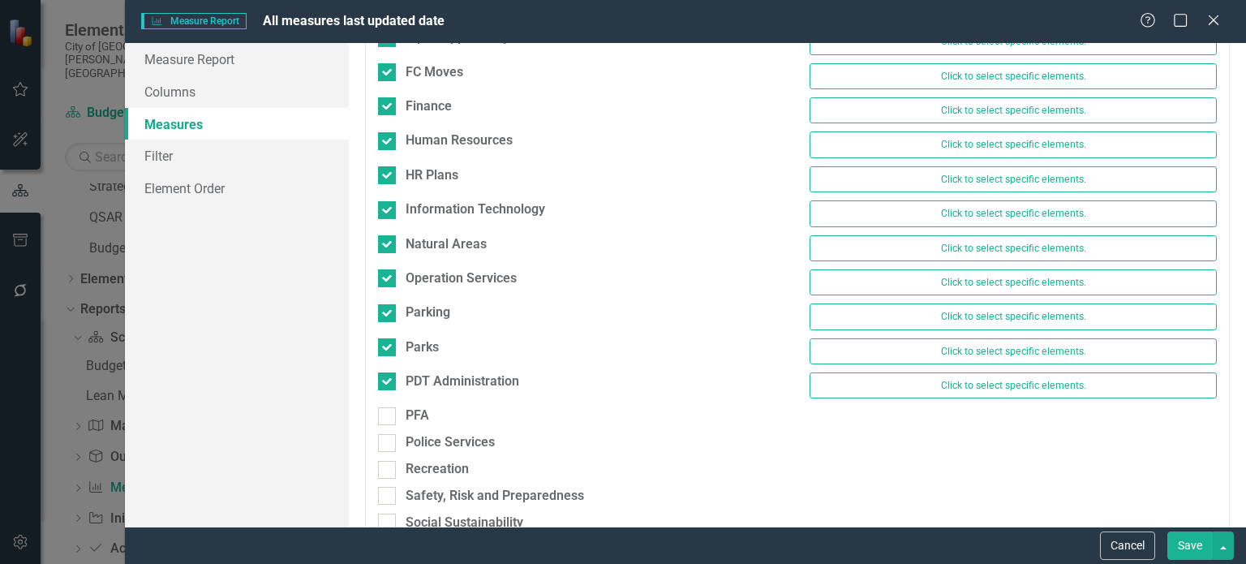
click at [380, 407] on div "PFA" at bounding box center [582, 420] width 432 height 27
click at [387, 407] on input "PFA" at bounding box center [383, 412] width 11 height 11
checkbox input "true"
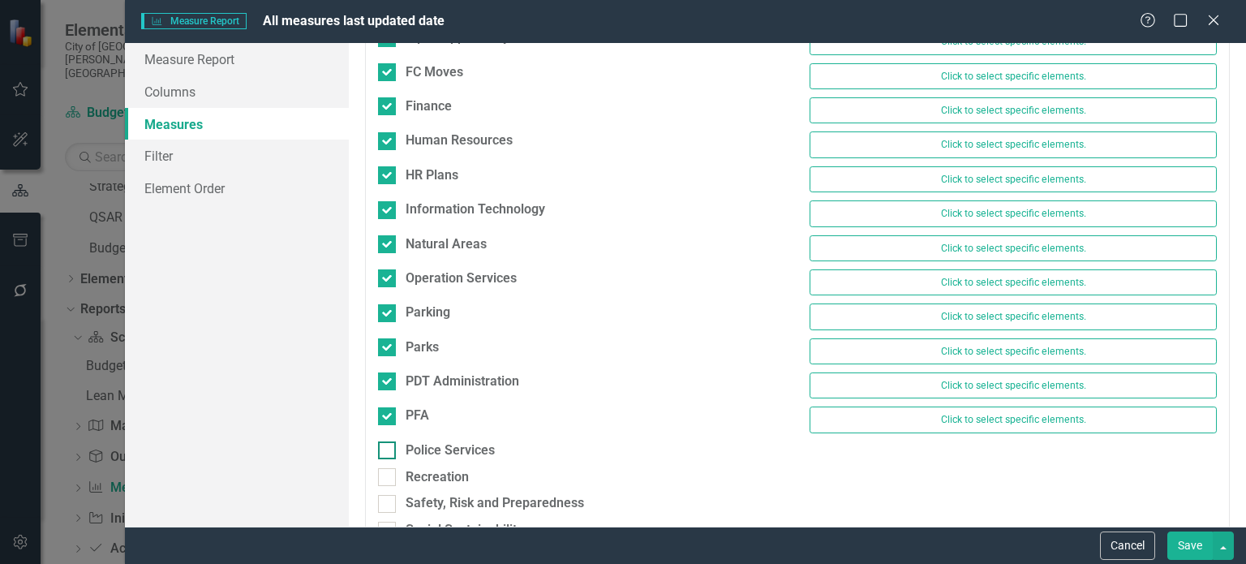
click at [387, 441] on input "Police Services" at bounding box center [383, 446] width 11 height 11
checkbox input "true"
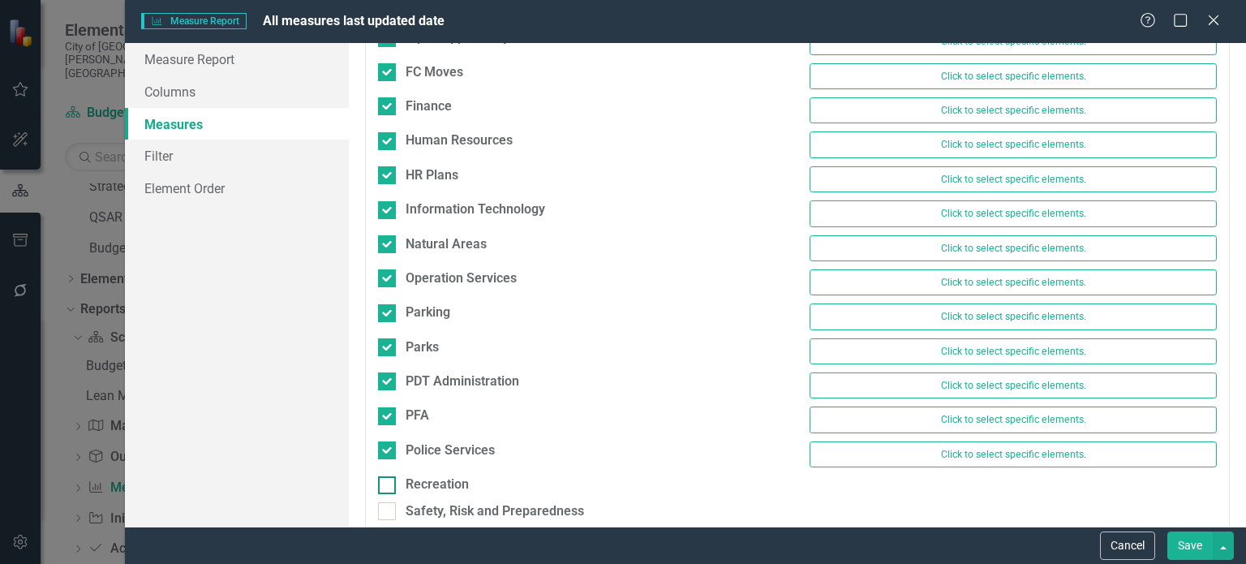
click at [394, 476] on div at bounding box center [387, 485] width 18 height 18
click at [389, 476] on input "Recreation" at bounding box center [383, 481] width 11 height 11
checkbox input "true"
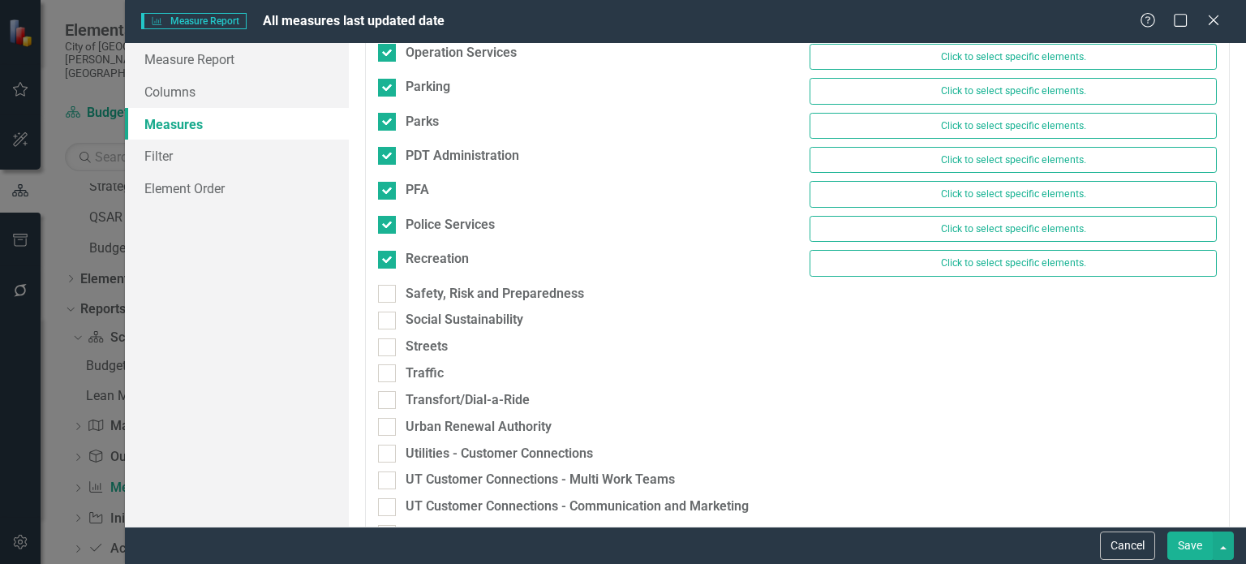
scroll to position [1784, 0]
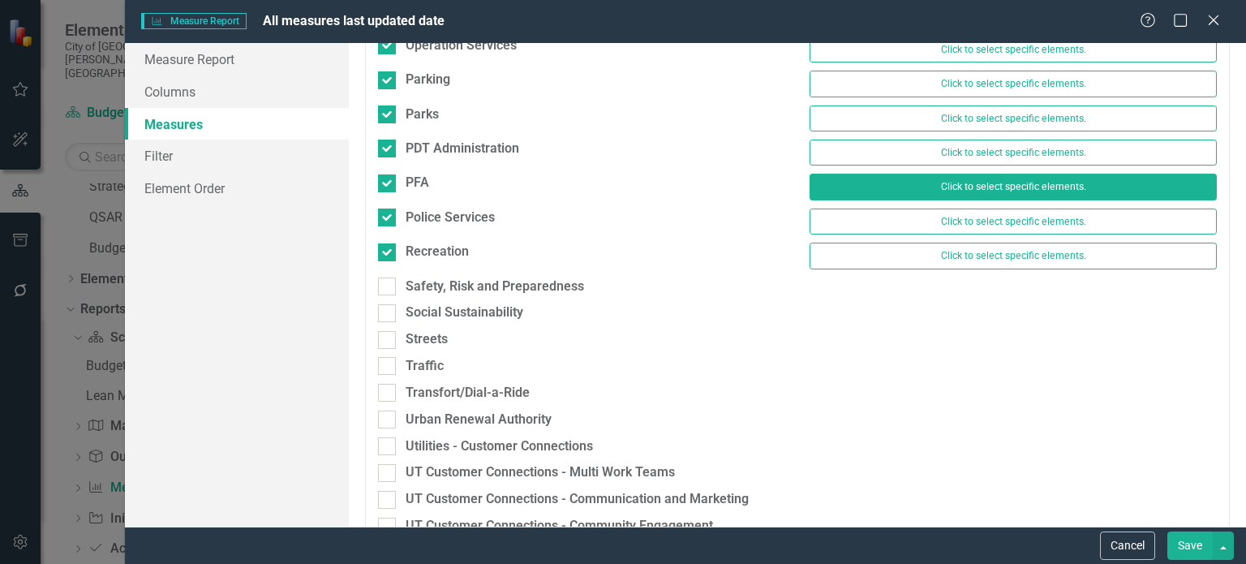
click at [1018, 174] on button "Click to select specific elements." at bounding box center [1013, 187] width 407 height 26
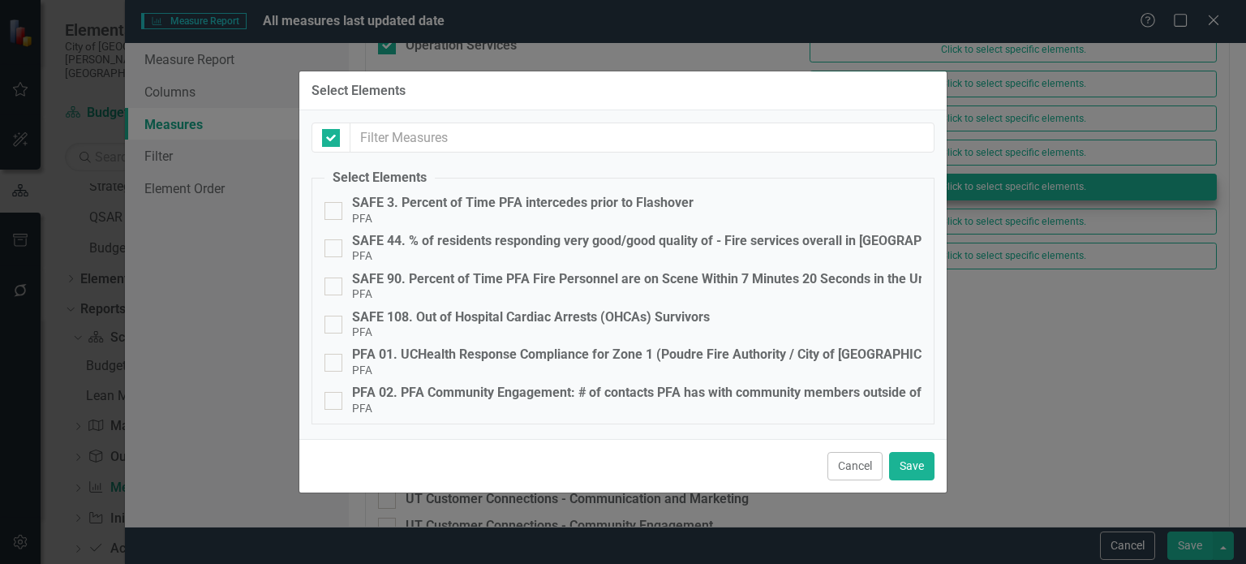
checkbox input "false"
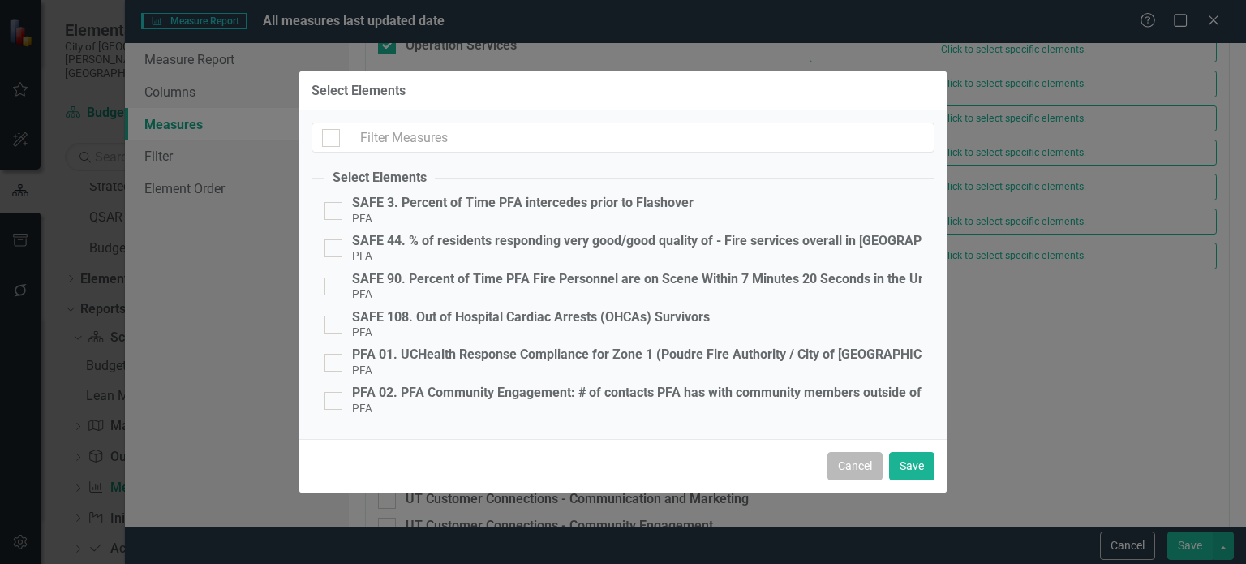
click at [860, 457] on button "Cancel" at bounding box center [855, 466] width 55 height 28
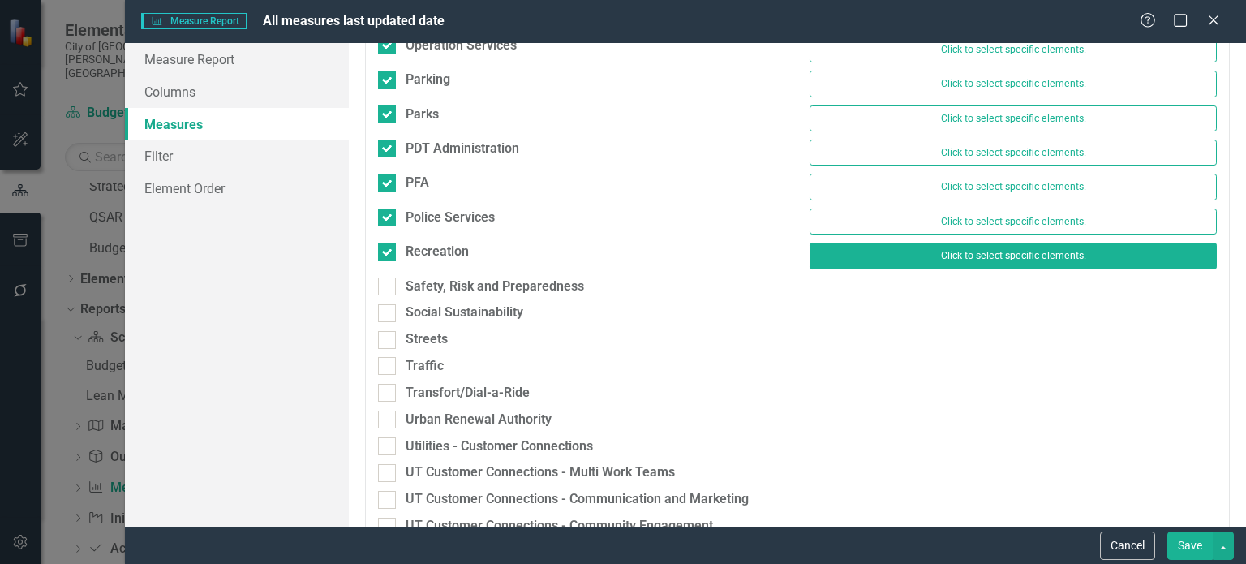
click at [983, 243] on button "Click to select specific elements." at bounding box center [1013, 256] width 407 height 26
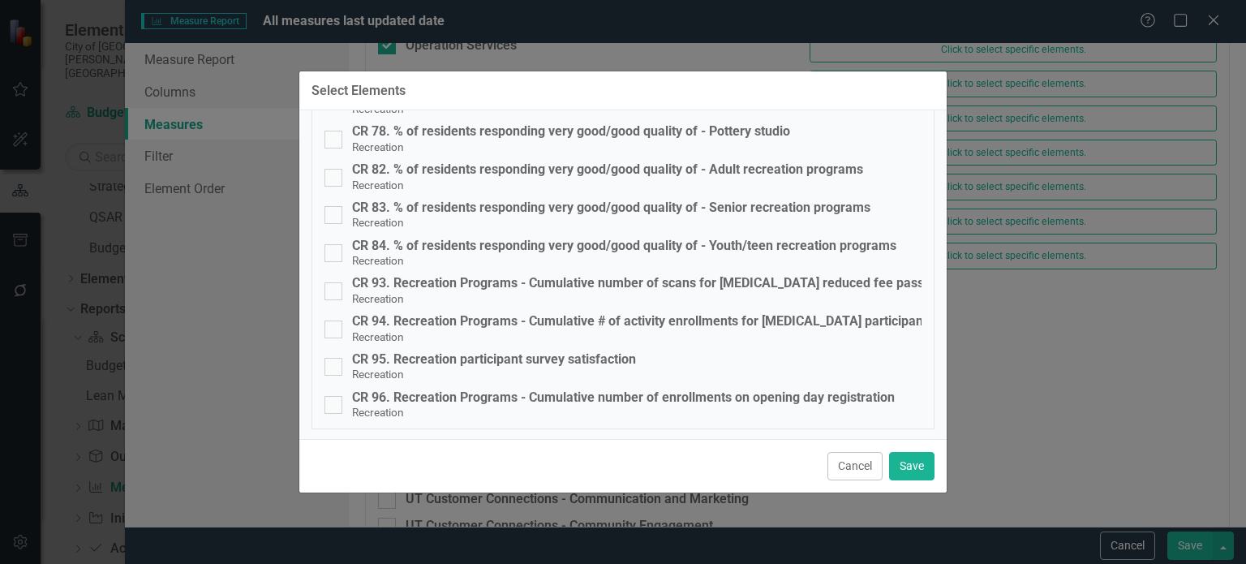
scroll to position [0, 0]
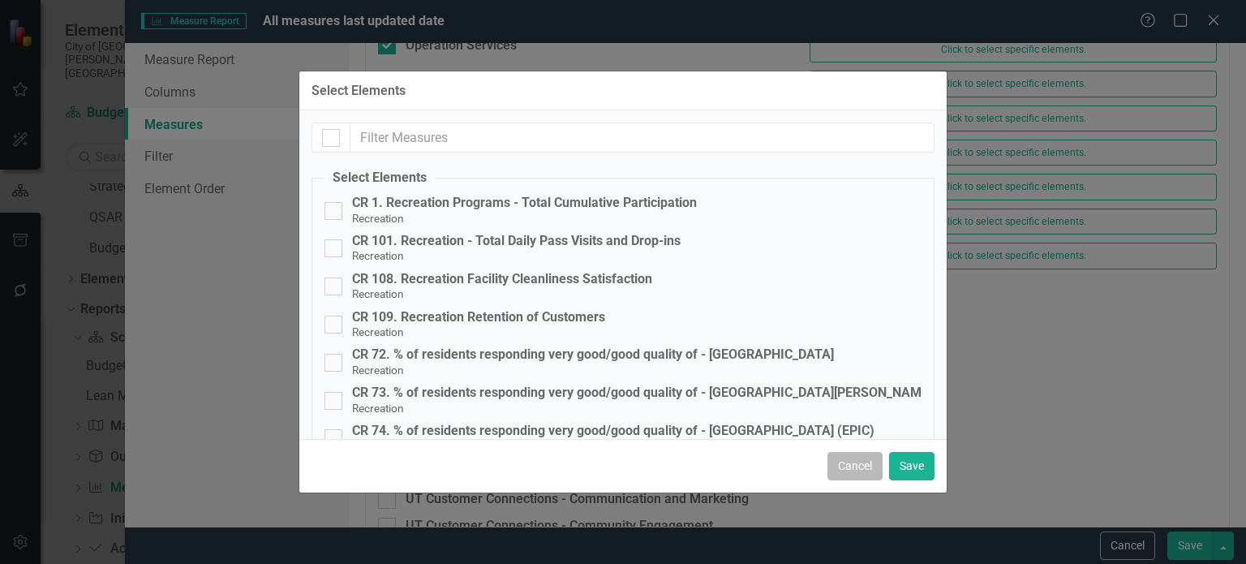
click at [855, 460] on button "Cancel" at bounding box center [855, 466] width 55 height 28
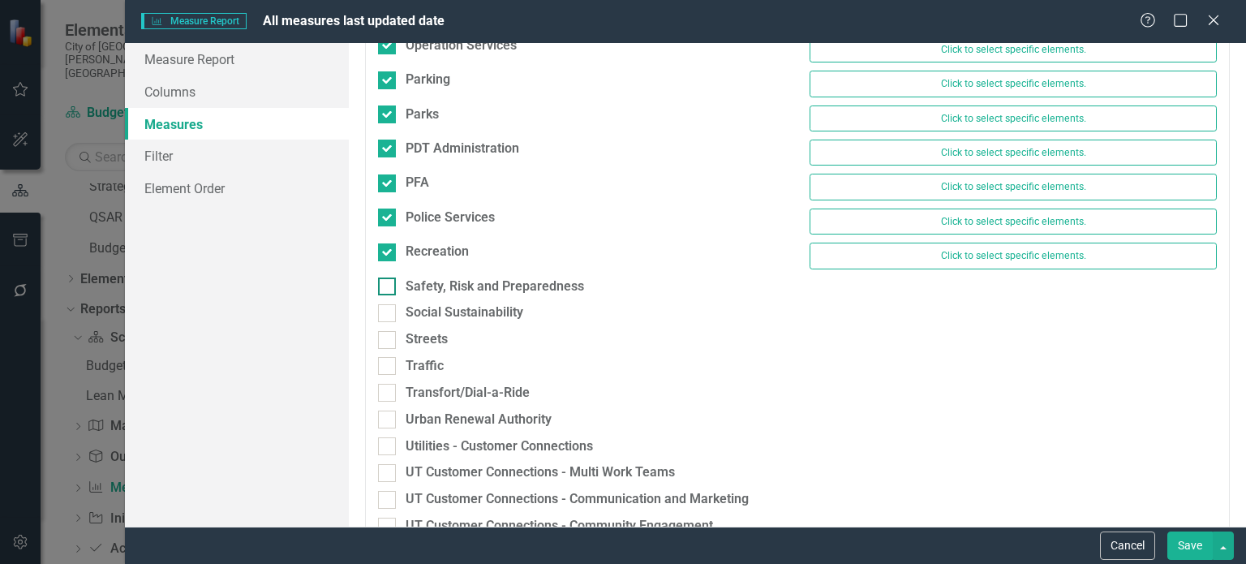
click at [398, 278] on div "Safety, Risk and Preparedness" at bounding box center [581, 287] width 407 height 19
click at [389, 278] on input "Safety, Risk and Preparedness" at bounding box center [383, 283] width 11 height 11
checkbox input "true"
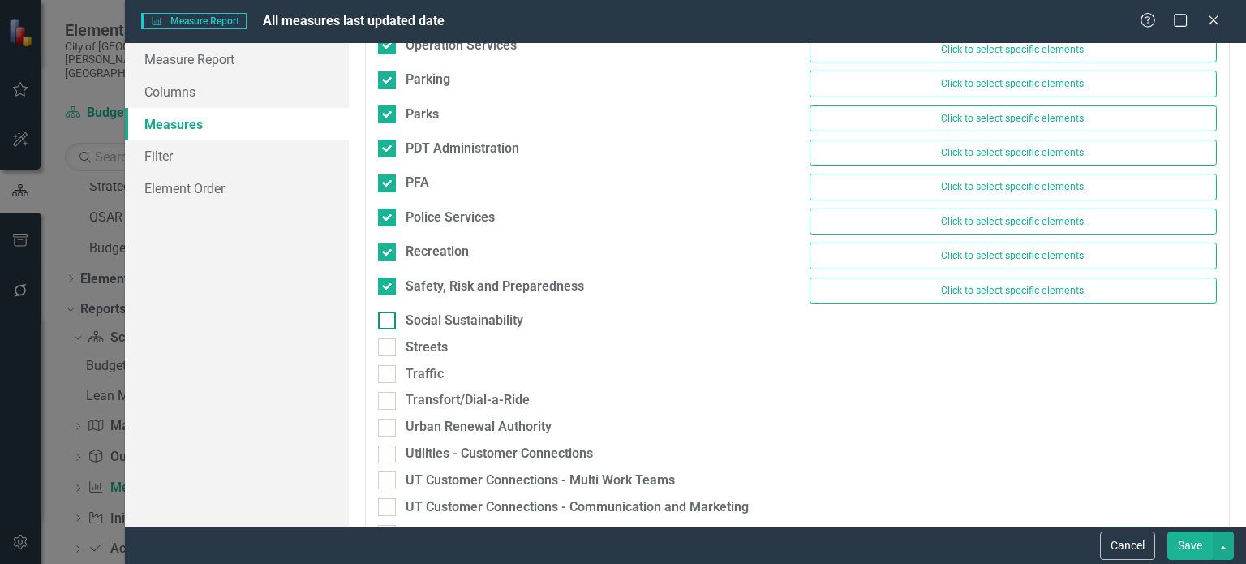
click at [386, 312] on div at bounding box center [387, 321] width 18 height 18
click at [386, 312] on input "Social Sustainability" at bounding box center [383, 317] width 11 height 11
checkbox input "true"
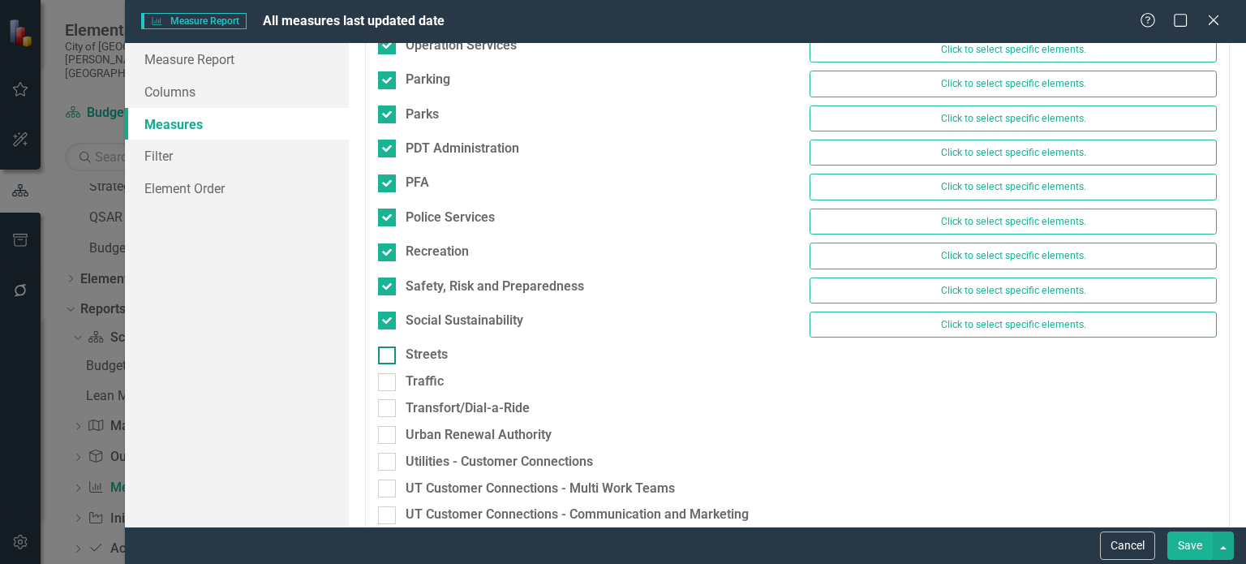
click at [378, 346] on input "Streets" at bounding box center [383, 351] width 11 height 11
checkbox input "true"
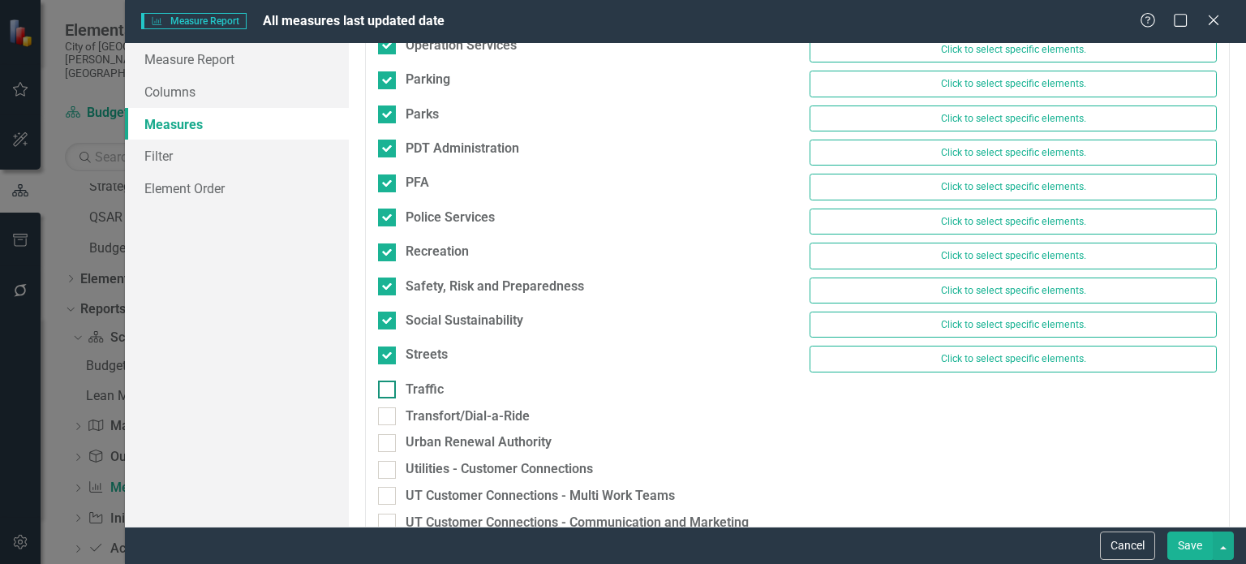
click at [386, 381] on div at bounding box center [387, 390] width 18 height 18
click at [386, 381] on input "Traffic" at bounding box center [383, 386] width 11 height 11
checkbox input "true"
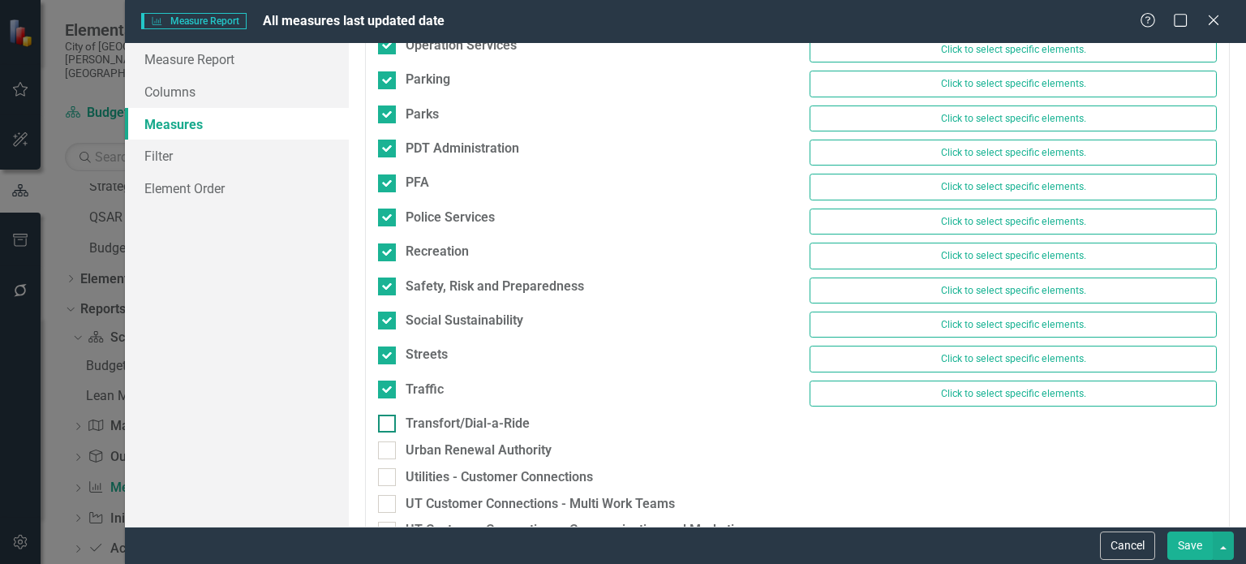
click at [387, 415] on input "Transfort/Dial-a-Ride" at bounding box center [383, 420] width 11 height 11
checkbox input "true"
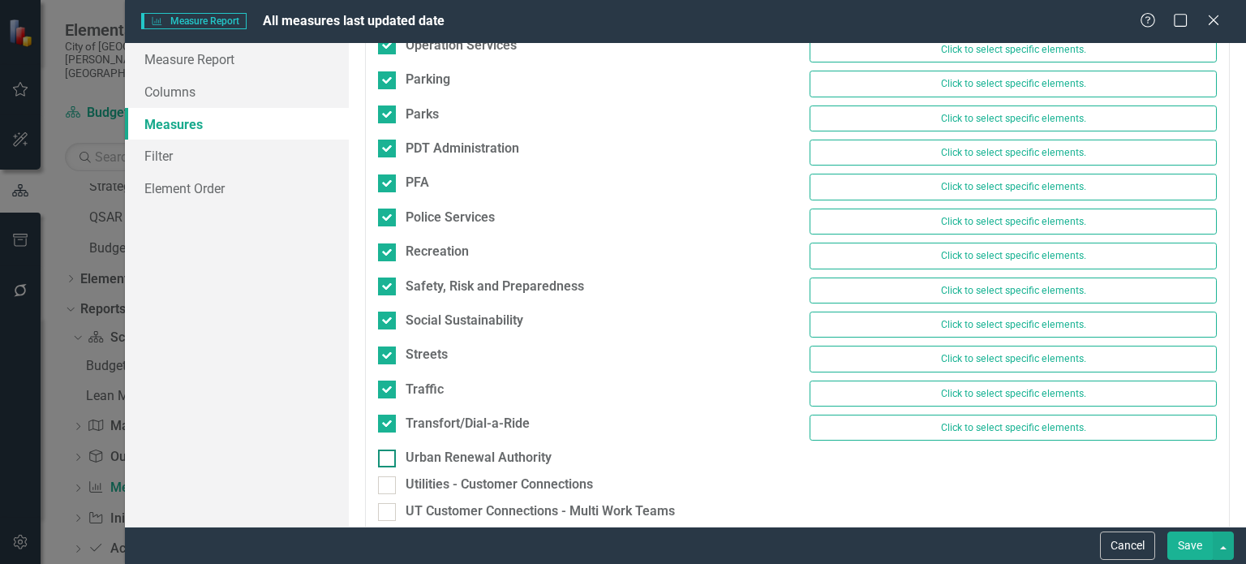
click at [387, 450] on input "Urban Renewal Authority" at bounding box center [383, 455] width 11 height 11
checkbox input "true"
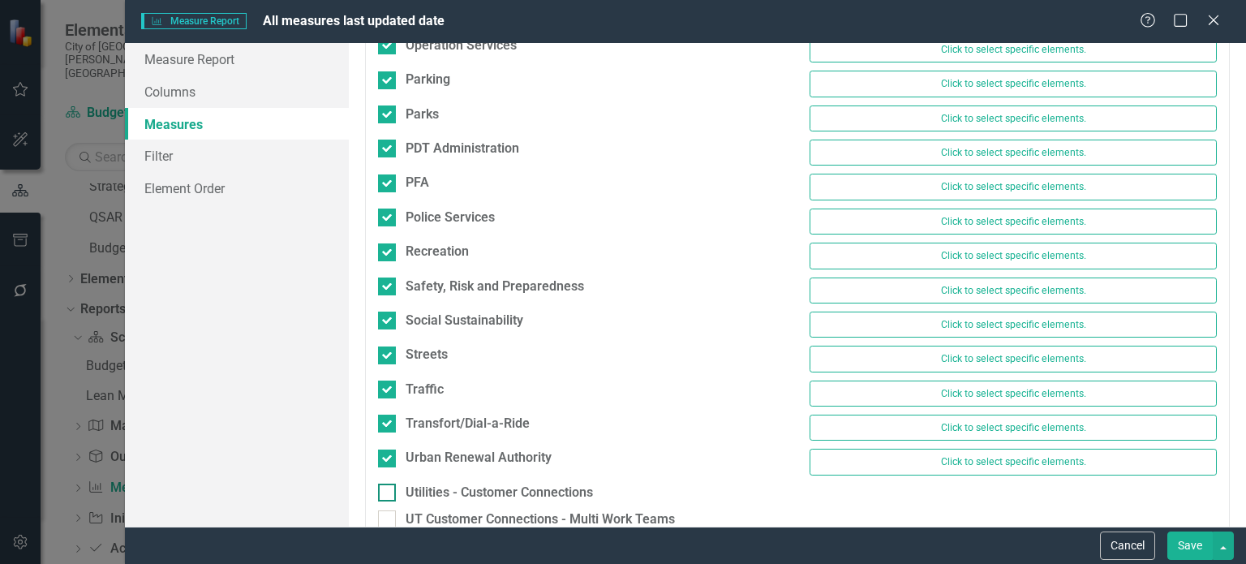
click at [385, 484] on div at bounding box center [387, 493] width 18 height 18
click at [385, 484] on input "Utilities - Customer Connections" at bounding box center [383, 489] width 11 height 11
checkbox input "true"
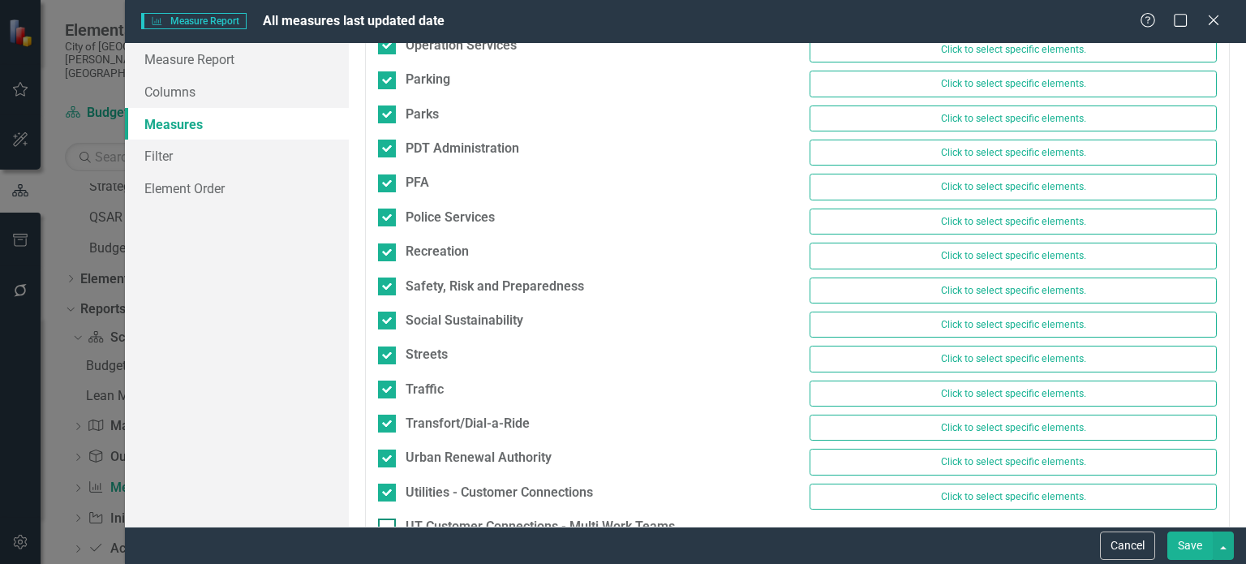
click at [382, 519] on input "UT Customer Connections - Multi Work Teams" at bounding box center [383, 524] width 11 height 11
checkbox input "true"
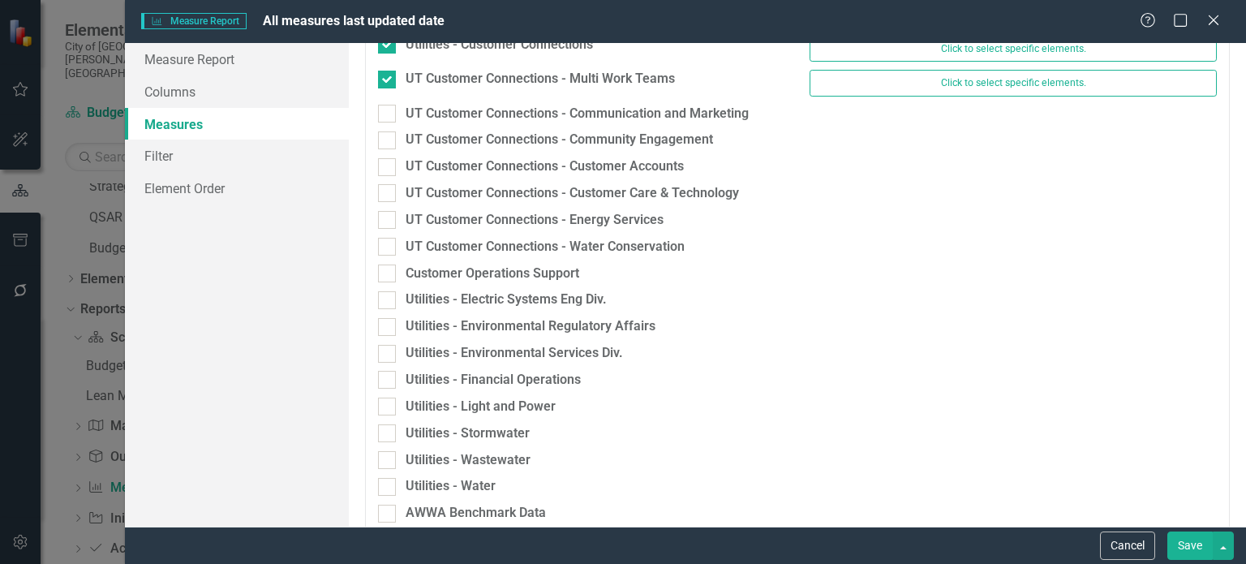
scroll to position [2224, 0]
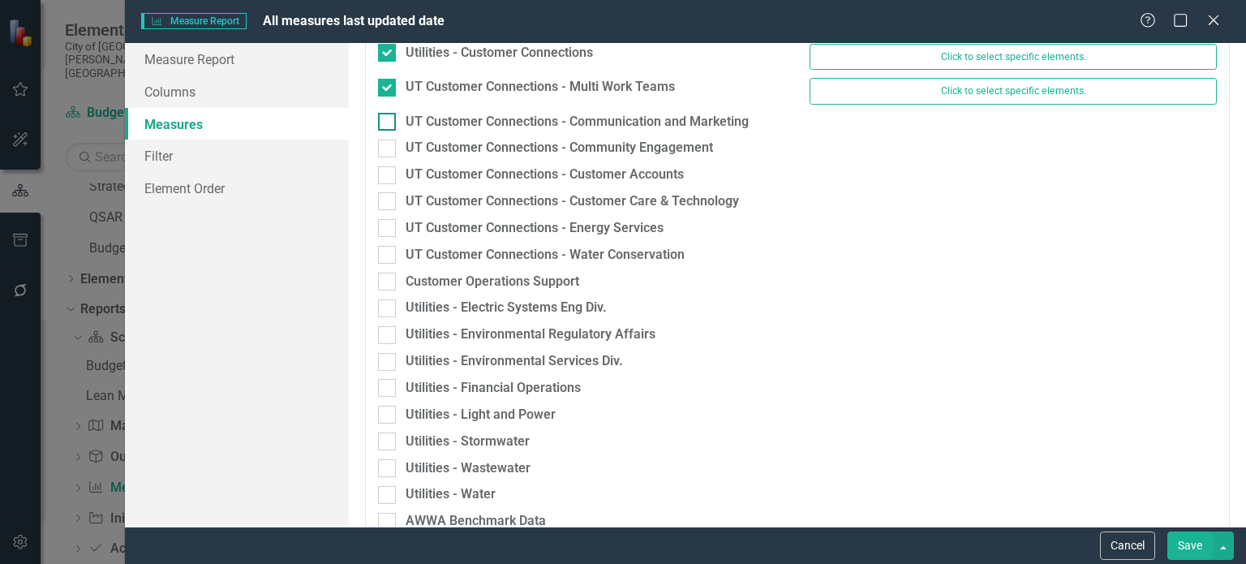
click at [392, 113] on div at bounding box center [387, 122] width 18 height 18
click at [389, 113] on input "UT Customer Connections - Communication and Marketing" at bounding box center [383, 118] width 11 height 11
checkbox input "true"
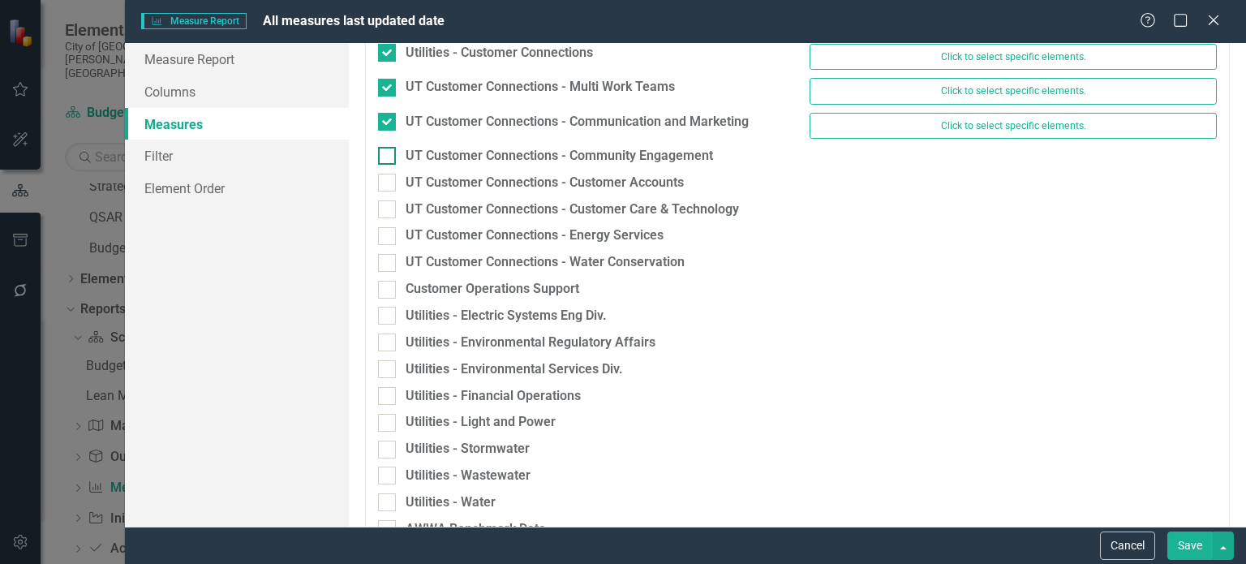
click at [386, 147] on input "UT Customer Connections - Community Engagement" at bounding box center [383, 152] width 11 height 11
checkbox input "true"
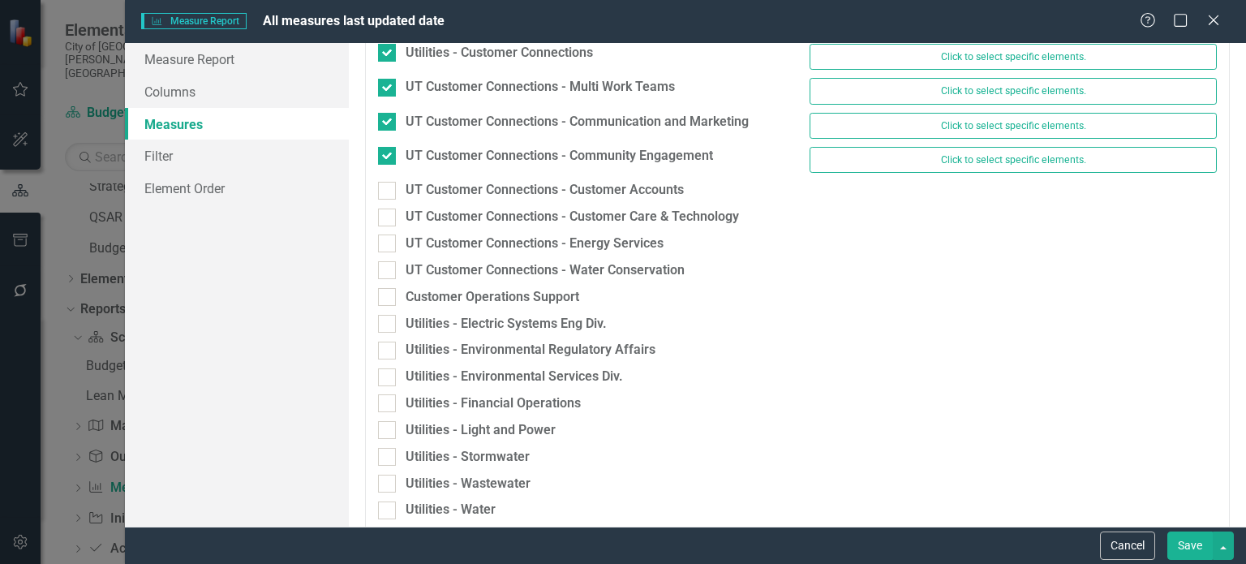
click at [377, 181] on div "UT Customer Connections - Customer Accounts" at bounding box center [582, 194] width 432 height 27
click at [385, 182] on input "UT Customer Connections - Customer Accounts" at bounding box center [383, 187] width 11 height 11
checkbox input "true"
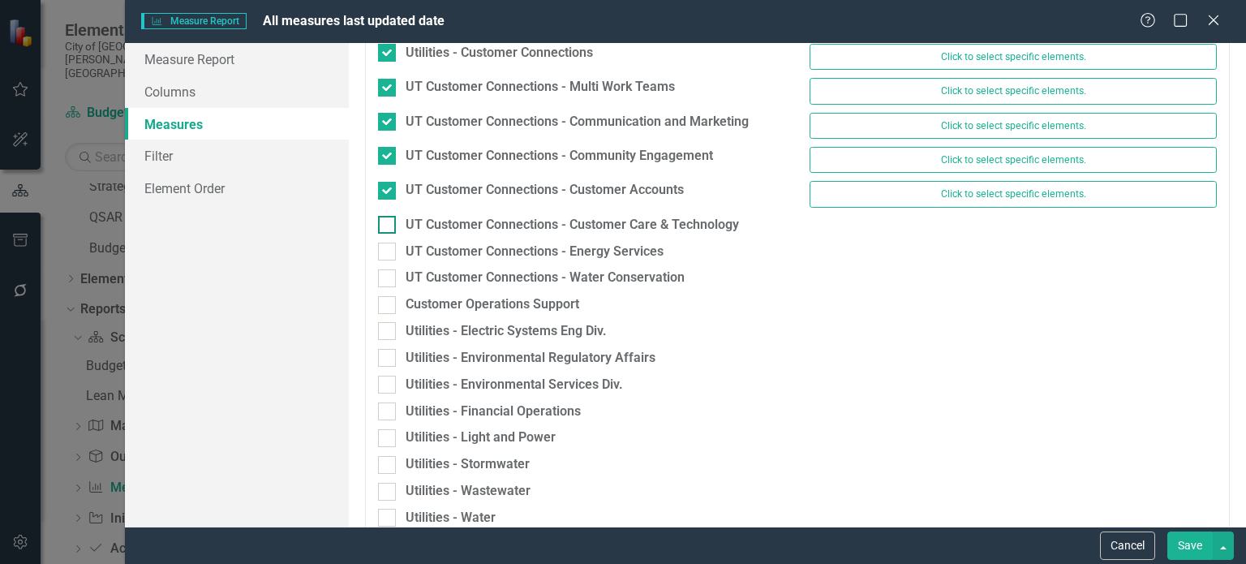
click at [384, 216] on input "UT Customer Connections - Customer Care & Technology" at bounding box center [383, 221] width 11 height 11
checkbox input "true"
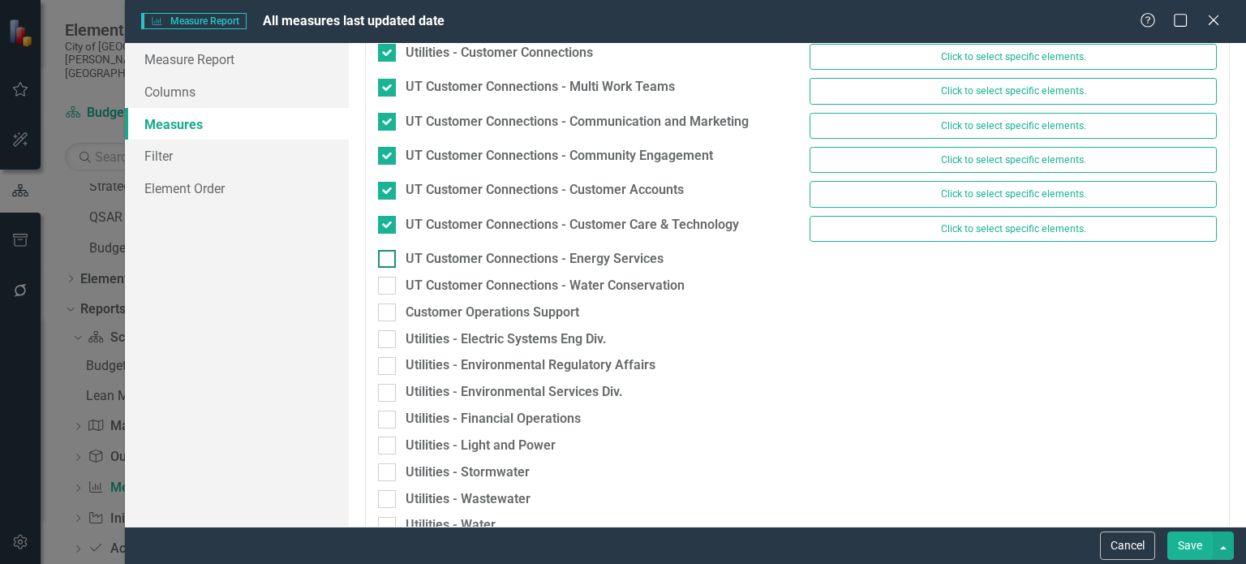
click at [384, 250] on input "UT Customer Connections - Energy Services" at bounding box center [383, 255] width 11 height 11
checkbox input "true"
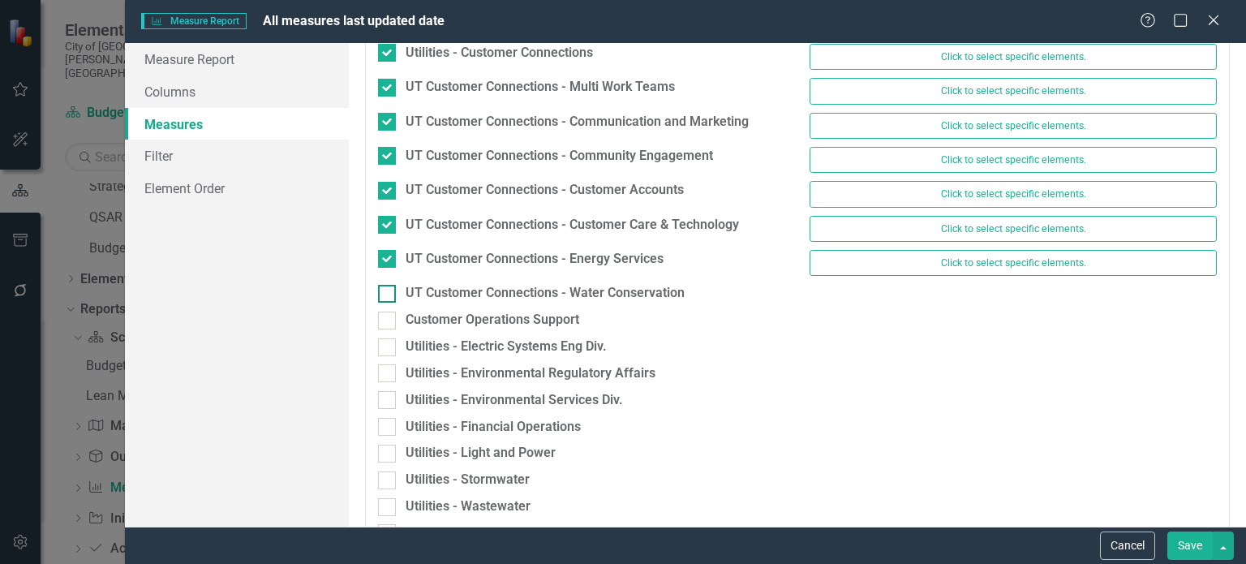
click at [386, 285] on input "UT Customer Connections - Water Conservation" at bounding box center [383, 290] width 11 height 11
checkbox input "true"
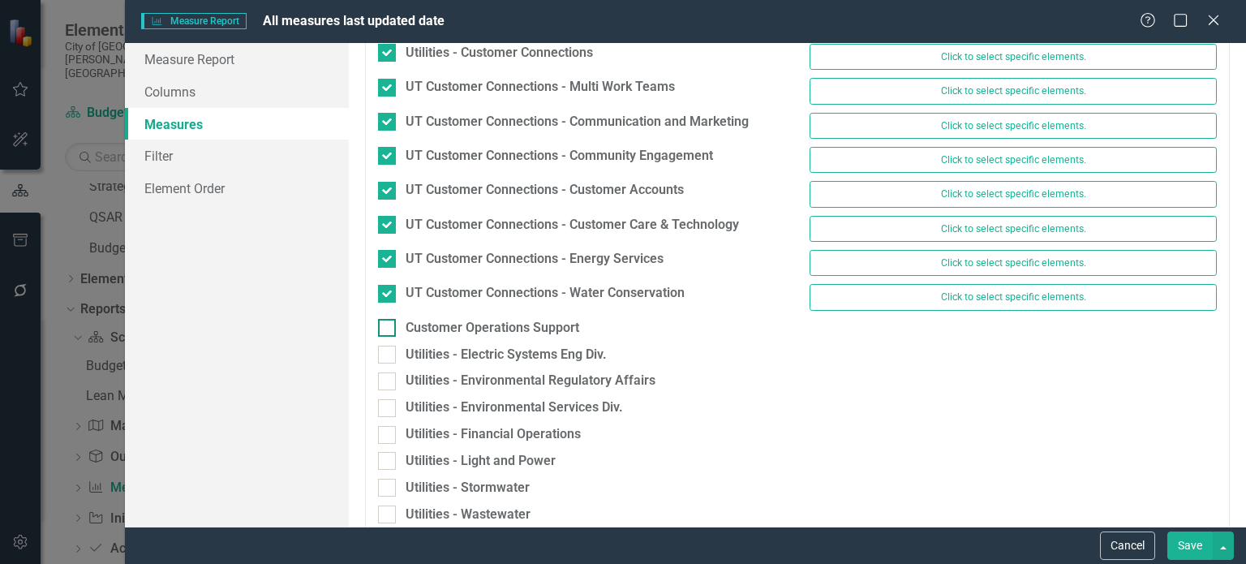
click at [390, 319] on div at bounding box center [387, 328] width 18 height 18
click at [389, 319] on input "Customer Operations Support" at bounding box center [383, 324] width 11 height 11
checkbox input "true"
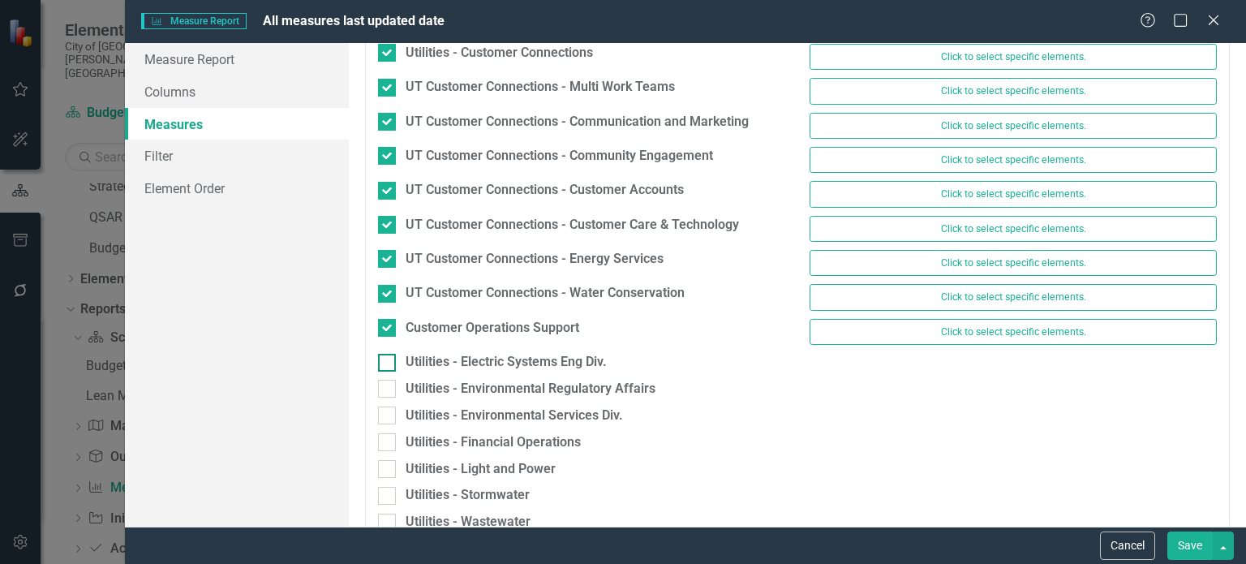
click at [382, 354] on input "Utilities - Electric Systems Eng Div." at bounding box center [383, 359] width 11 height 11
checkbox input "true"
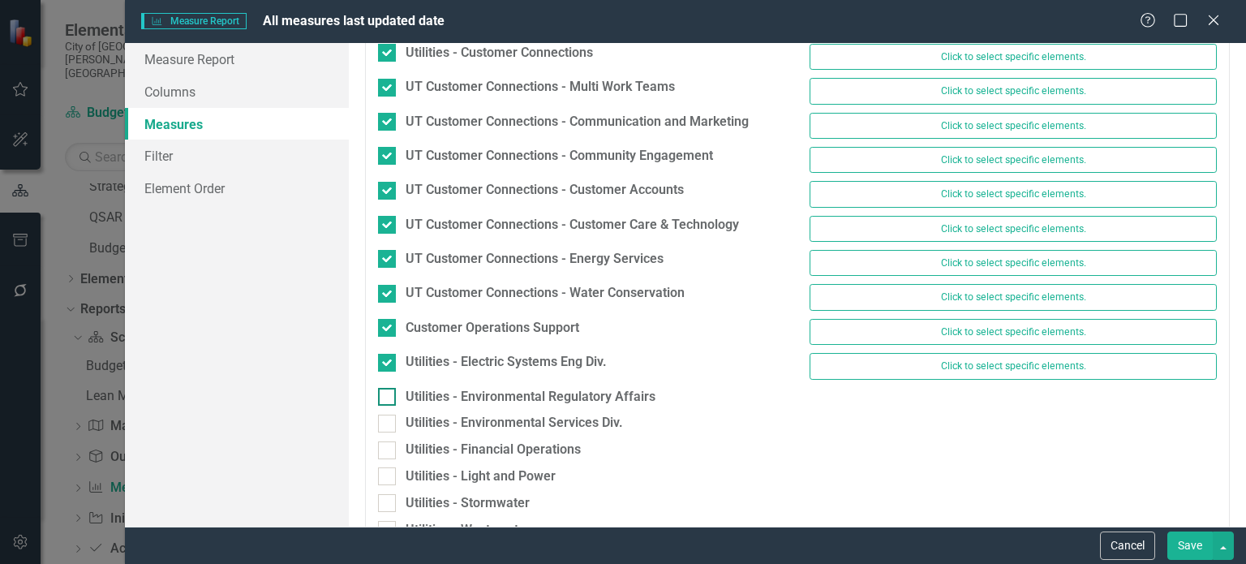
click at [382, 388] on input "Utilities - Environmental Regulatory Affairs" at bounding box center [383, 393] width 11 height 11
checkbox input "true"
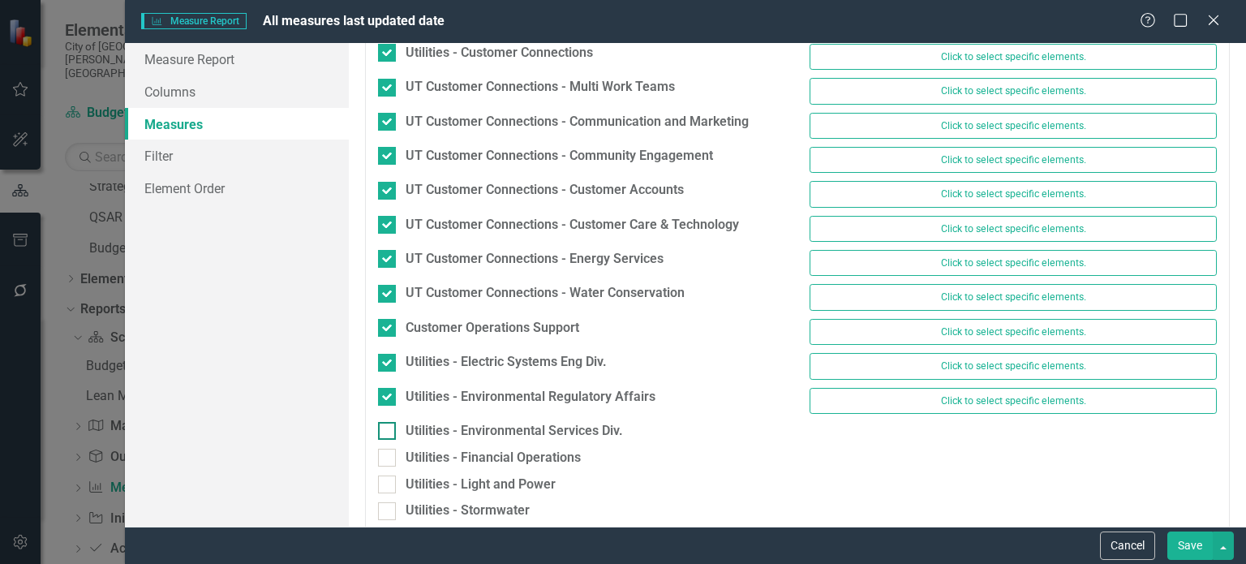
click at [383, 422] on div at bounding box center [387, 431] width 18 height 18
click at [383, 422] on input "Utilities - Environmental Services Div." at bounding box center [383, 427] width 11 height 11
checkbox input "true"
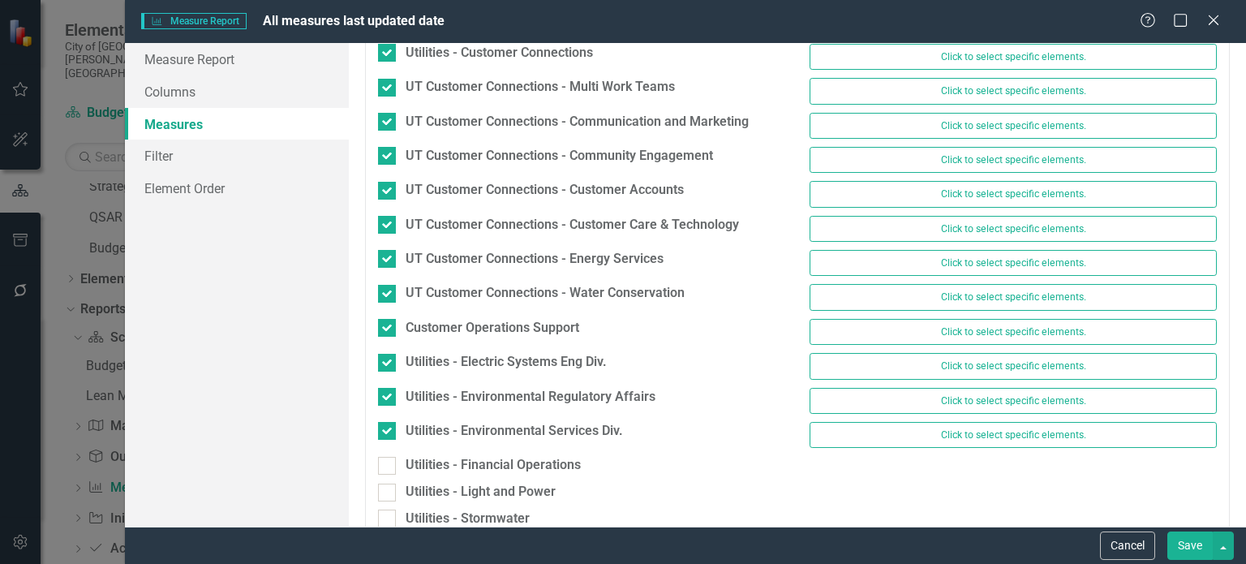
click at [390, 456] on div "Utilities - Financial Operations" at bounding box center [582, 469] width 432 height 27
click at [388, 457] on div at bounding box center [387, 466] width 18 height 18
click at [388, 457] on input "Utilities - Financial Operations" at bounding box center [383, 462] width 11 height 11
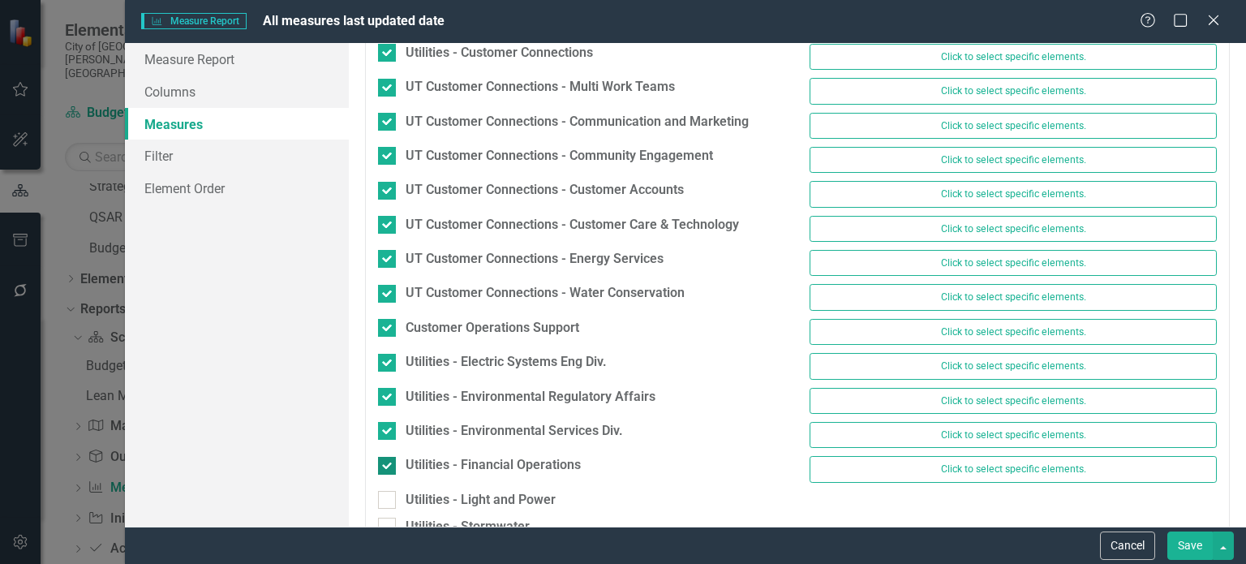
checkbox input "true"
click at [391, 491] on div at bounding box center [387, 500] width 18 height 18
click at [389, 491] on input "Utilities - Light and Power" at bounding box center [383, 496] width 11 height 11
checkbox input "true"
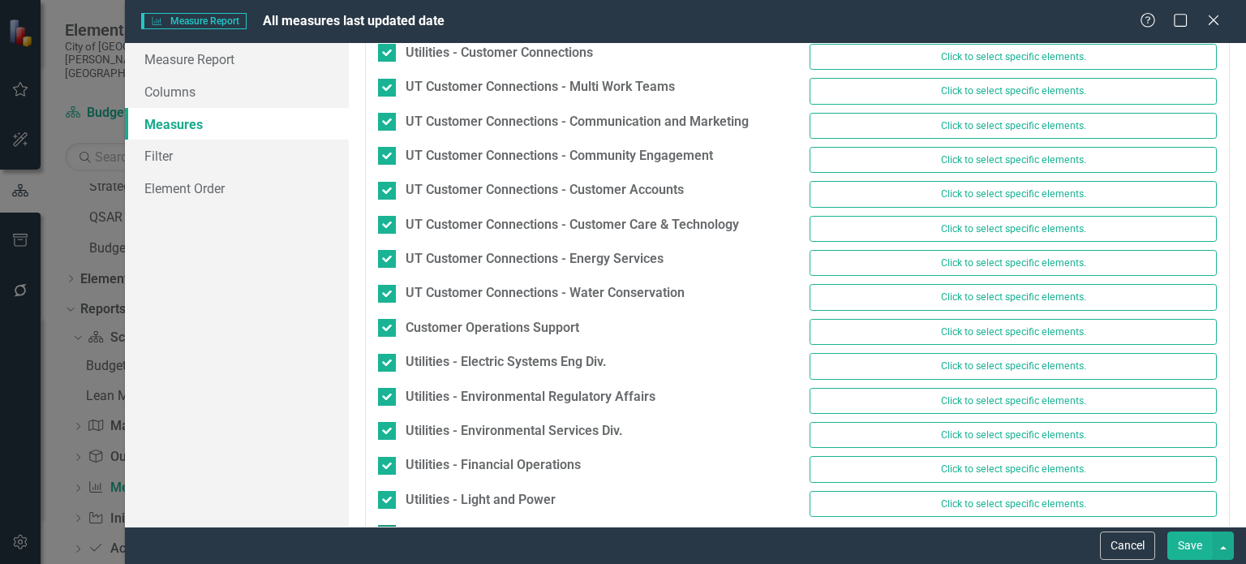
click at [390, 525] on div at bounding box center [387, 534] width 18 height 18
click at [389, 525] on input "Utilities - Stormwater" at bounding box center [383, 530] width 11 height 11
checkbox input "true"
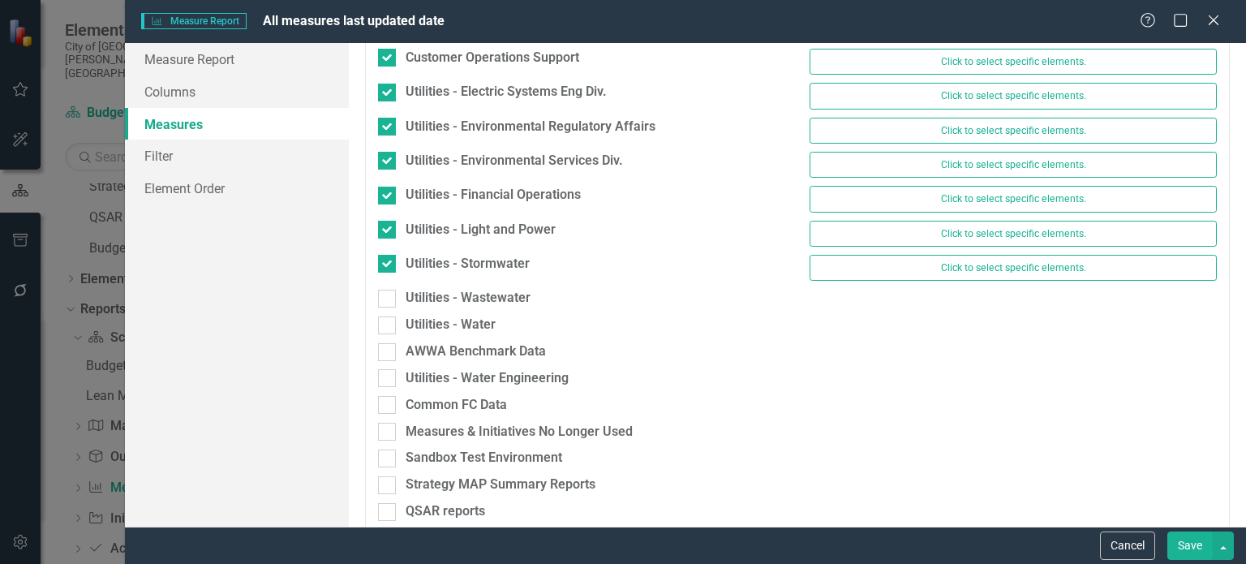
scroll to position [2510, 0]
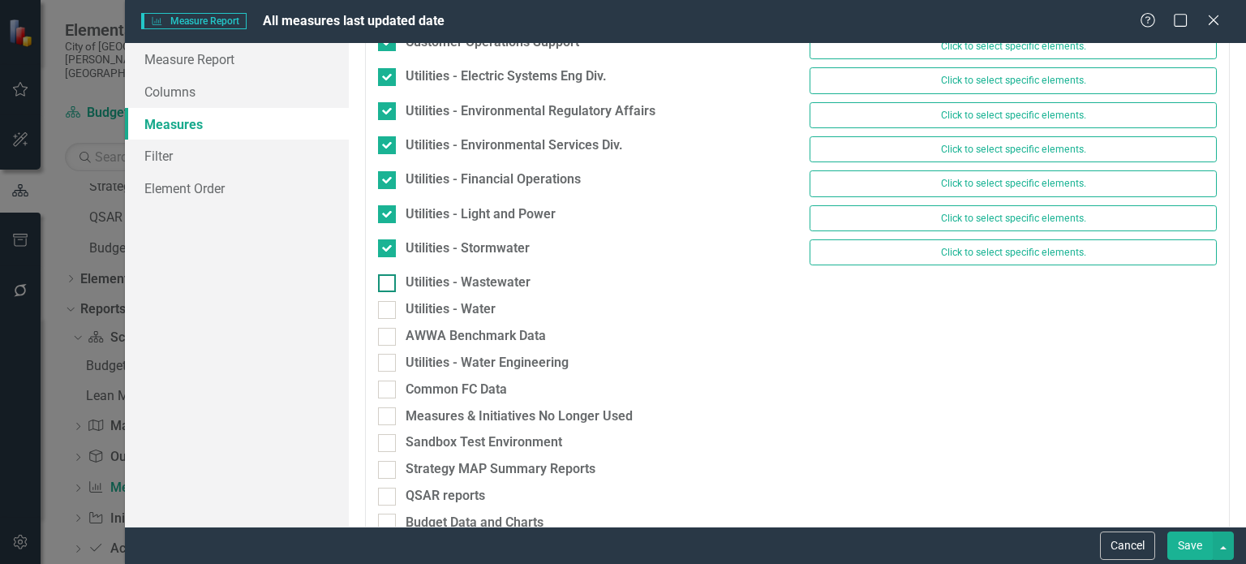
click at [390, 274] on div at bounding box center [387, 283] width 18 height 18
click at [389, 274] on input "Utilities - Wastewater" at bounding box center [383, 279] width 11 height 11
checkbox input "true"
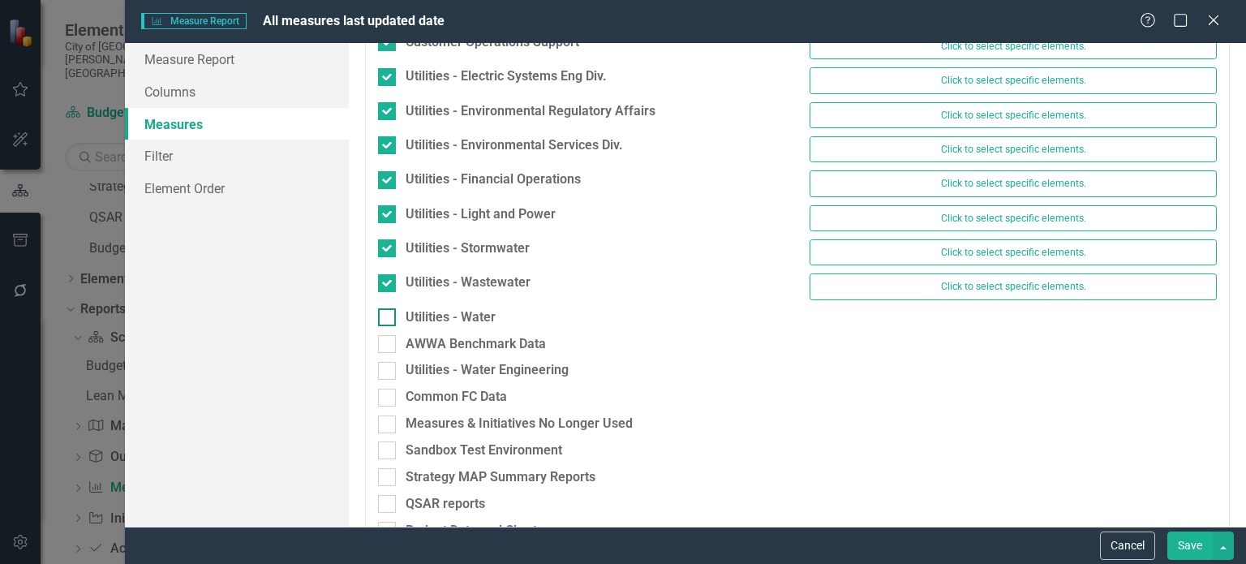
click at [385, 308] on input "Utilities - Water" at bounding box center [383, 313] width 11 height 11
checkbox input "true"
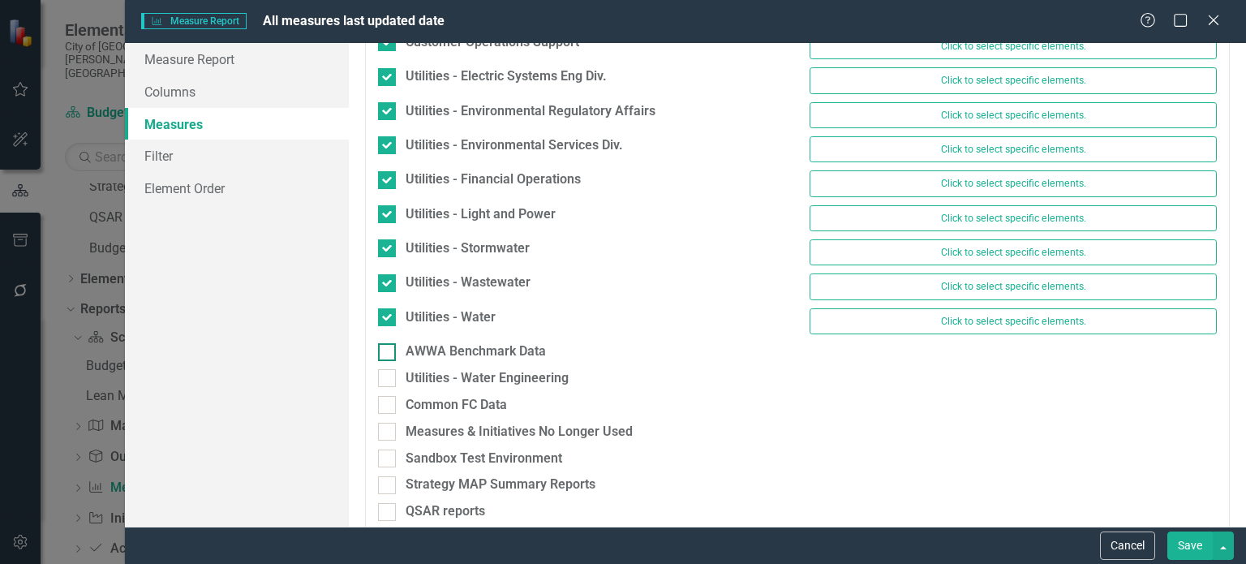
click at [385, 343] on input "AWWA Benchmark Data" at bounding box center [383, 348] width 11 height 11
checkbox input "true"
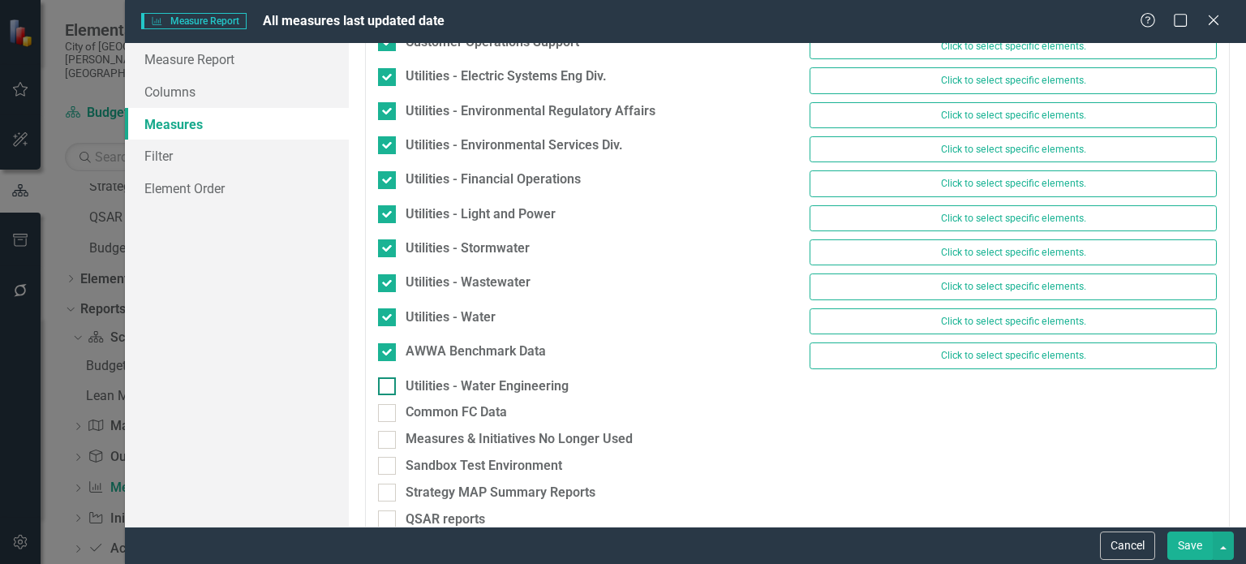
click at [390, 377] on div at bounding box center [387, 386] width 18 height 18
click at [389, 377] on input "Utilities - Water Engineering" at bounding box center [383, 382] width 11 height 11
checkbox input "true"
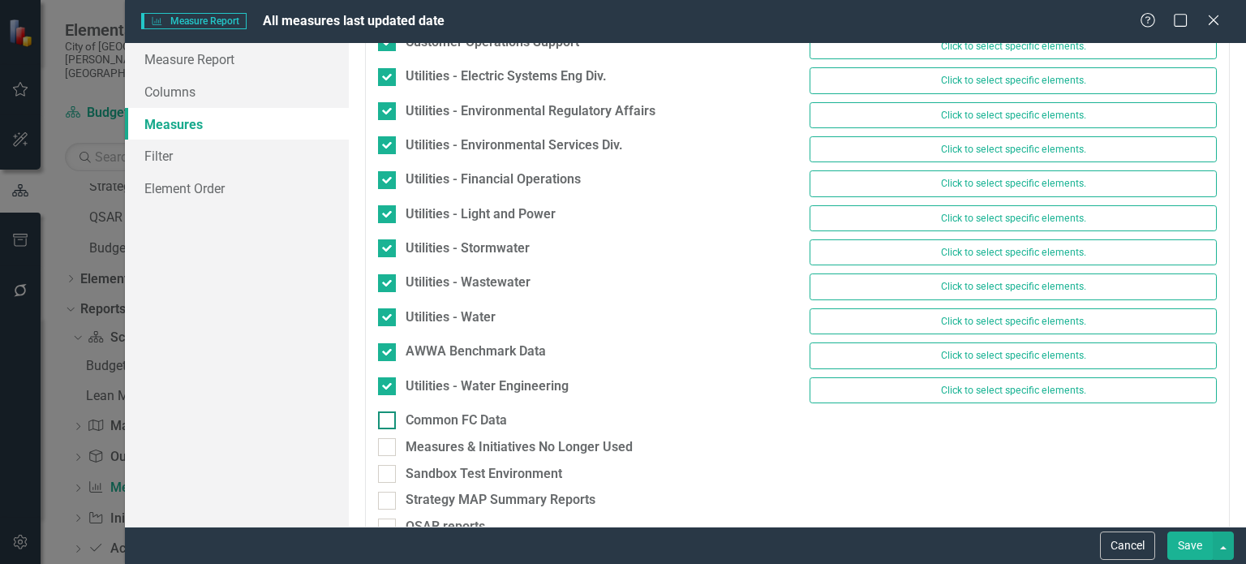
click at [380, 411] on div at bounding box center [387, 420] width 18 height 18
click at [380, 411] on input "Common FC Data" at bounding box center [383, 416] width 11 height 11
checkbox input "true"
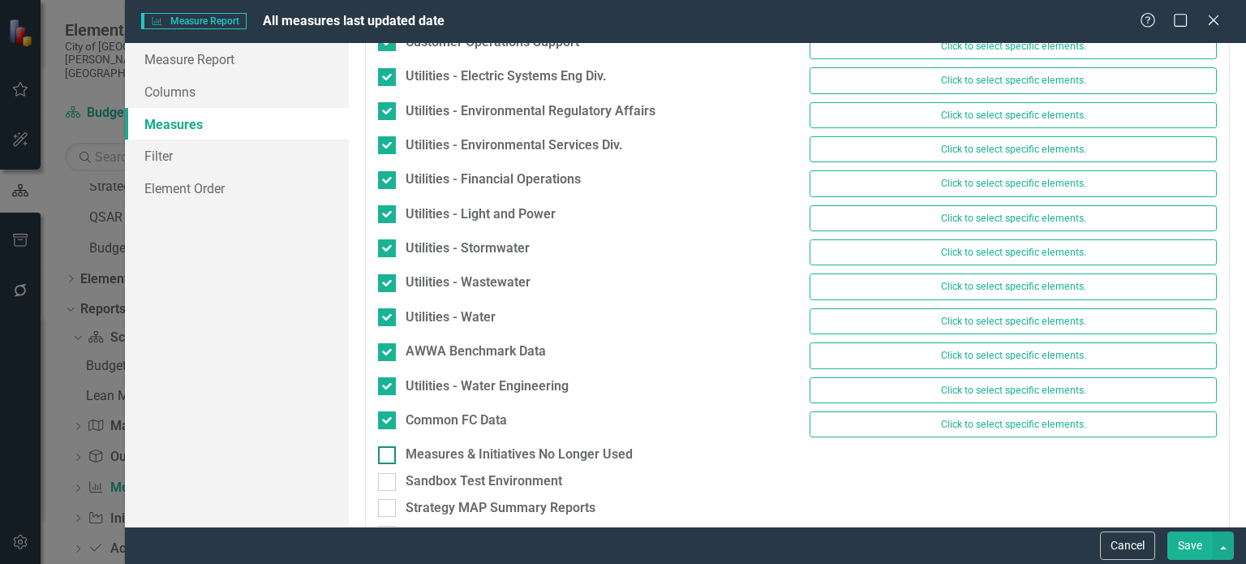
click at [383, 446] on input "Measures & Initiatives No Longer Used" at bounding box center [383, 451] width 11 height 11
checkbox input "true"
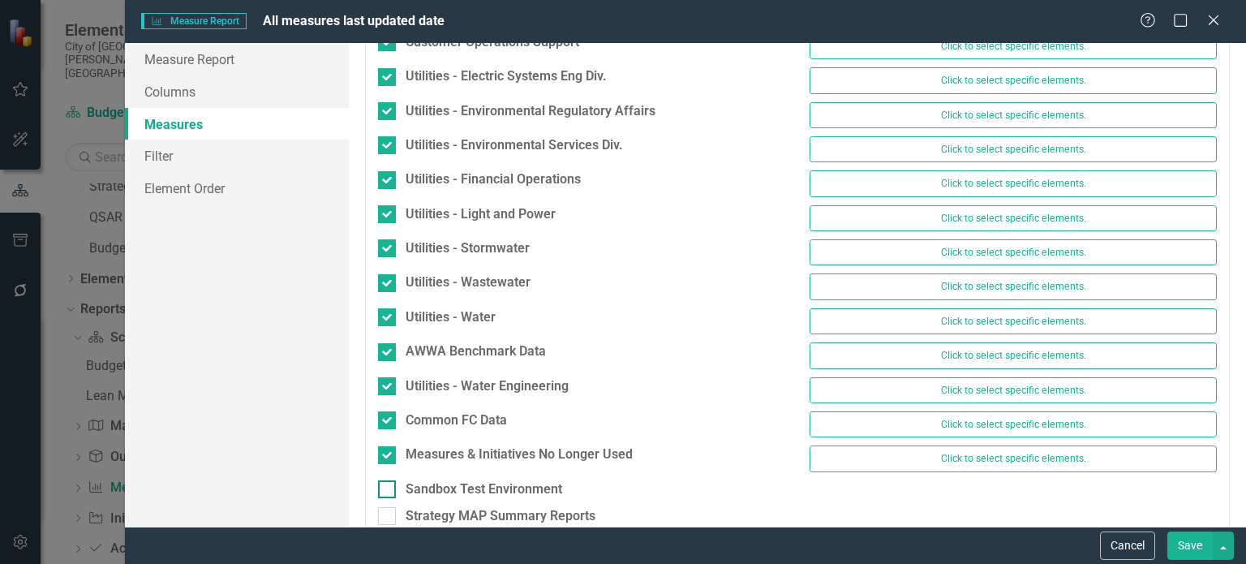
click at [386, 480] on input "Sandbox Test Environment" at bounding box center [383, 485] width 11 height 11
checkbox input "true"
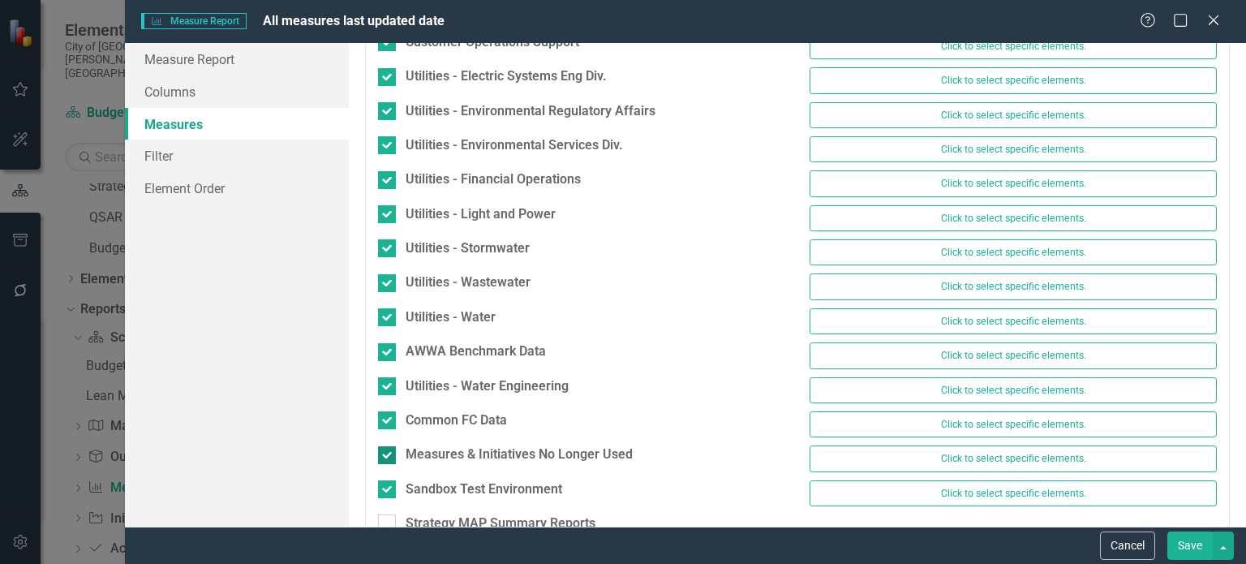
click at [388, 446] on input "Measures & Initiatives No Longer Used" at bounding box center [383, 451] width 11 height 11
checkbox input "false"
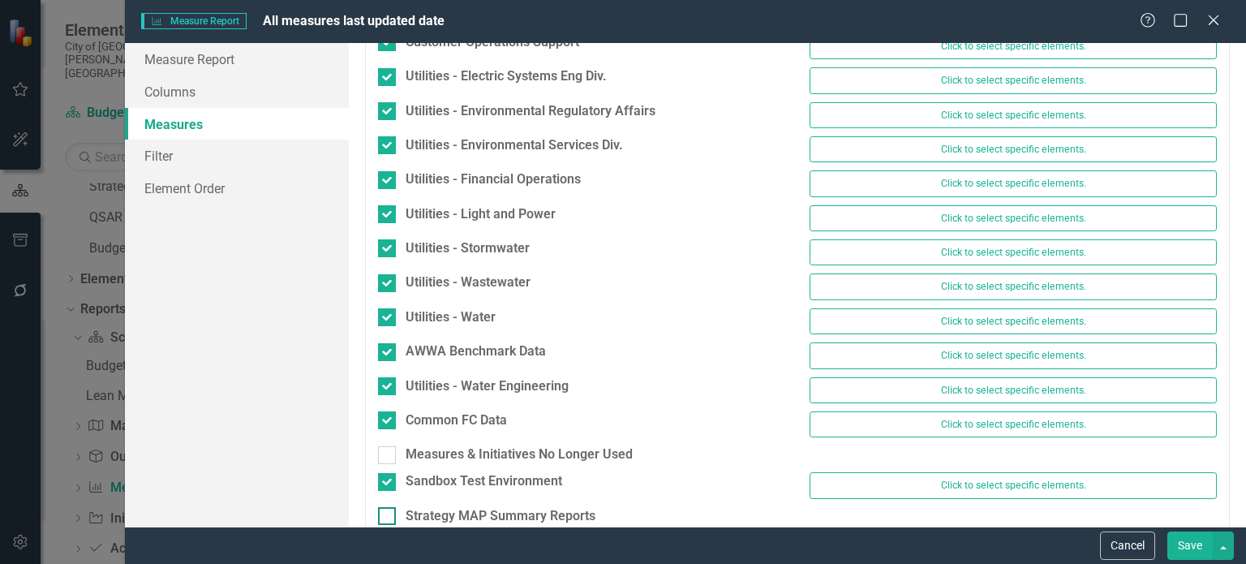
click at [384, 507] on div at bounding box center [387, 516] width 18 height 18
click at [384, 507] on input "Strategy MAP Summary Reports" at bounding box center [383, 512] width 11 height 11
checkbox input "true"
click at [387, 473] on input "Sandbox Test Environment" at bounding box center [383, 478] width 11 height 11
checkbox input "false"
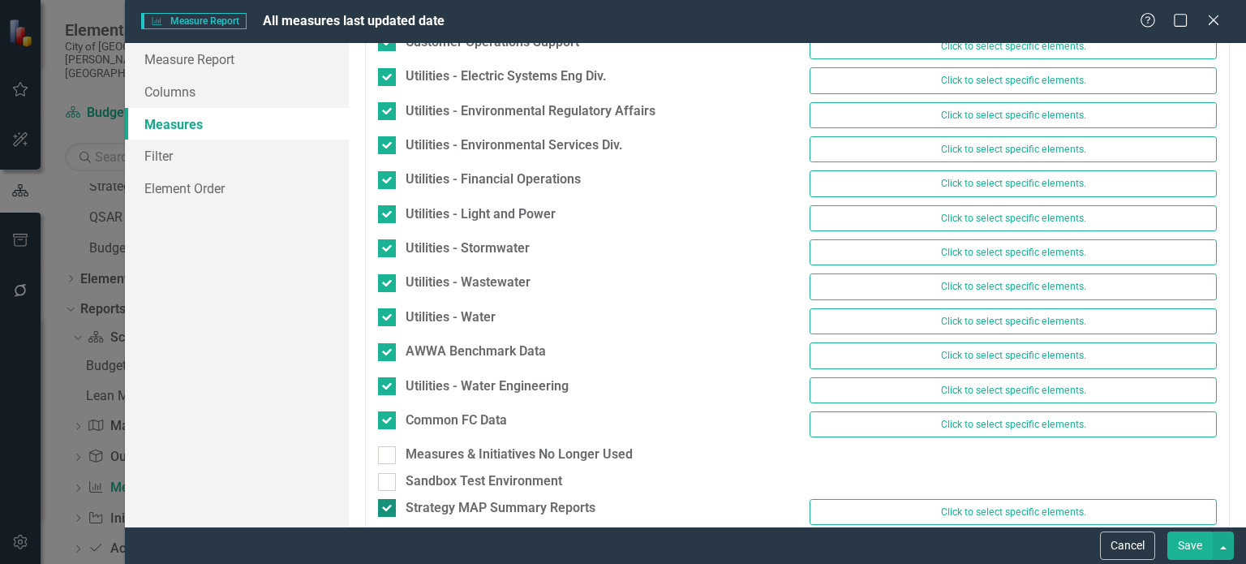
click at [383, 499] on input "Strategy MAP Summary Reports" at bounding box center [383, 504] width 11 height 11
checkbox input "false"
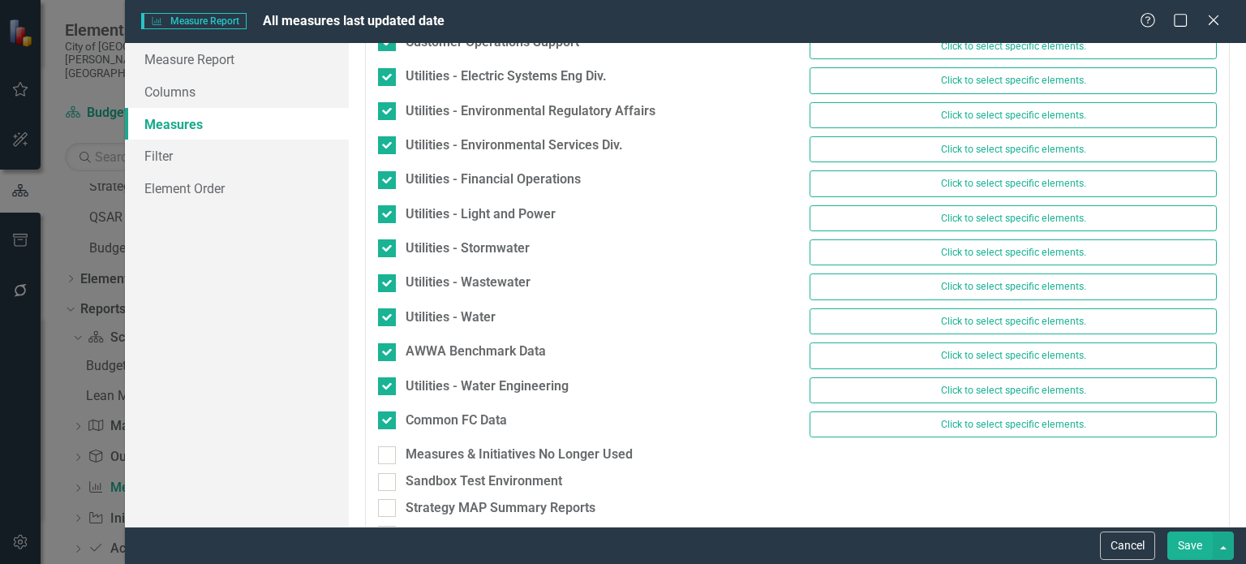
drag, startPoint x: 1238, startPoint y: 493, endPoint x: 1190, endPoint y: 548, distance: 73.6
click at [1190, 548] on button "Save" at bounding box center [1190, 546] width 45 height 28
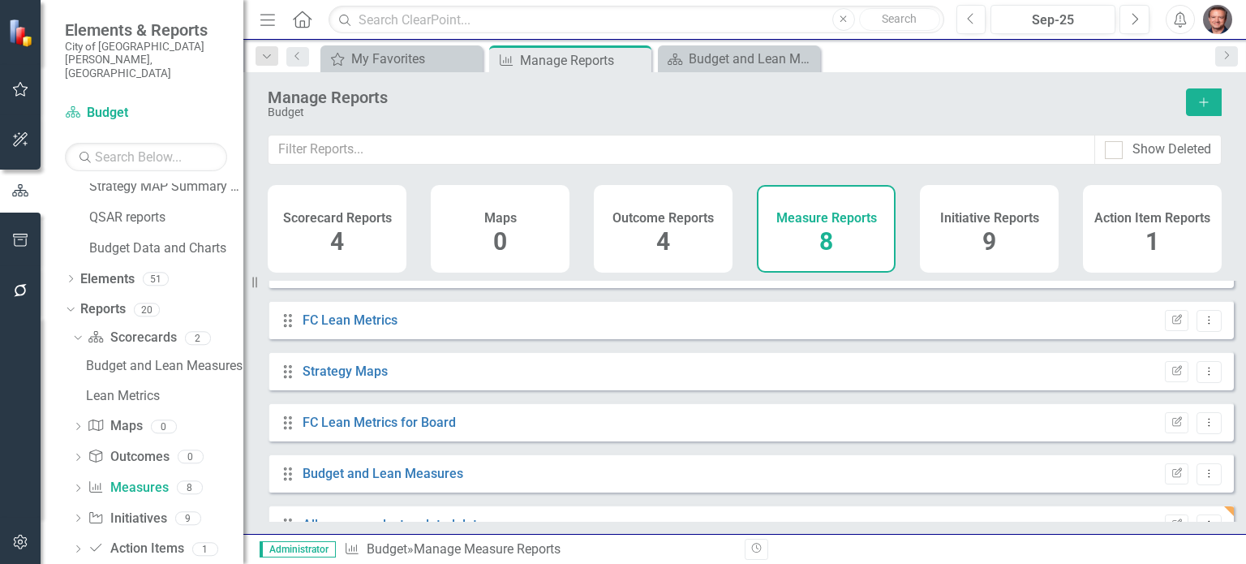
scroll to position [167, 0]
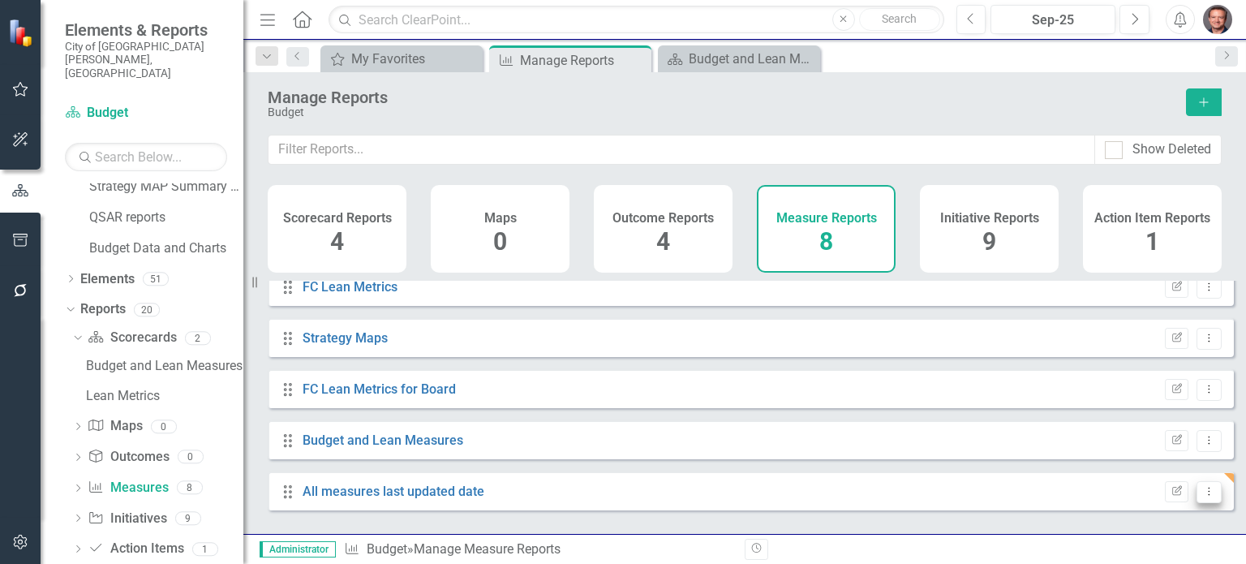
click at [1203, 497] on icon "Dropdown Menu" at bounding box center [1210, 491] width 14 height 11
click at [409, 499] on link "All measures last updated date" at bounding box center [394, 491] width 182 height 15
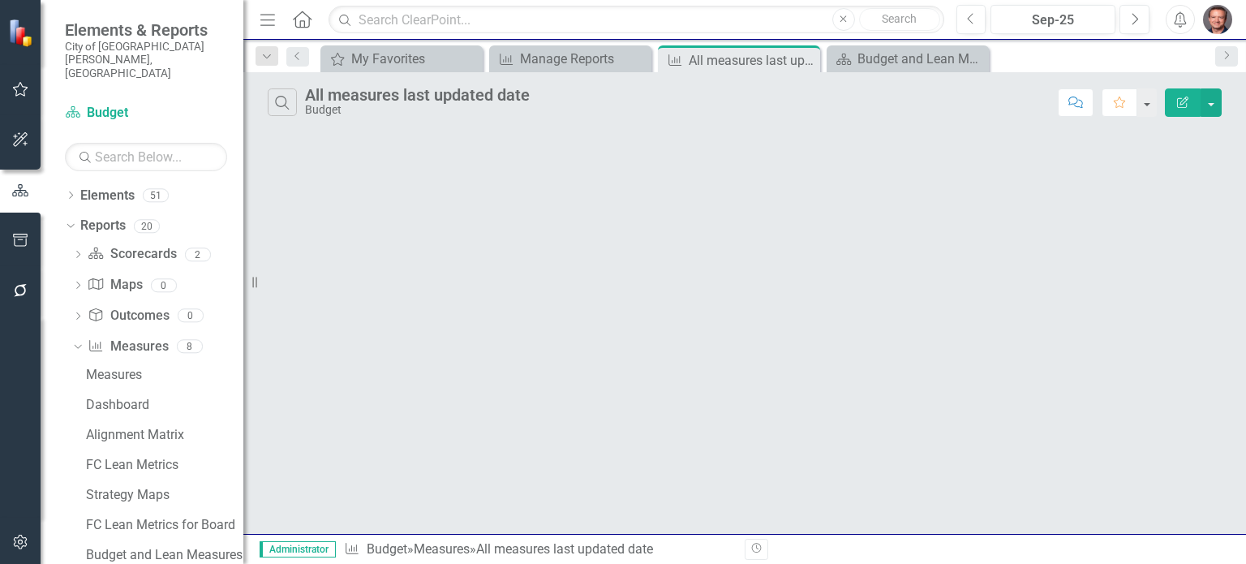
scroll to position [1788, 0]
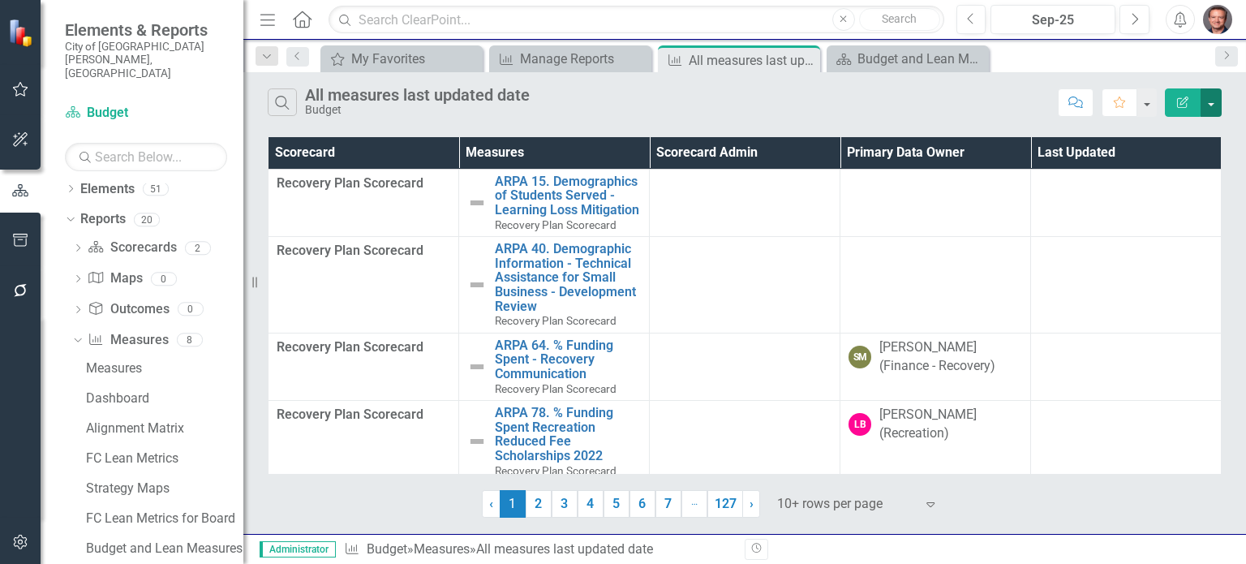
click at [1217, 98] on button "button" at bounding box center [1211, 102] width 21 height 28
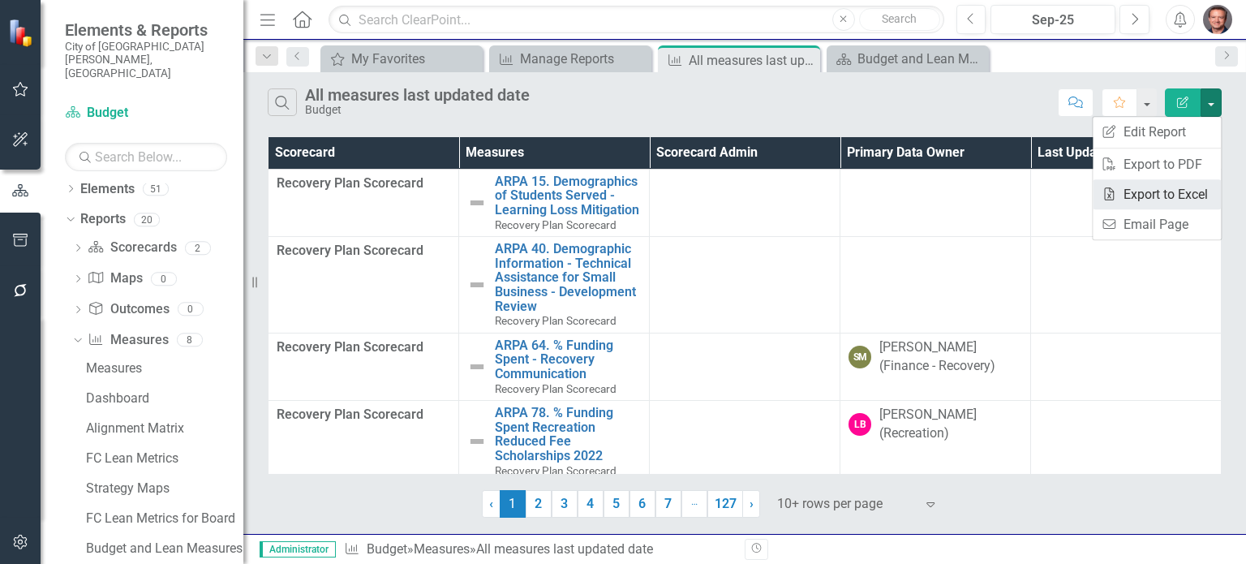
click at [1156, 195] on link "Excel Export to Excel" at bounding box center [1157, 194] width 128 height 30
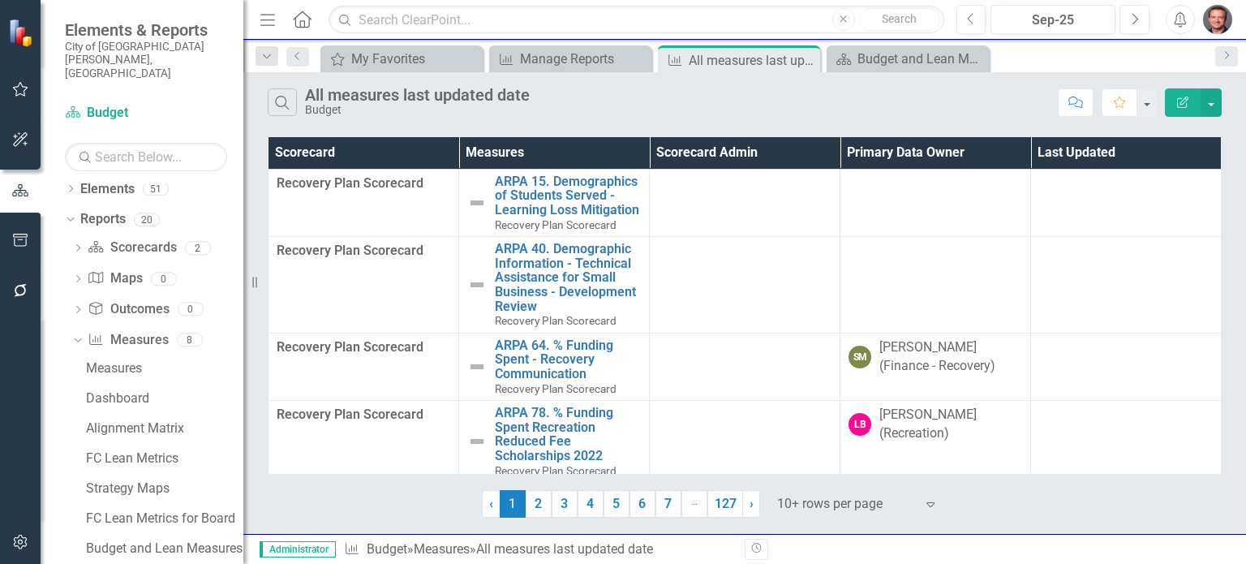
click at [1219, 22] on img "button" at bounding box center [1217, 19] width 29 height 29
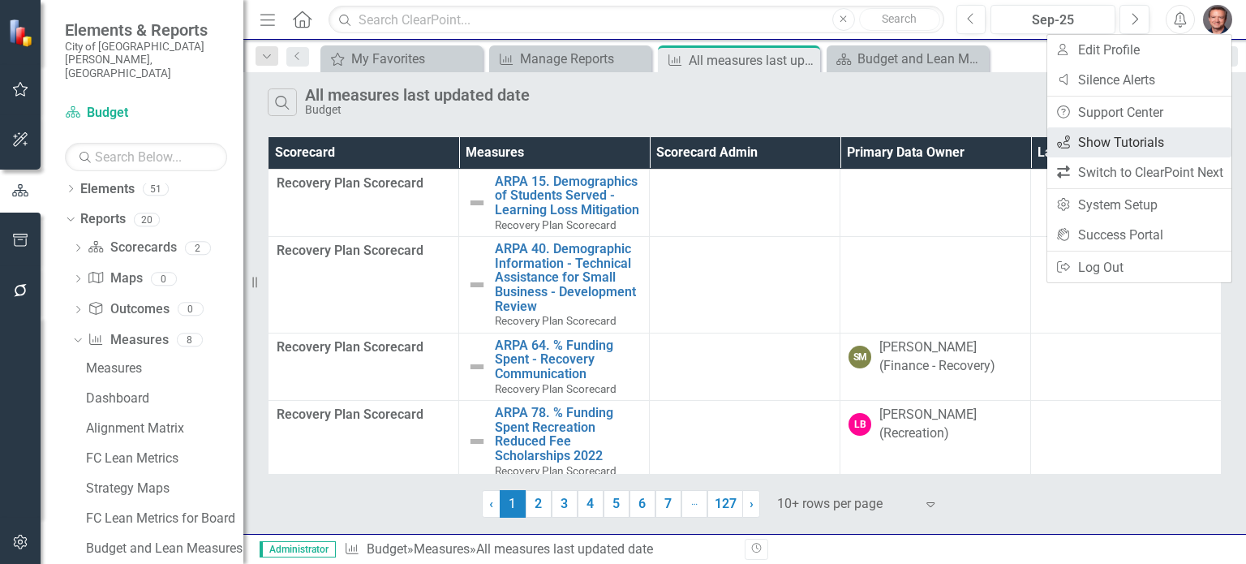
click at [1134, 136] on link "icon.tutorial Show Tutorials" at bounding box center [1140, 142] width 184 height 30
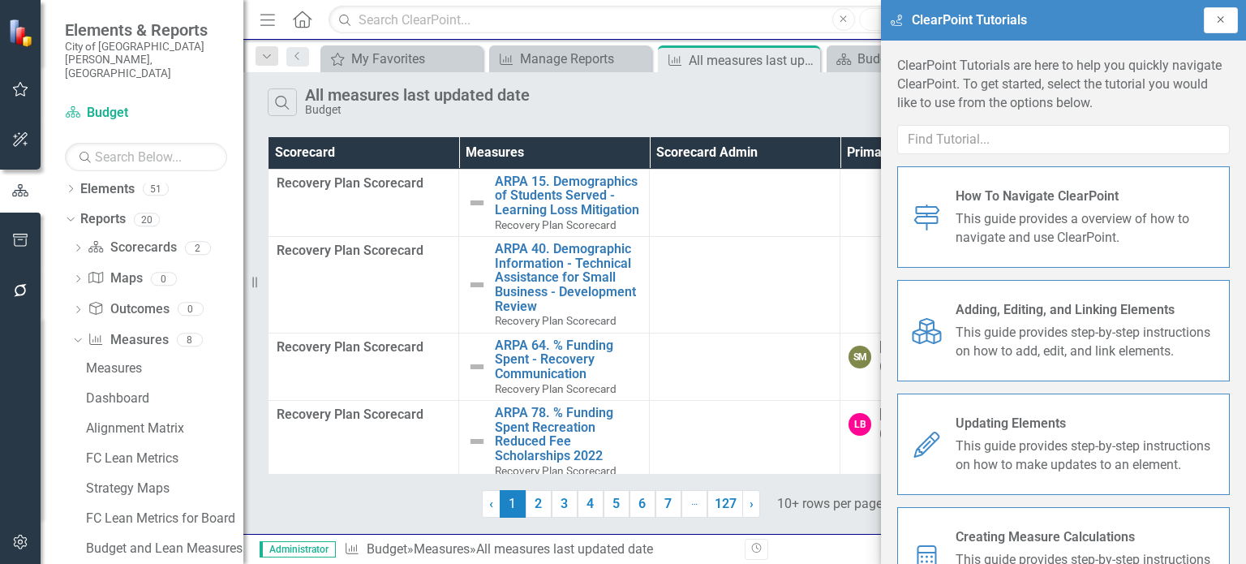
click at [1224, 18] on icon "Close" at bounding box center [1221, 20] width 13 height 10
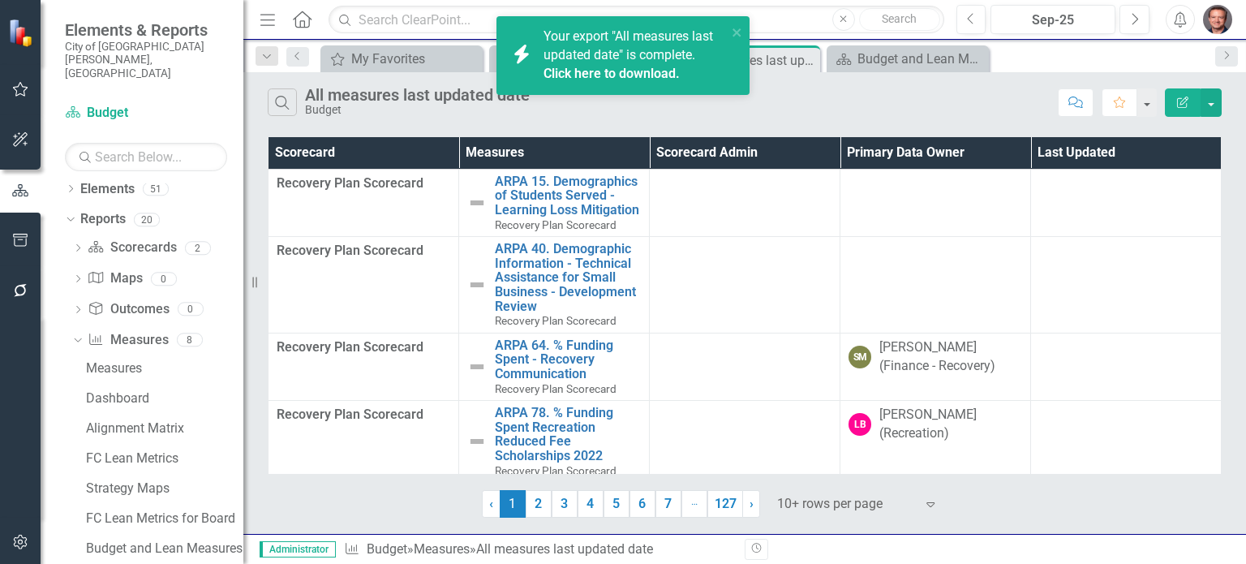
click at [1216, 19] on img "button" at bounding box center [1217, 19] width 29 height 29
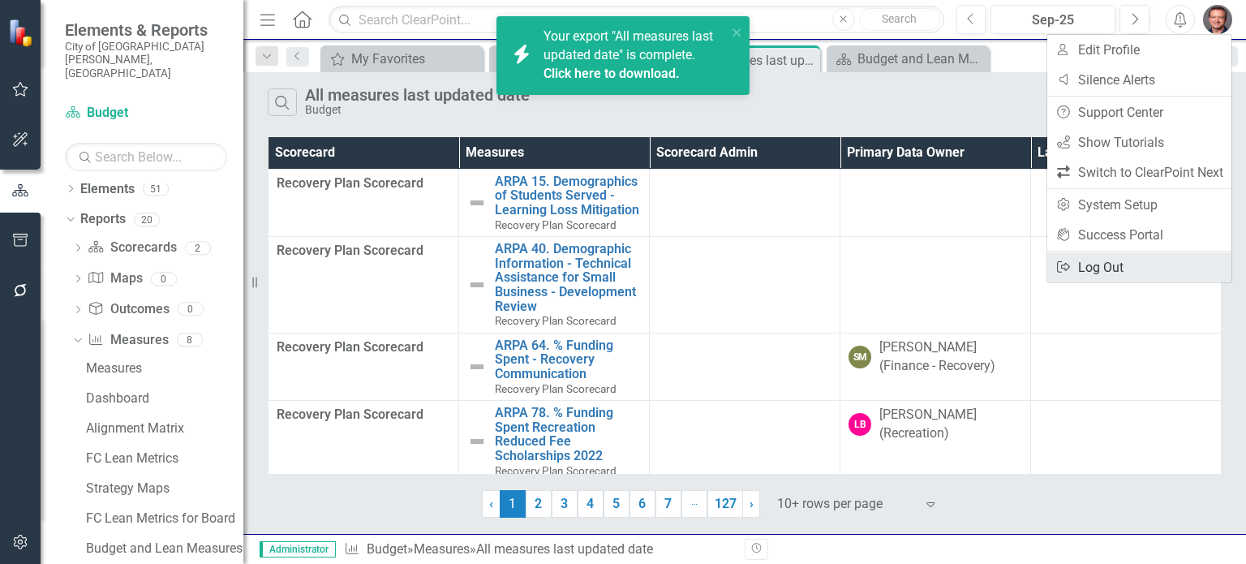
click at [1105, 271] on link "Logout Log Out" at bounding box center [1140, 267] width 184 height 30
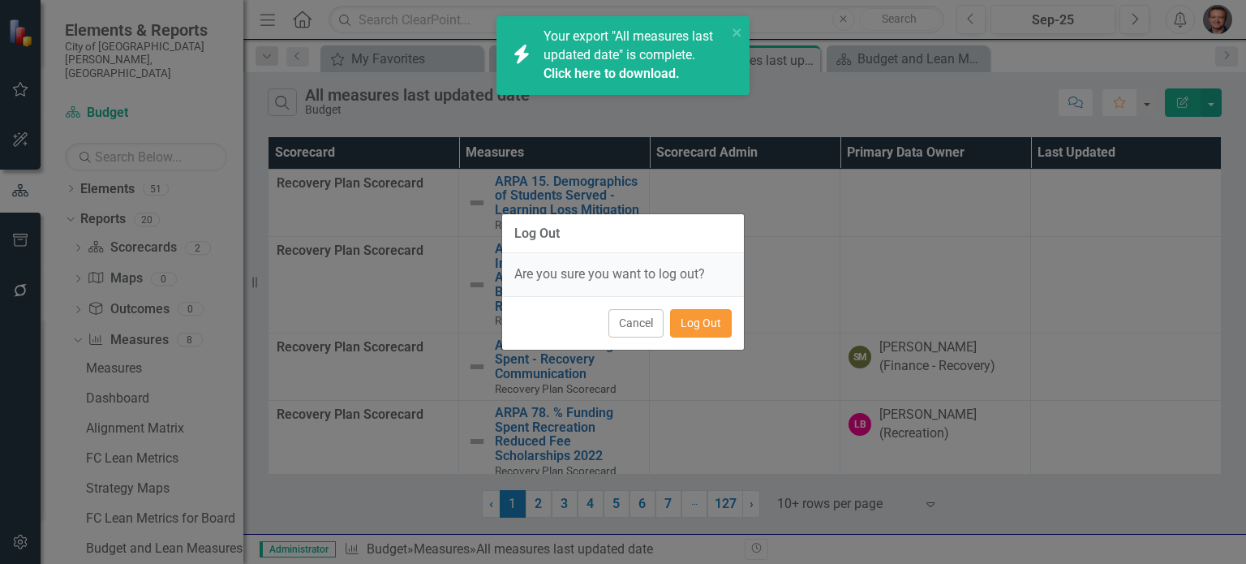
click at [705, 326] on button "Log Out" at bounding box center [701, 323] width 62 height 28
